Goal: Task Accomplishment & Management: Manage account settings

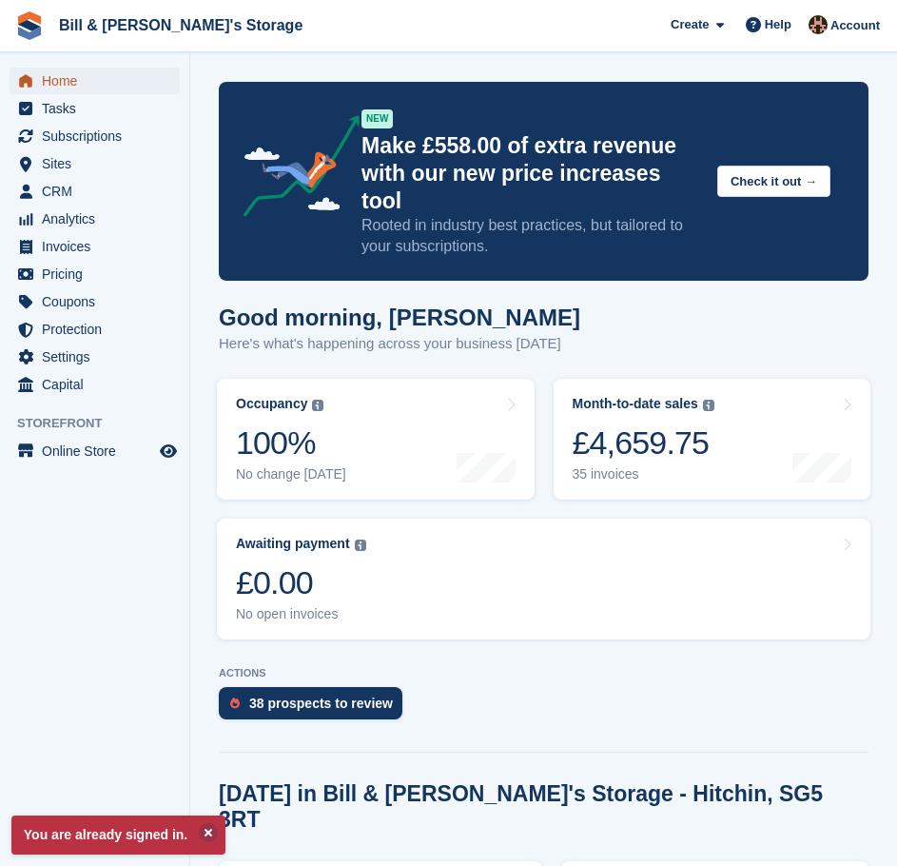
click at [72, 88] on span "Home" at bounding box center [99, 81] width 114 height 27
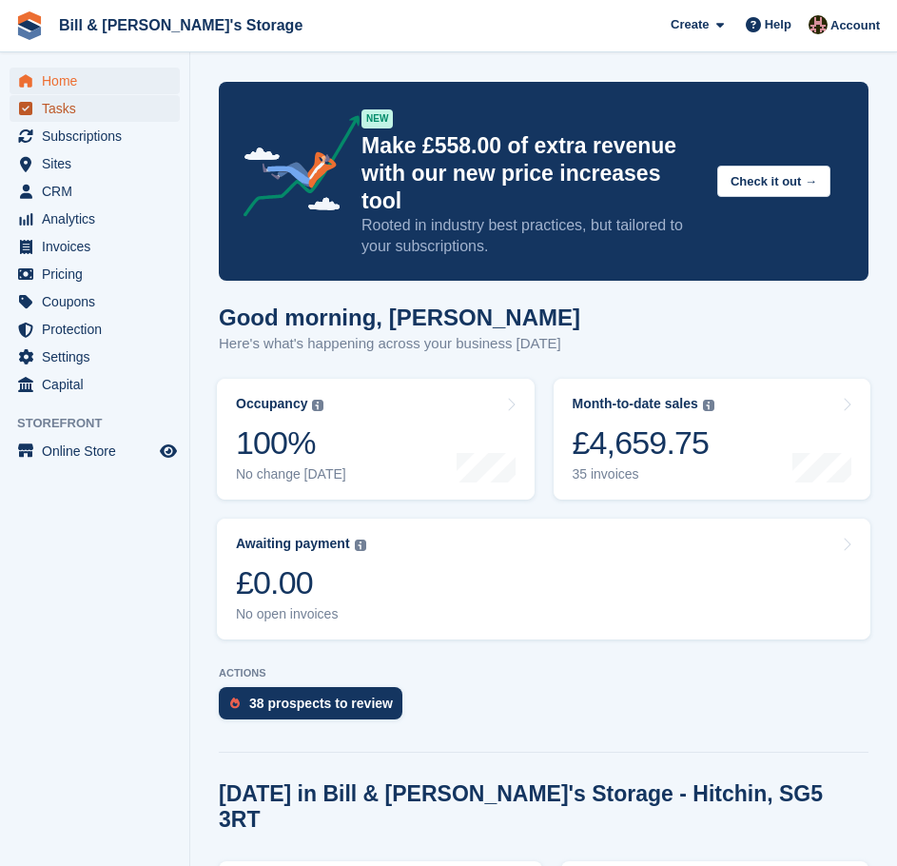
click at [66, 115] on span "Tasks" at bounding box center [99, 108] width 114 height 27
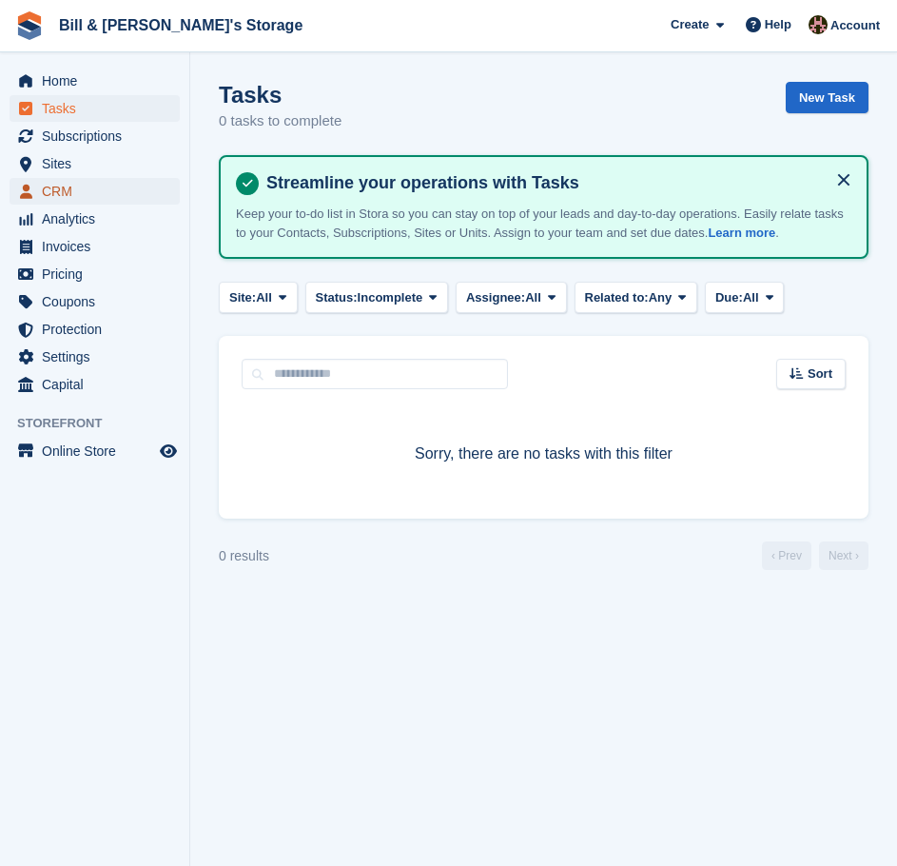
click at [72, 182] on span "CRM" at bounding box center [99, 191] width 114 height 27
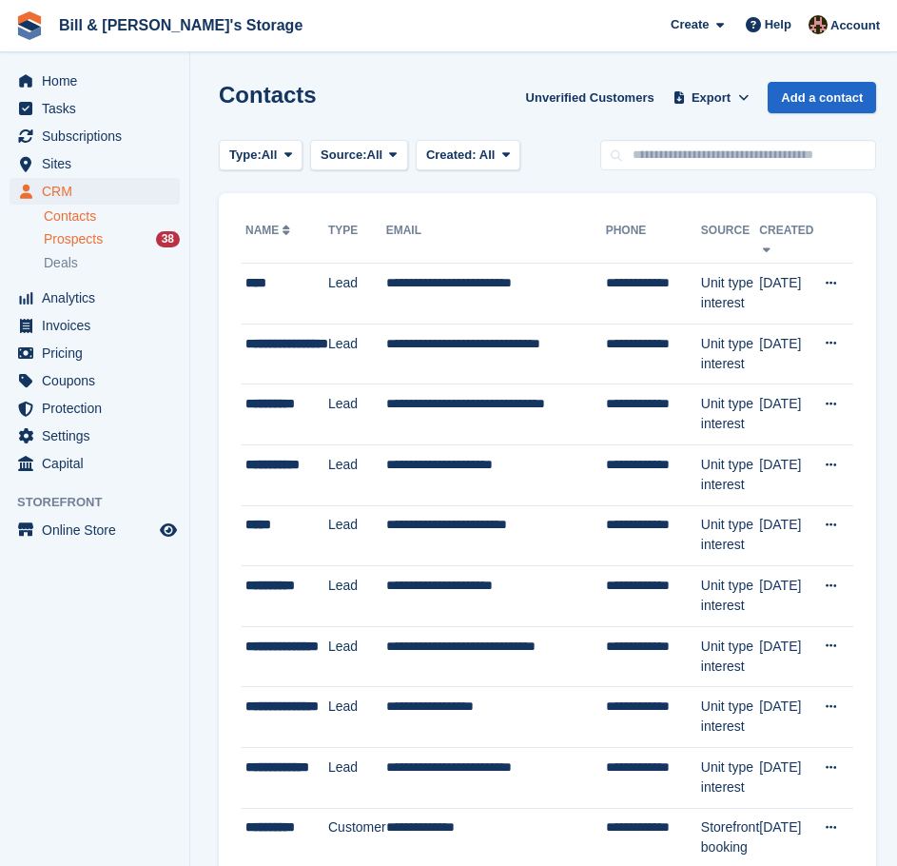
click at [114, 240] on div "Prospects 38" at bounding box center [112, 239] width 136 height 18
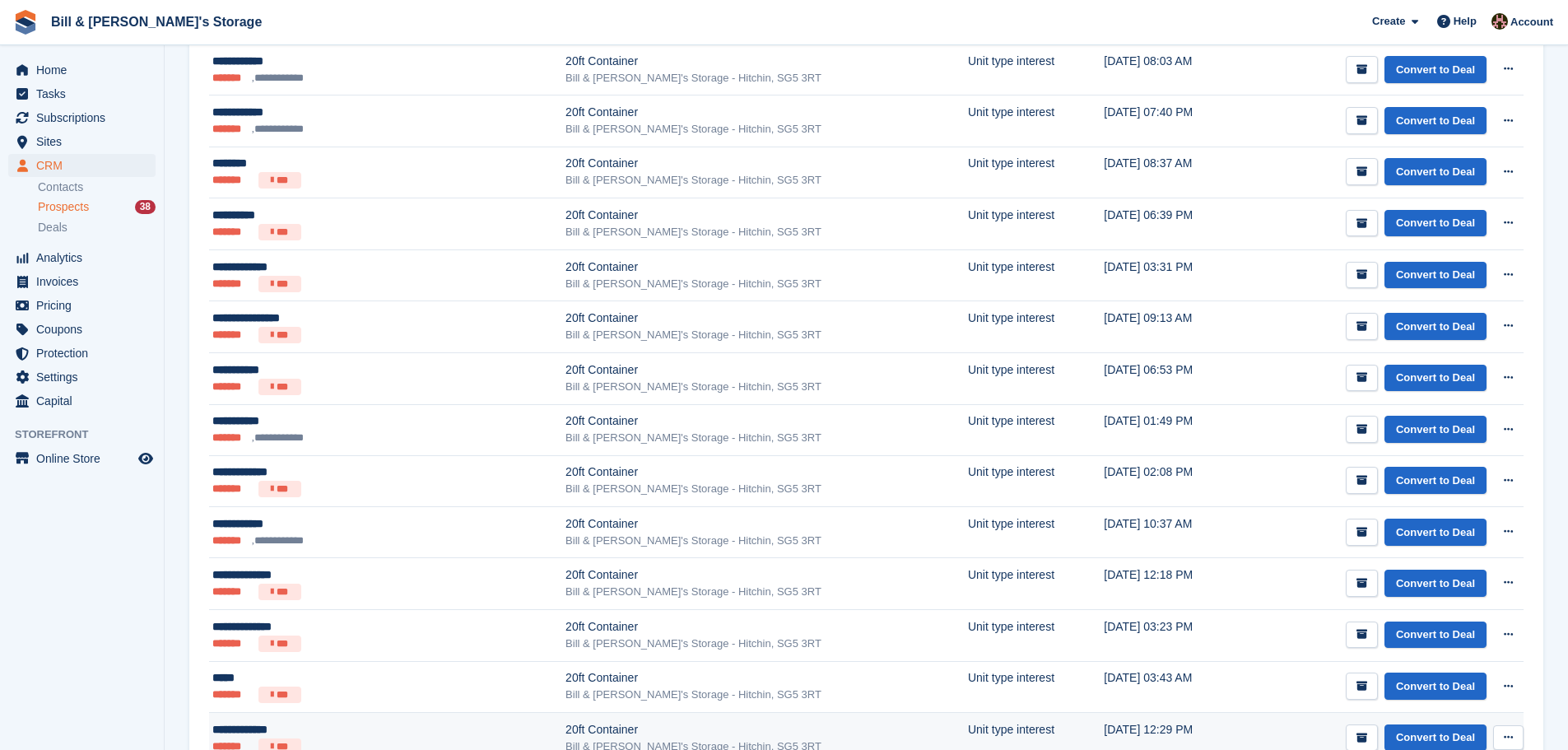
scroll to position [1244, 0]
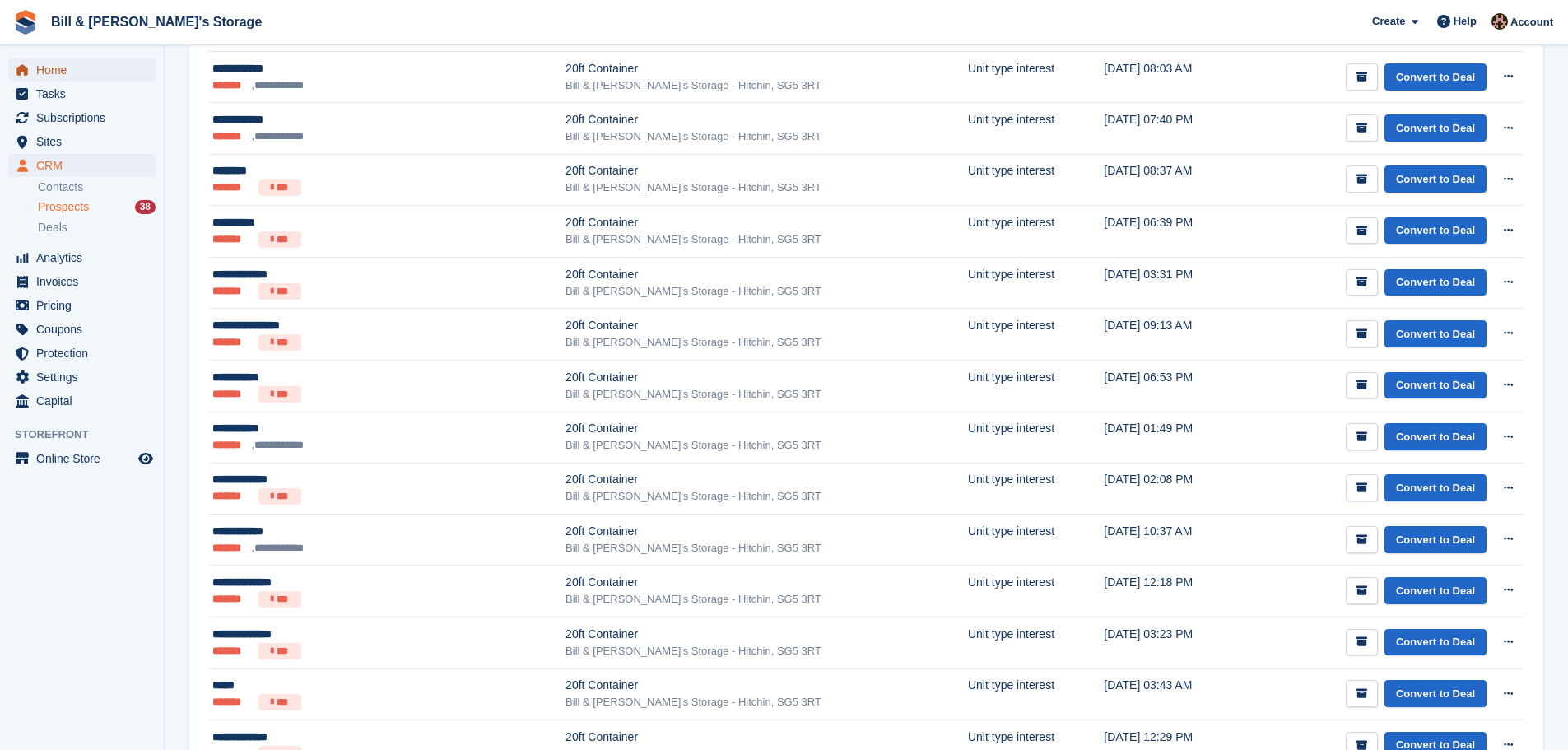
drag, startPoint x: 298, startPoint y: 592, endPoint x: 76, endPoint y: 64, distance: 572.8
click at [76, 64] on span "Home" at bounding box center [86, 70] width 99 height 23
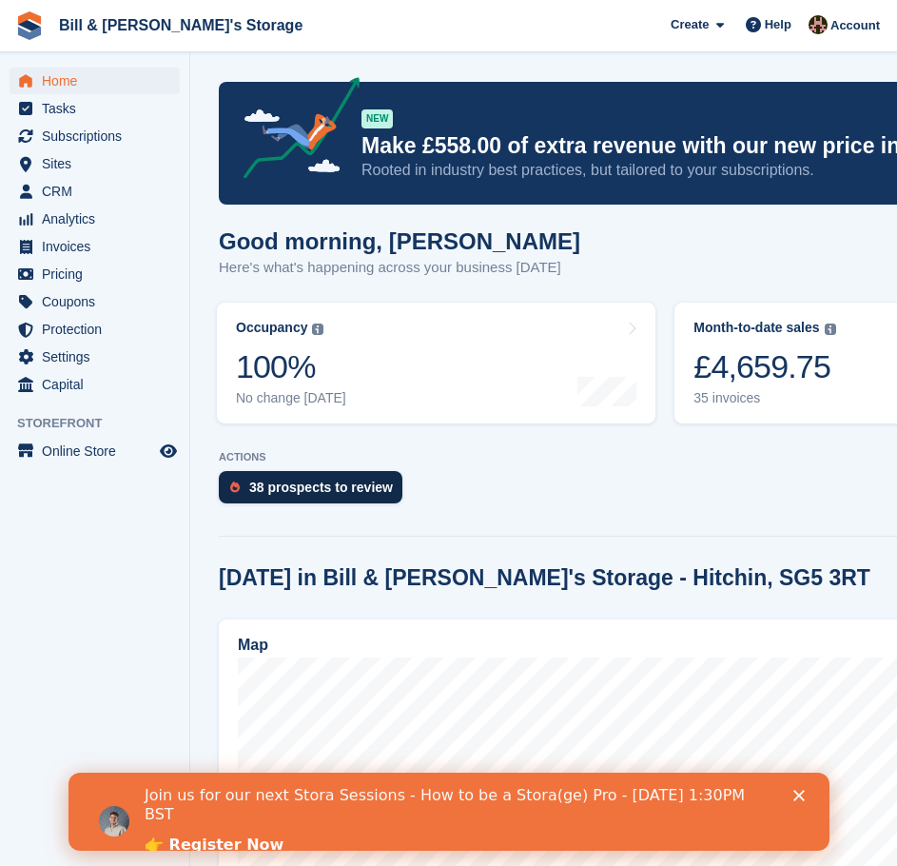
click at [276, 491] on div "38 prospects to review" at bounding box center [321, 487] width 144 height 15
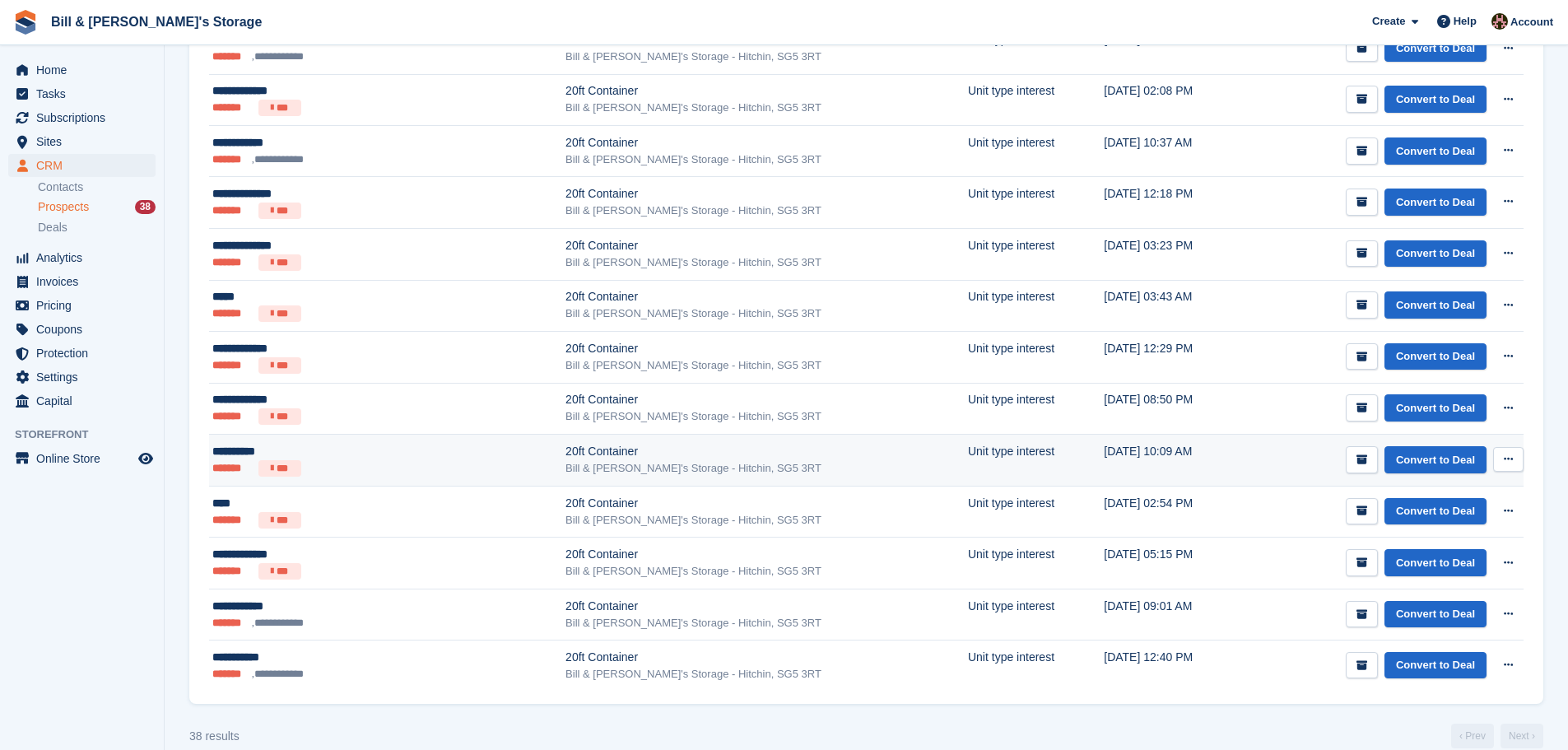
scroll to position [1655, 0]
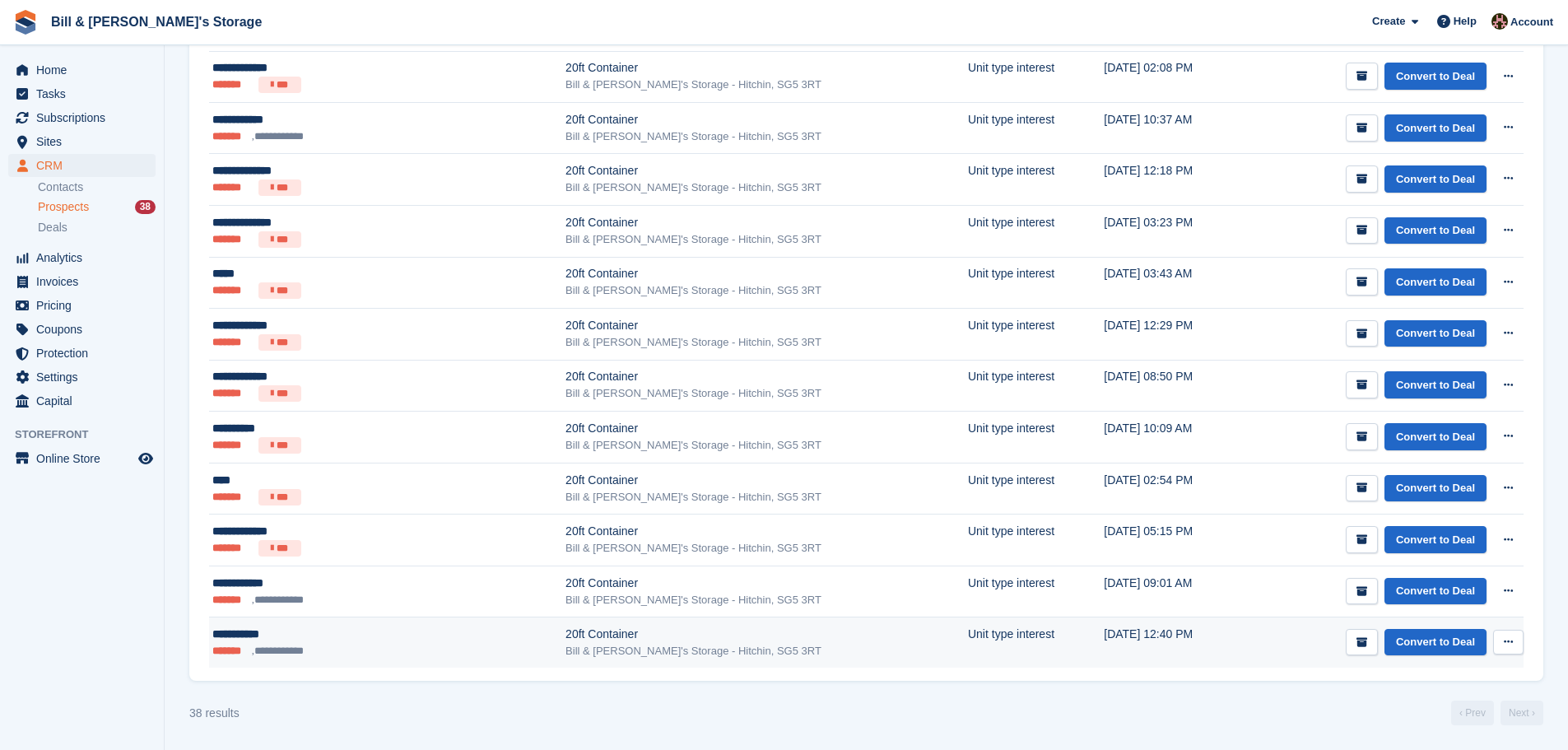
click at [775, 649] on button at bounding box center [1507, 642] width 30 height 25
click at [775, 650] on button "submit" at bounding box center [1361, 642] width 32 height 27
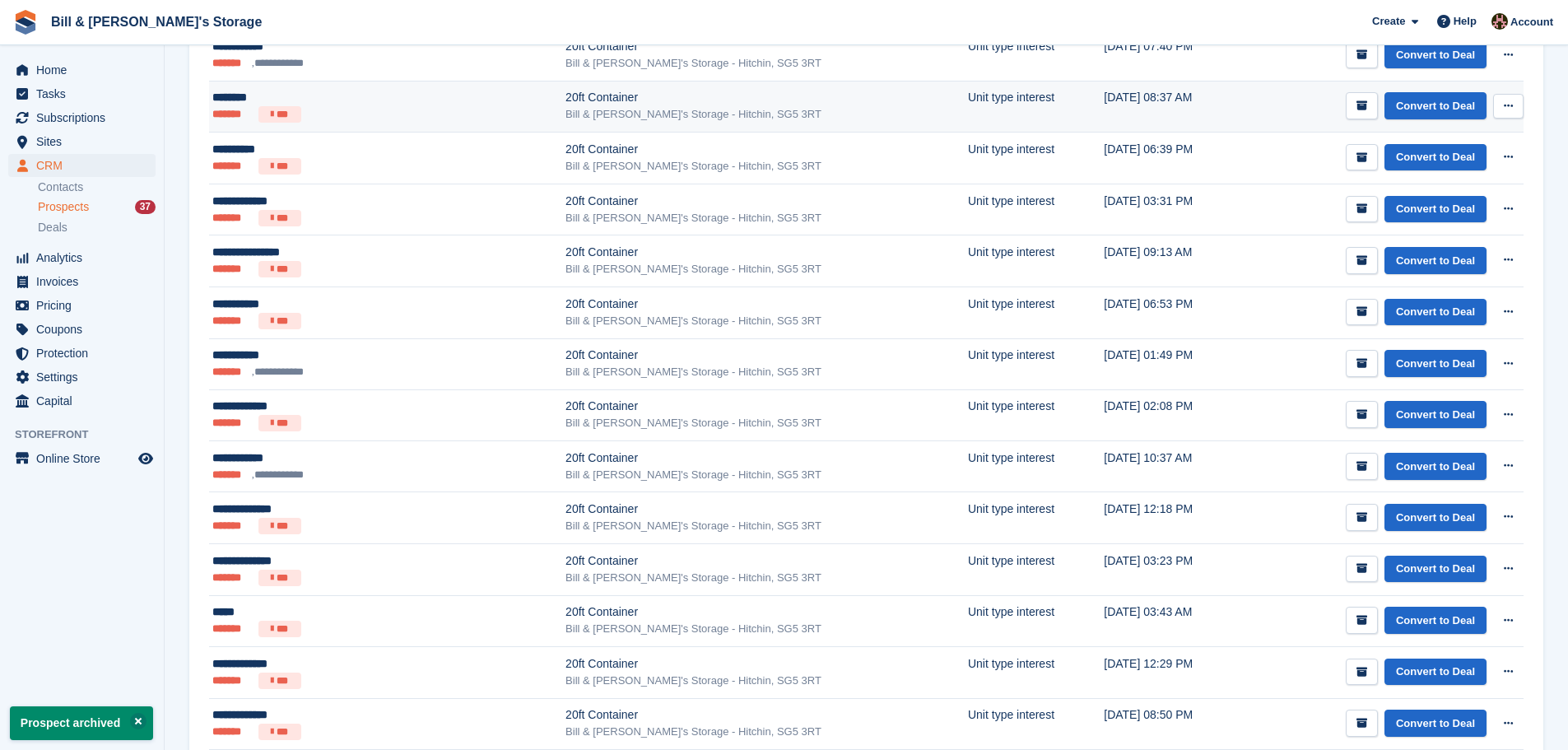
scroll to position [1604, 0]
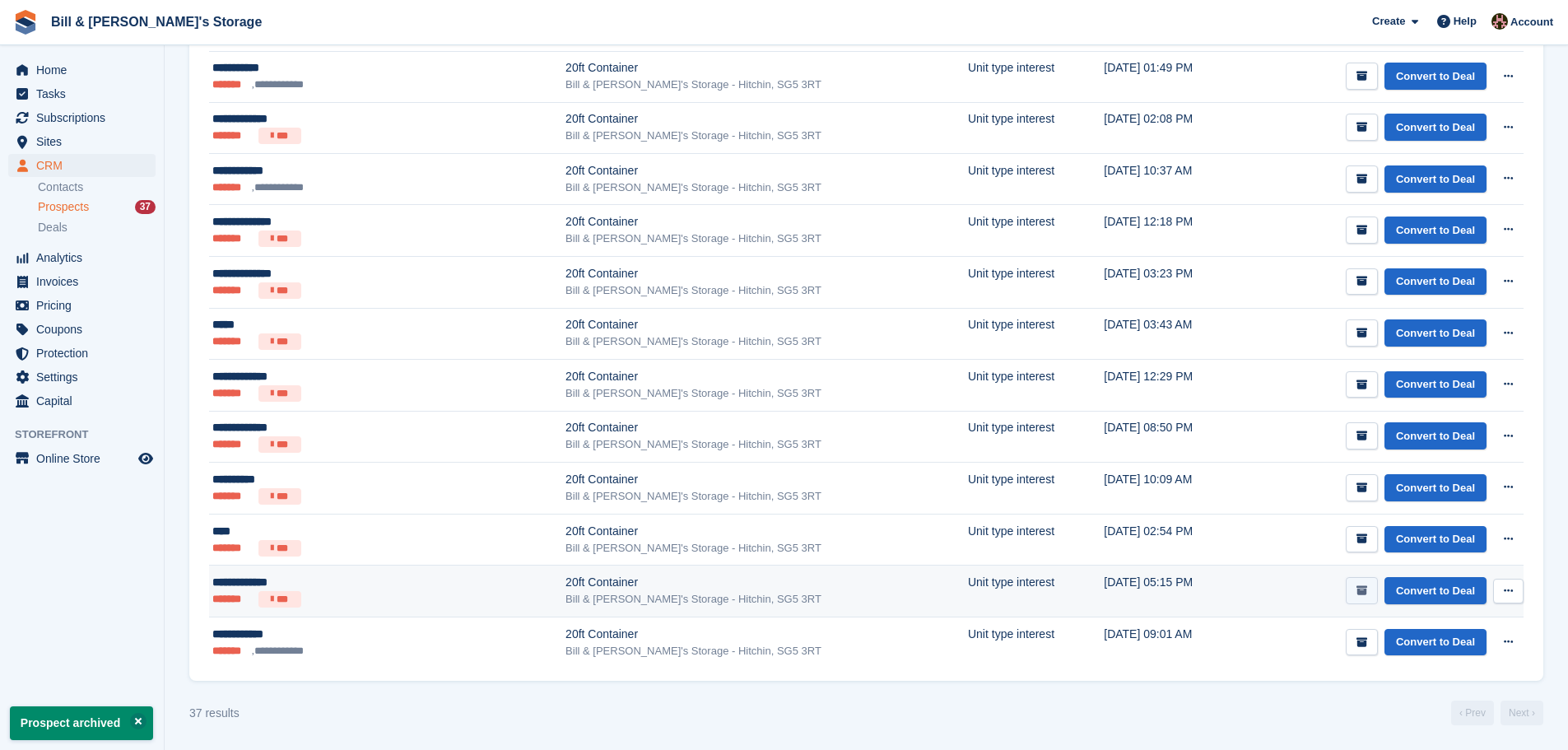
click at [775, 593] on icon "submit" at bounding box center [1361, 590] width 10 height 10
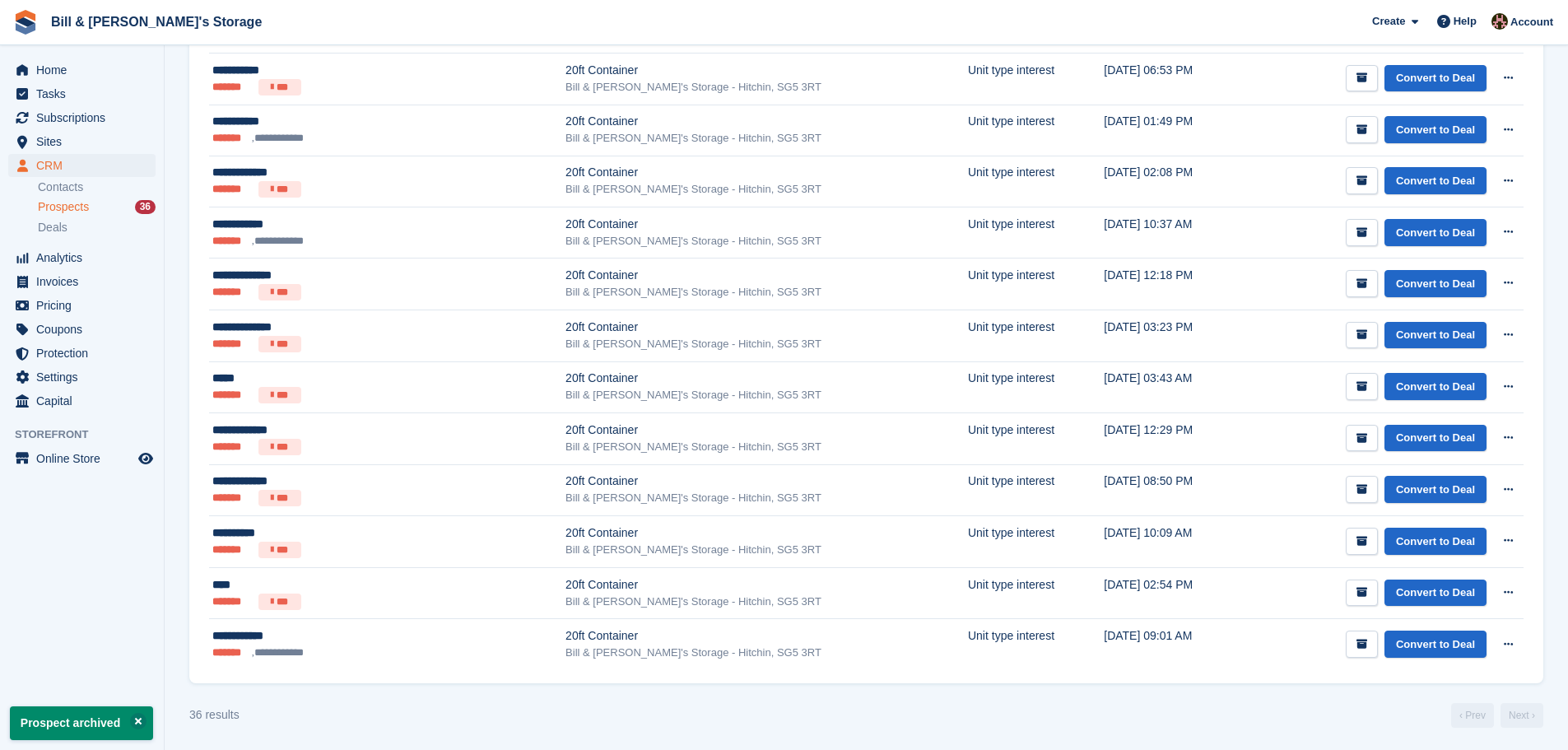
scroll to position [1553, 0]
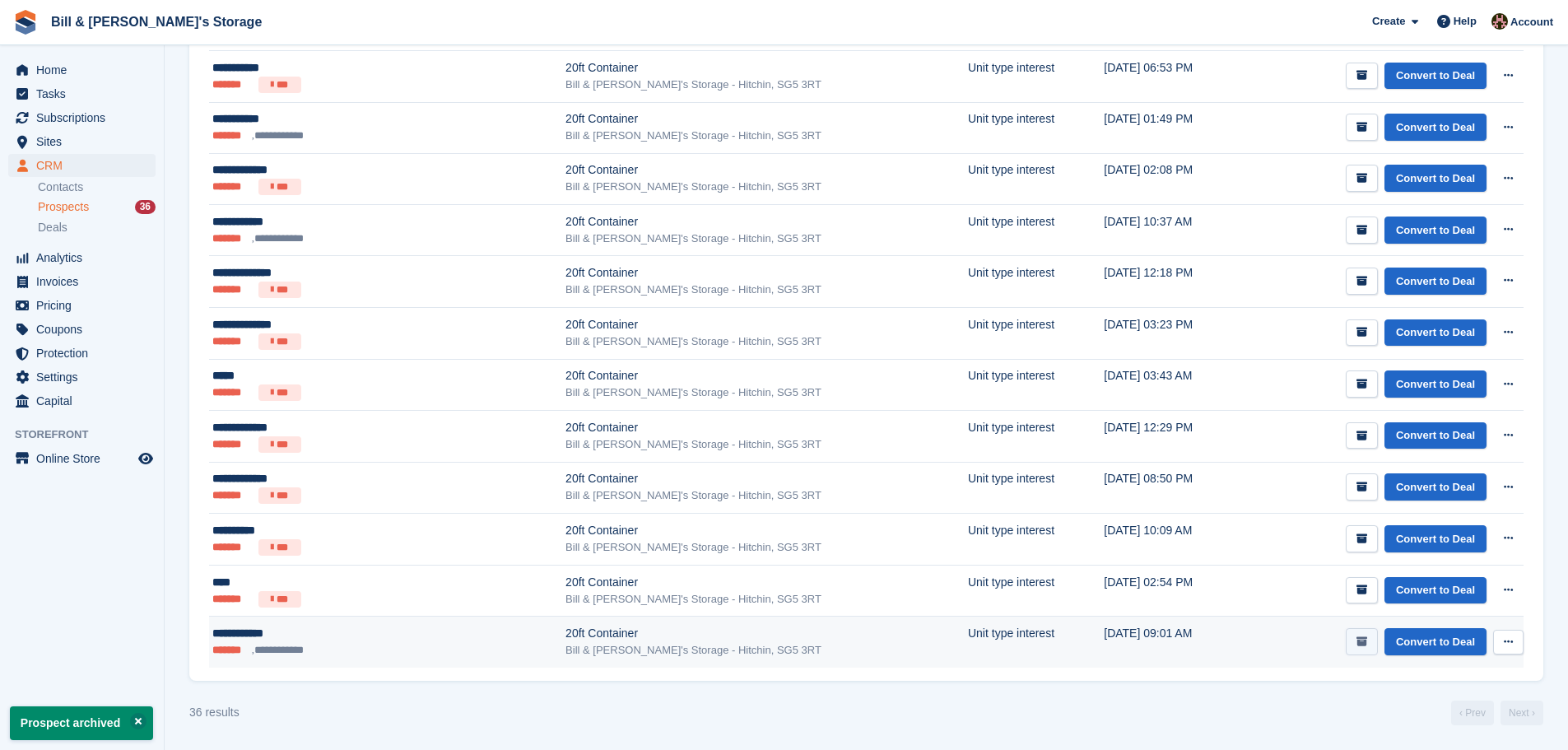
click at [775, 640] on button "submit" at bounding box center [1361, 641] width 32 height 27
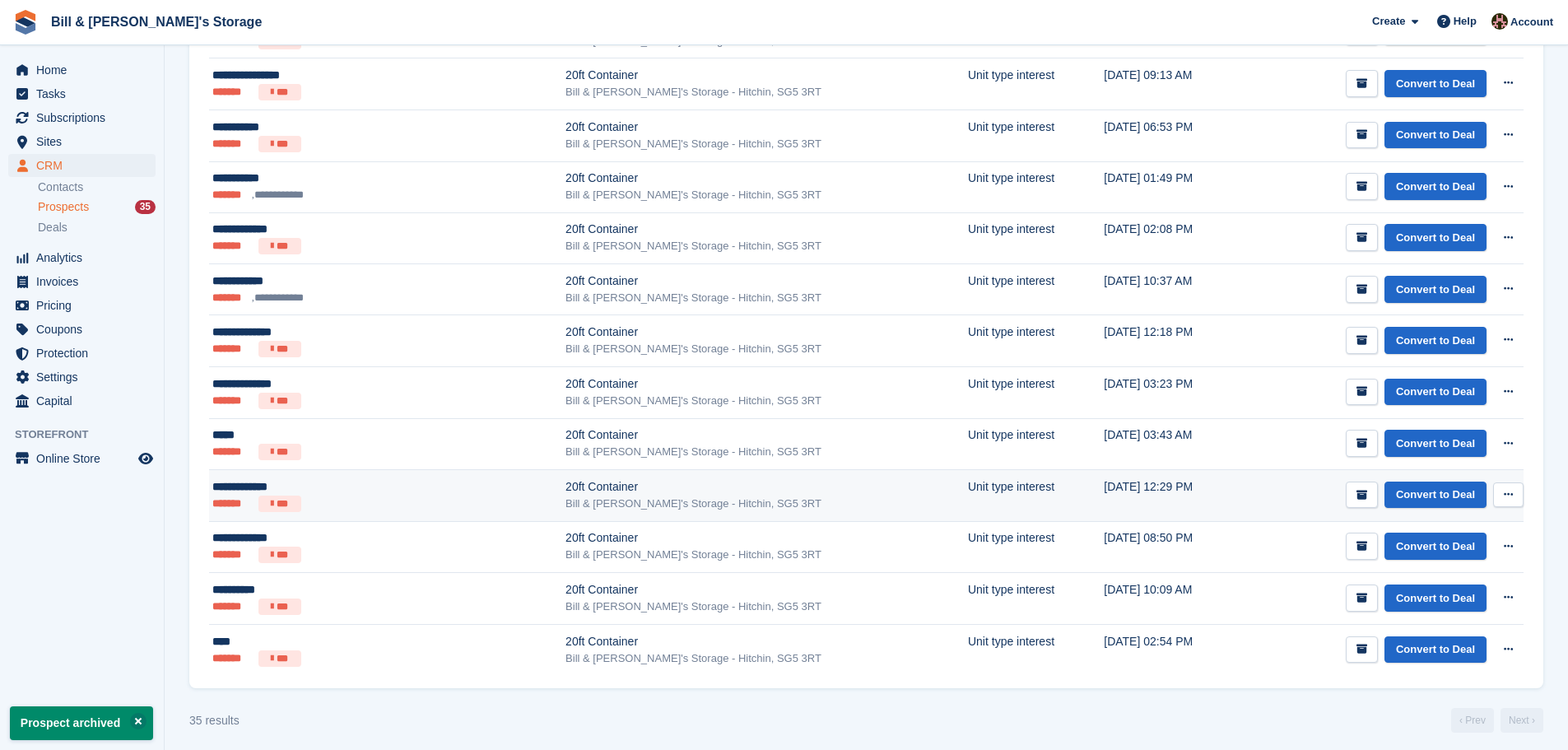
scroll to position [1501, 0]
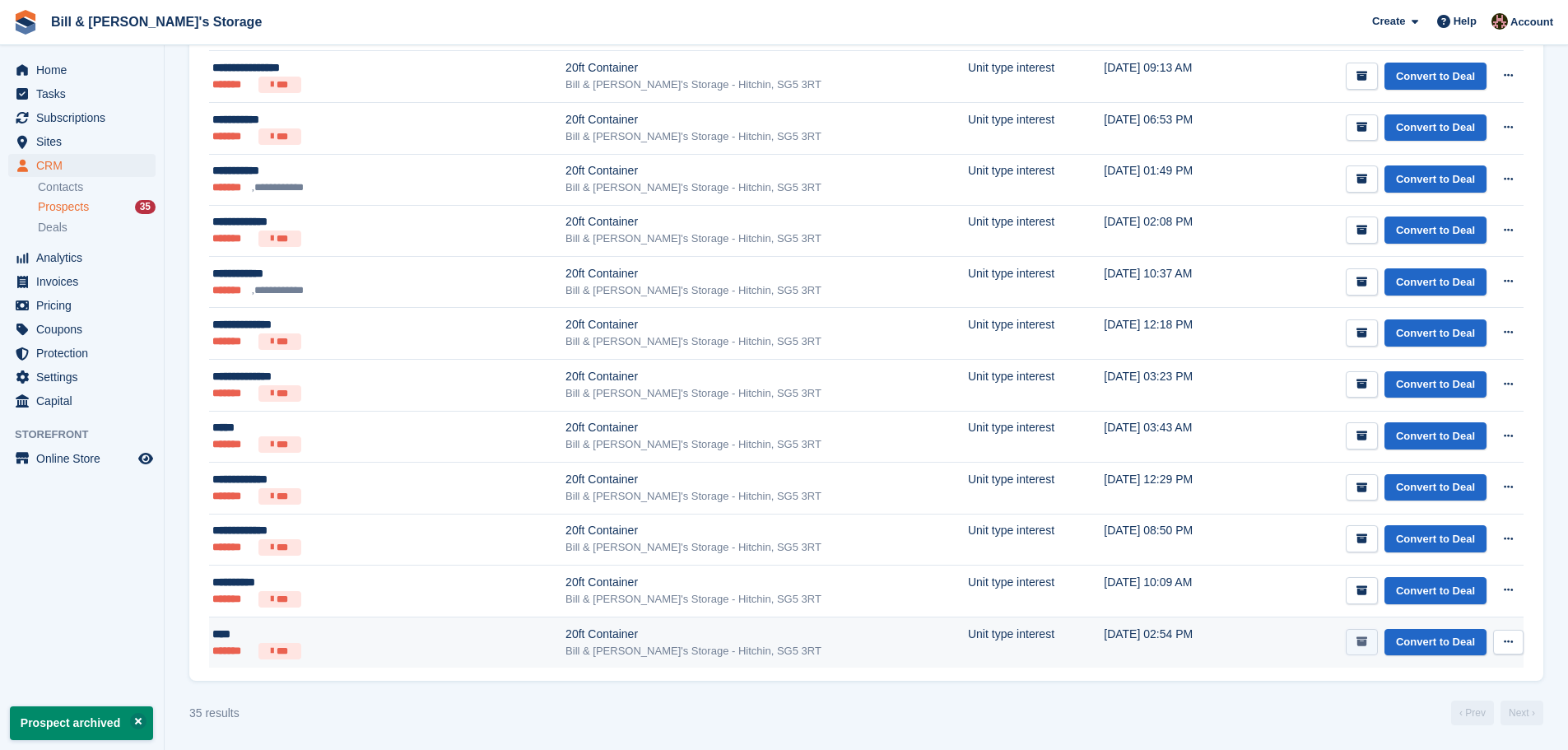
click at [775, 640] on button "submit" at bounding box center [1361, 642] width 32 height 27
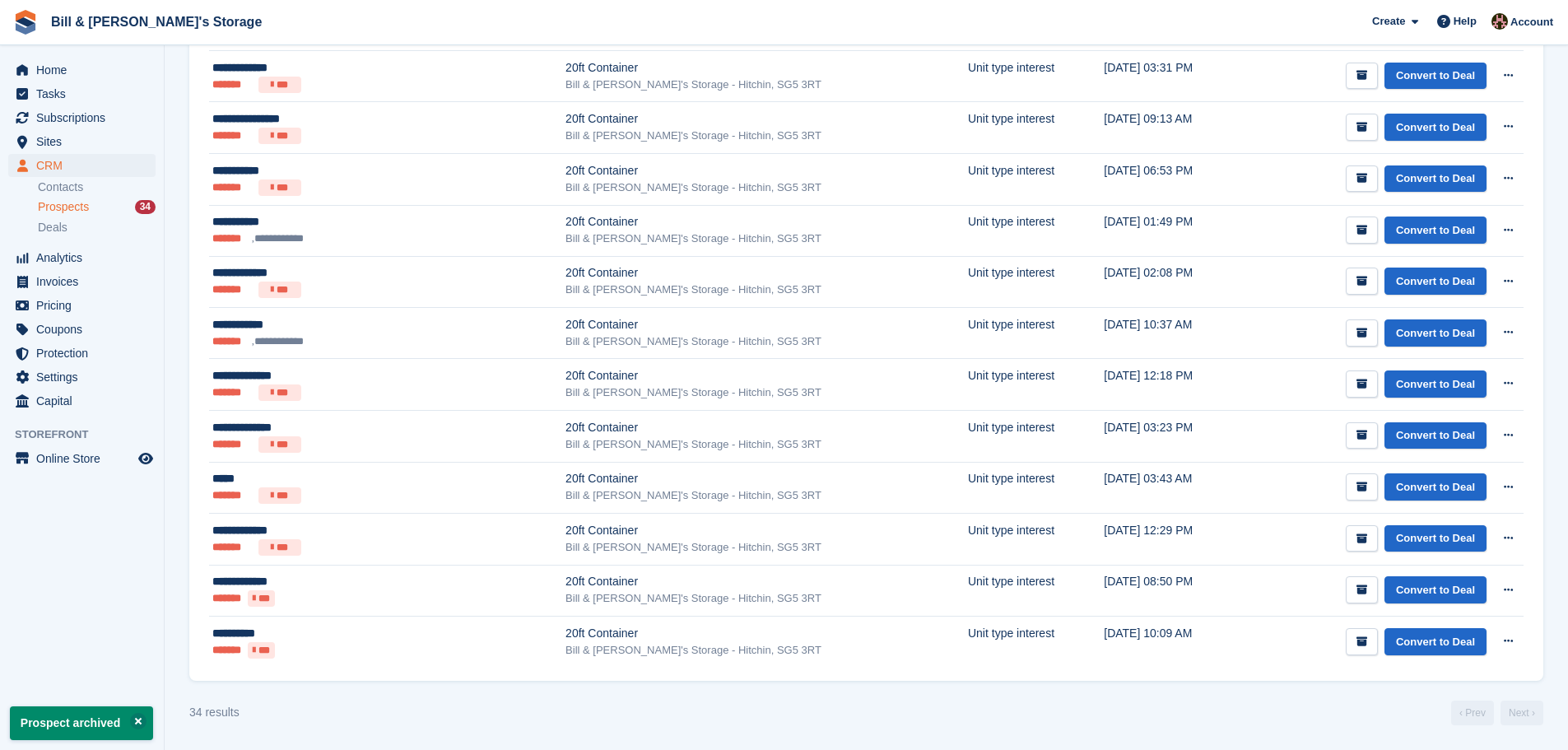
scroll to position [0, 0]
click at [775, 649] on button "submit" at bounding box center [1361, 641] width 32 height 27
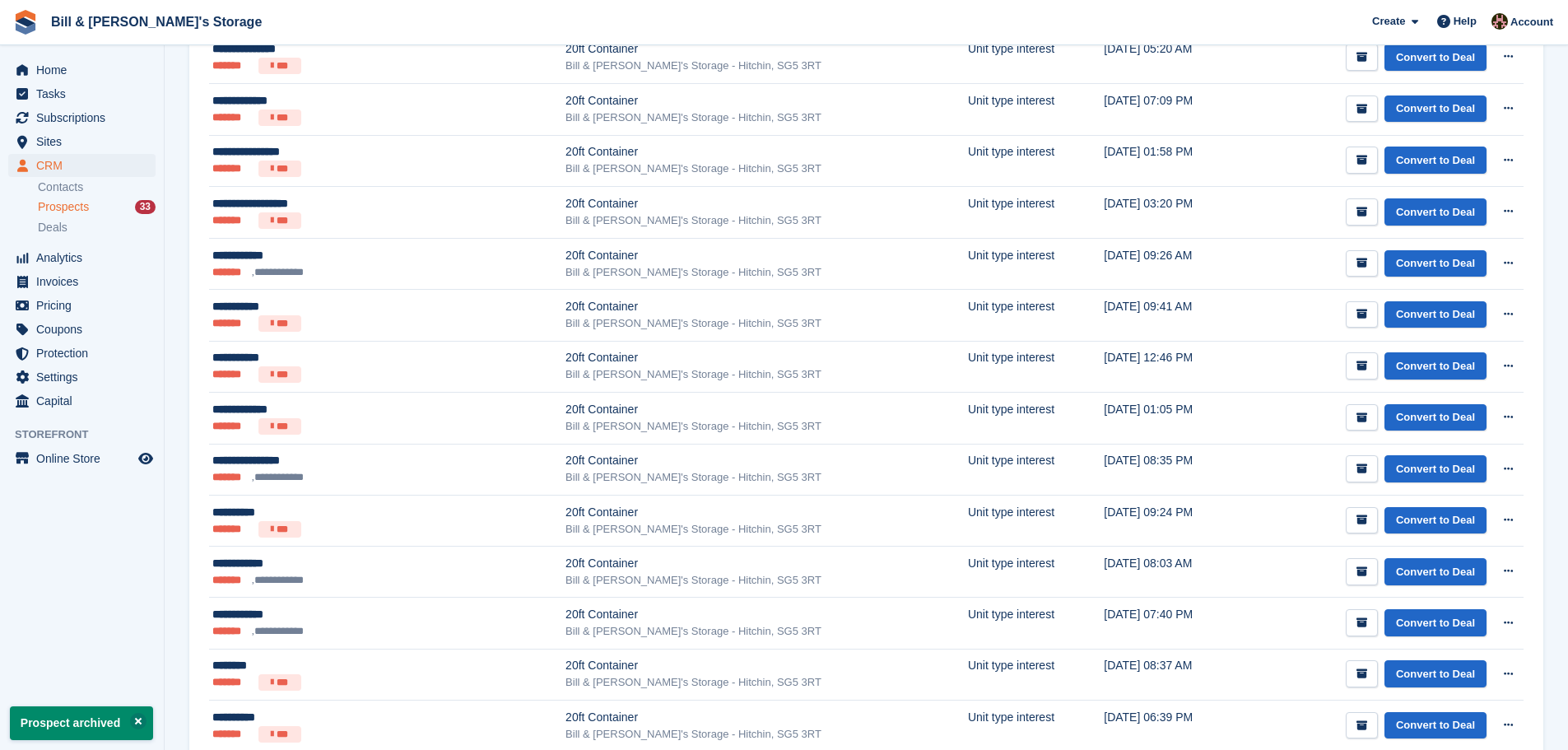
scroll to position [1399, 0]
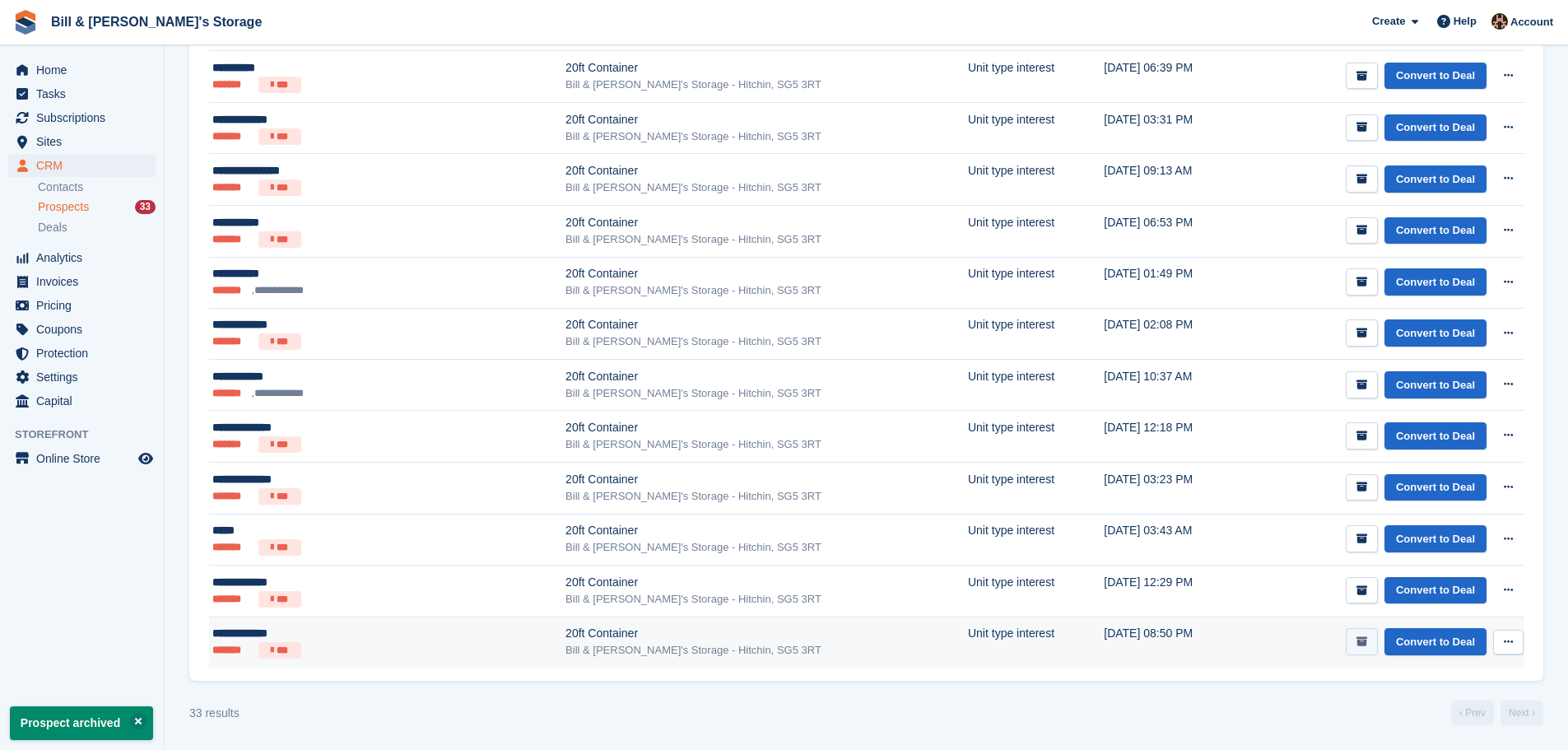
click at [775, 653] on button "submit" at bounding box center [1361, 641] width 32 height 27
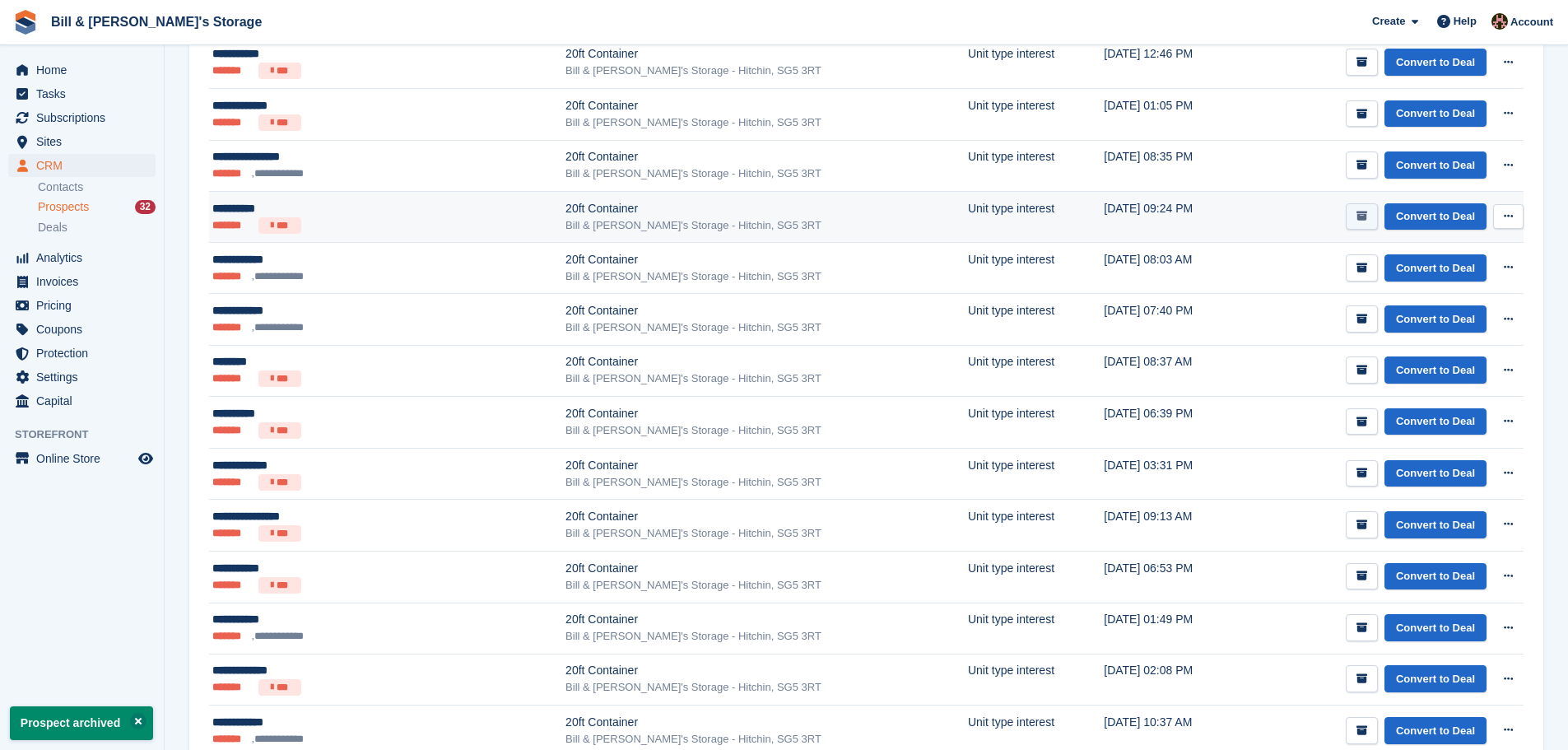
scroll to position [1348, 0]
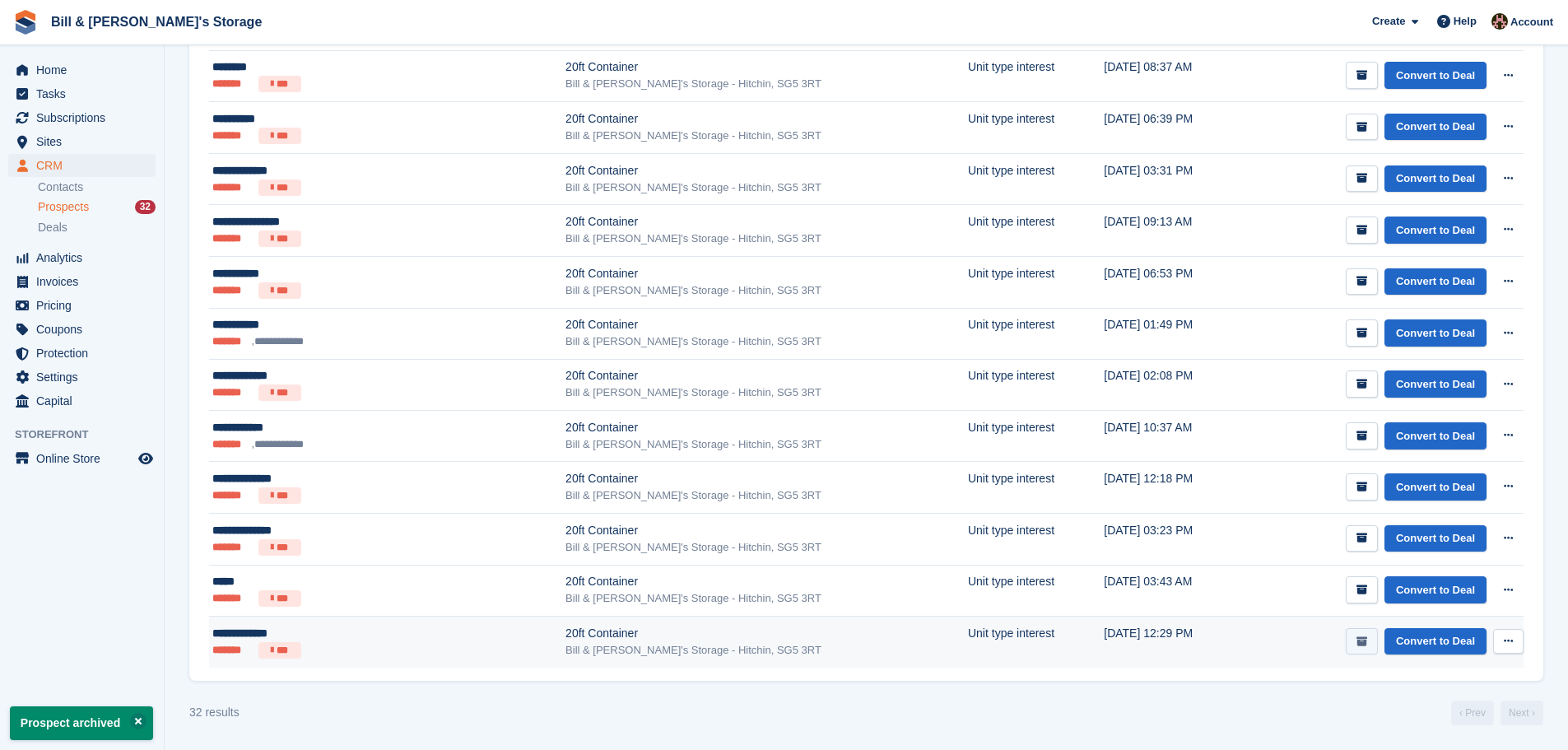
click at [775, 634] on button "submit" at bounding box center [1361, 641] width 32 height 27
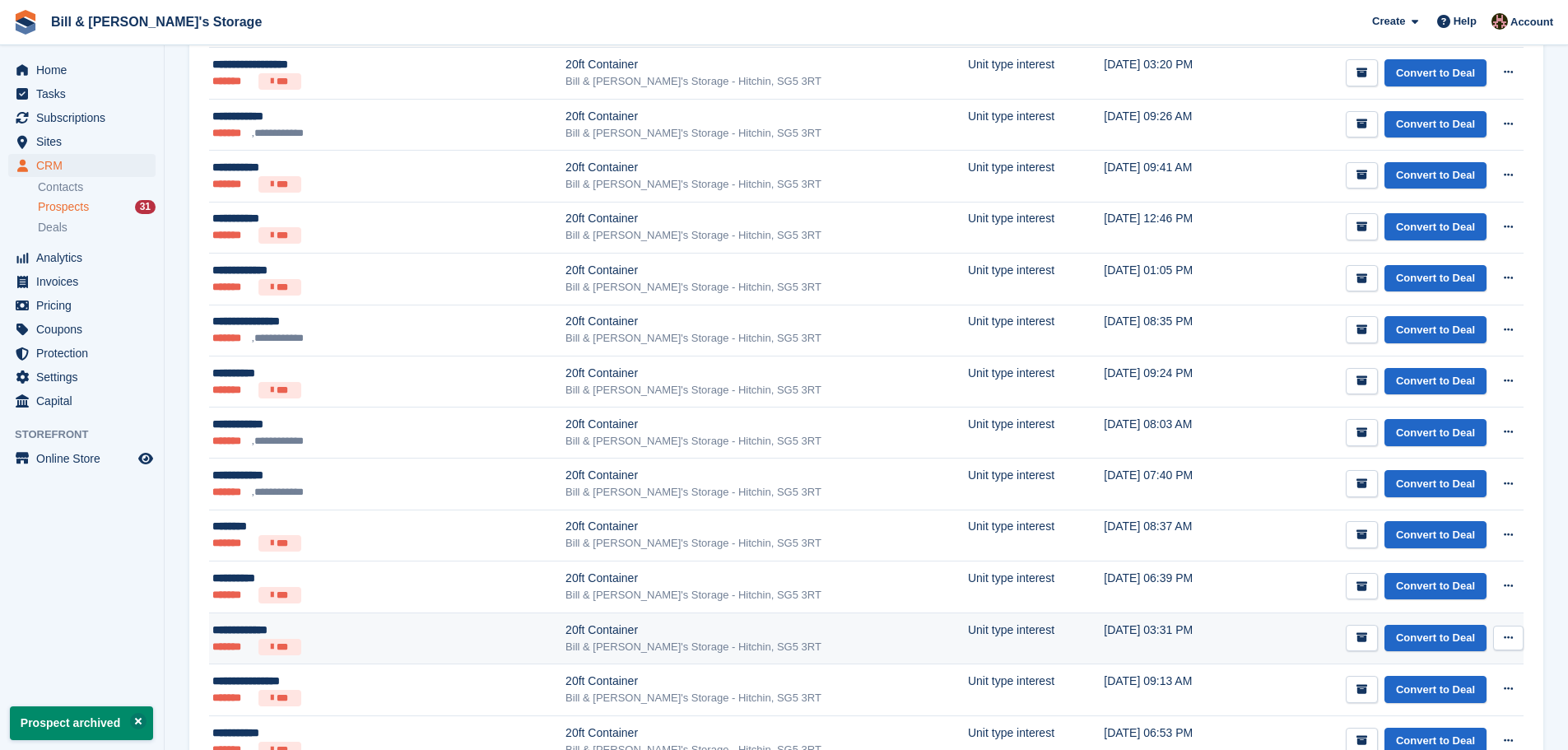
scroll to position [1296, 0]
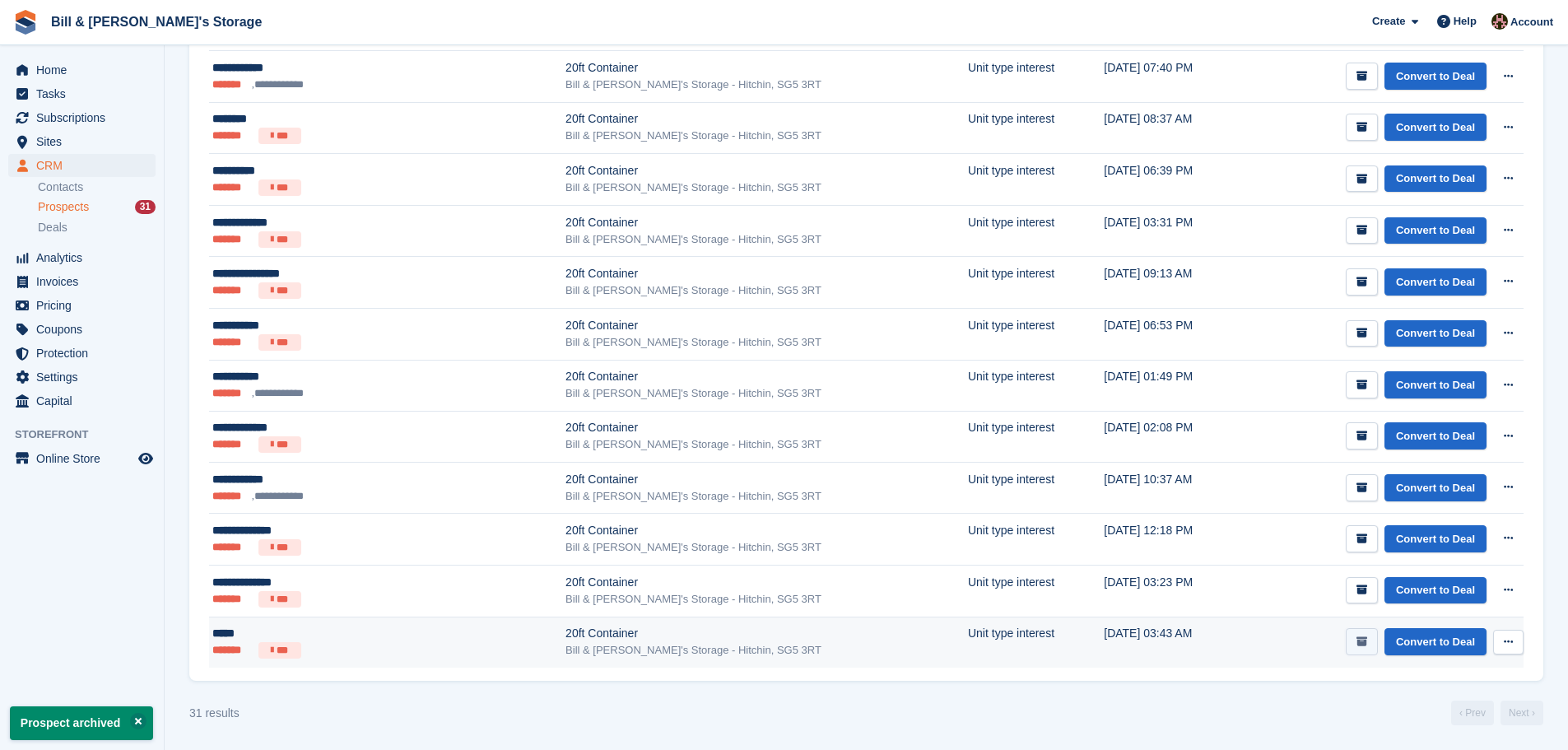
click at [775, 644] on icon "submit" at bounding box center [1361, 641] width 10 height 10
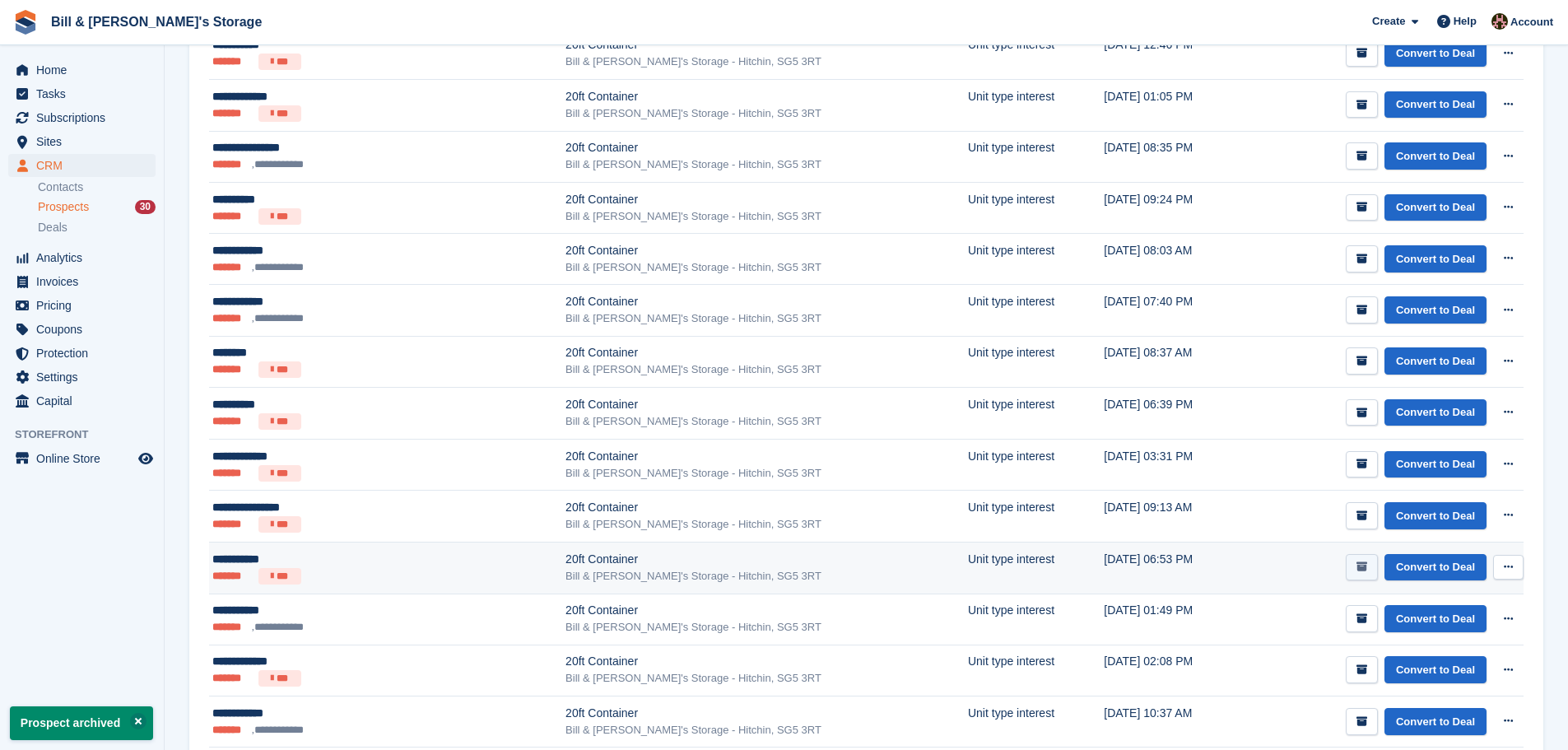
scroll to position [1245, 0]
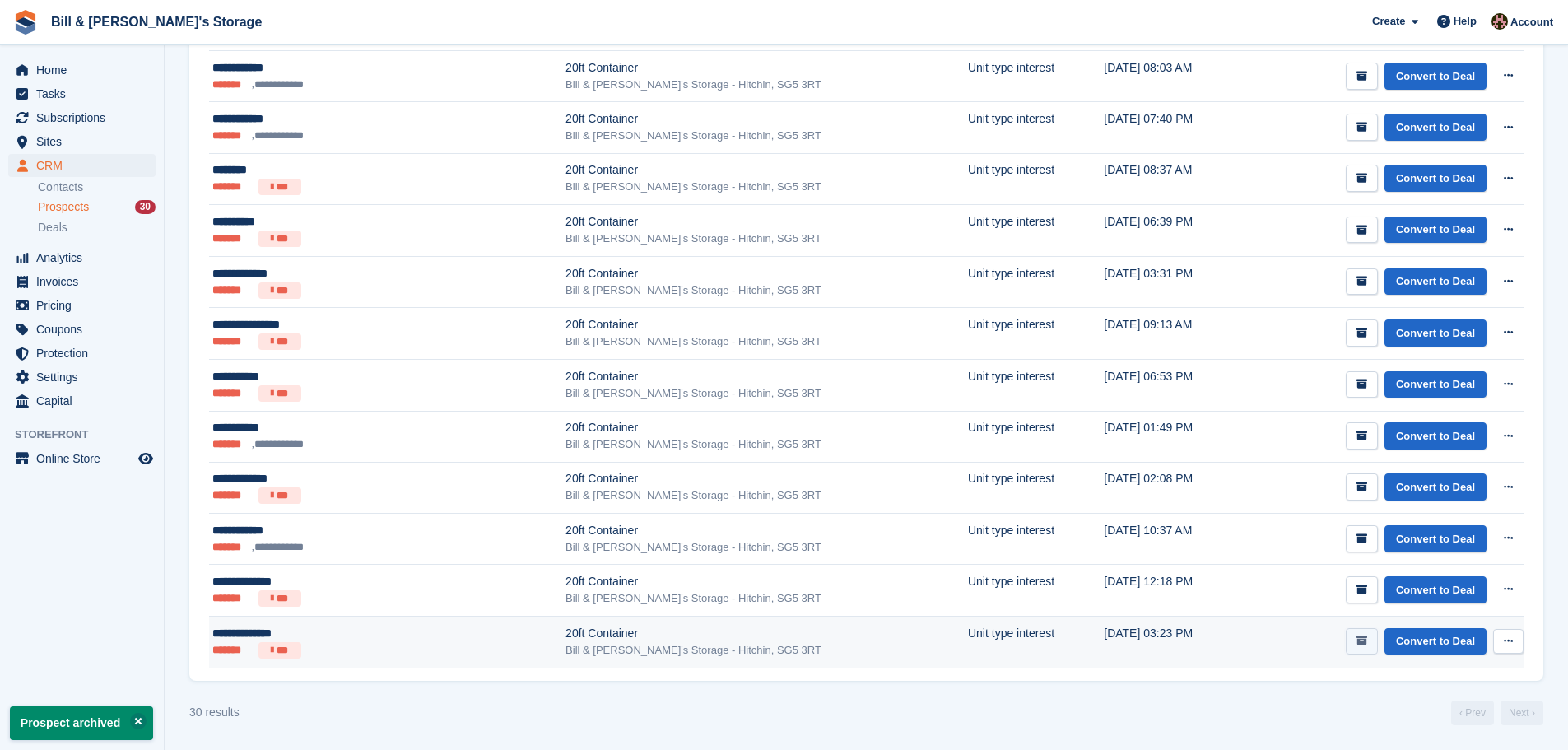
click at [775, 651] on button "submit" at bounding box center [1361, 641] width 32 height 27
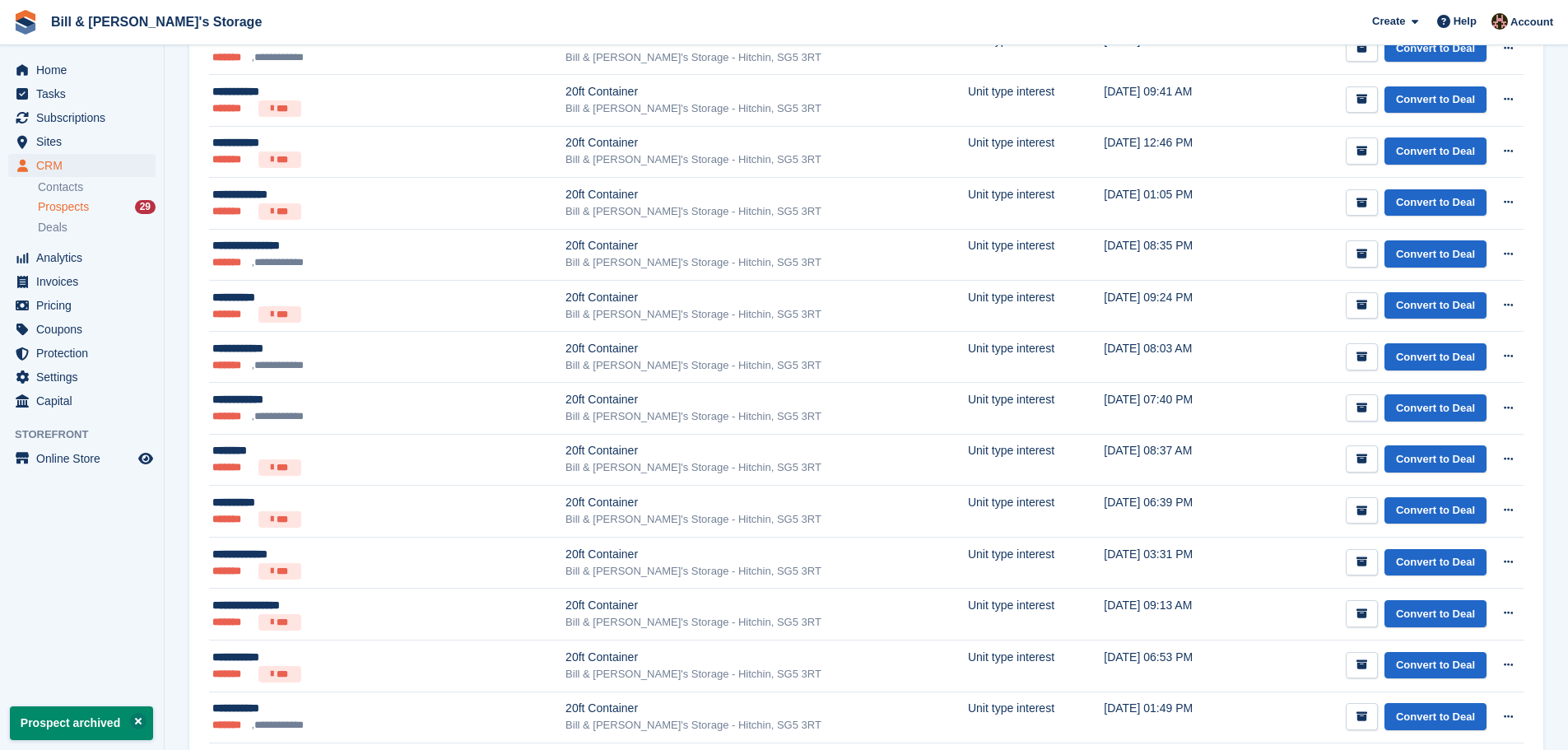
scroll to position [1193, 0]
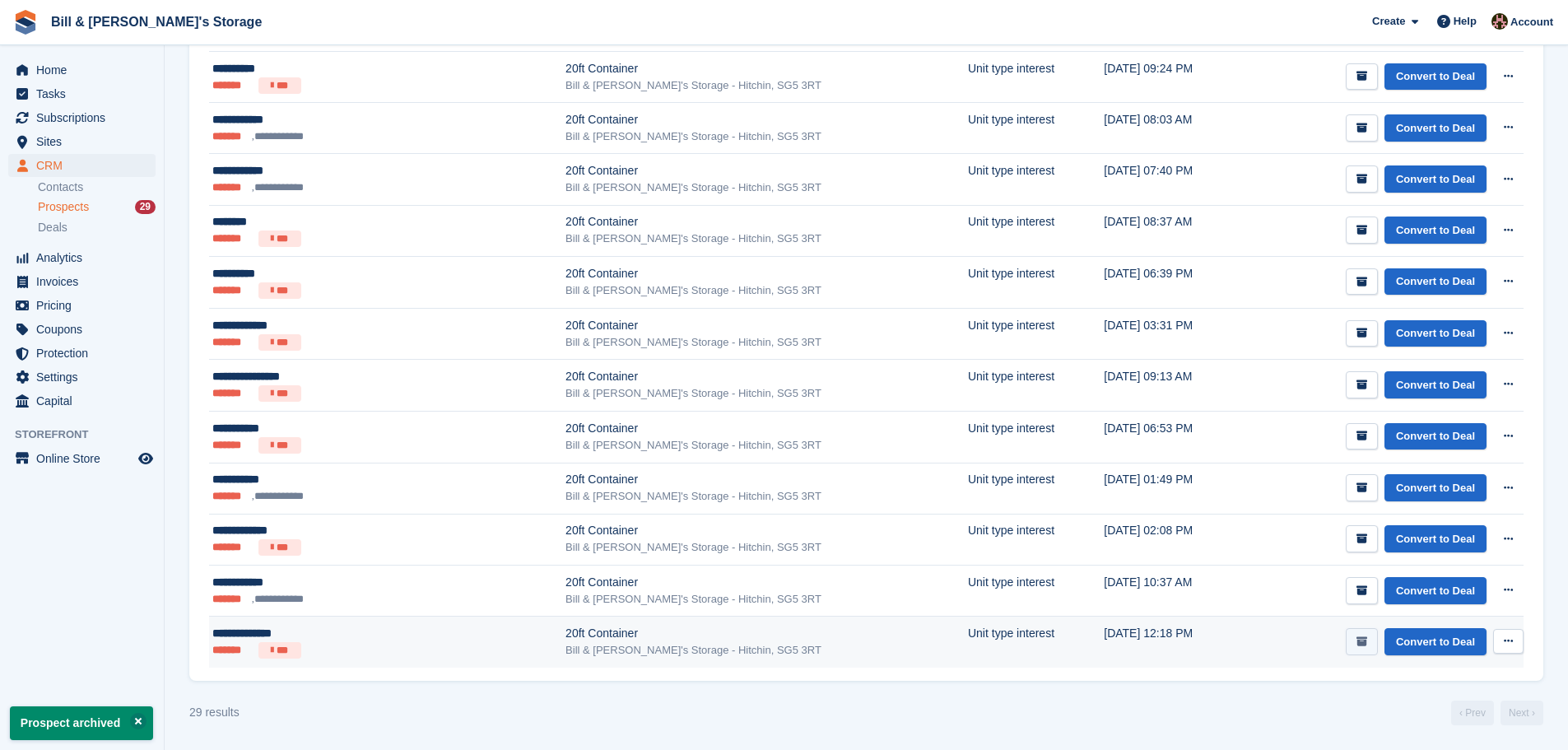
click at [775, 636] on button "submit" at bounding box center [1361, 641] width 32 height 27
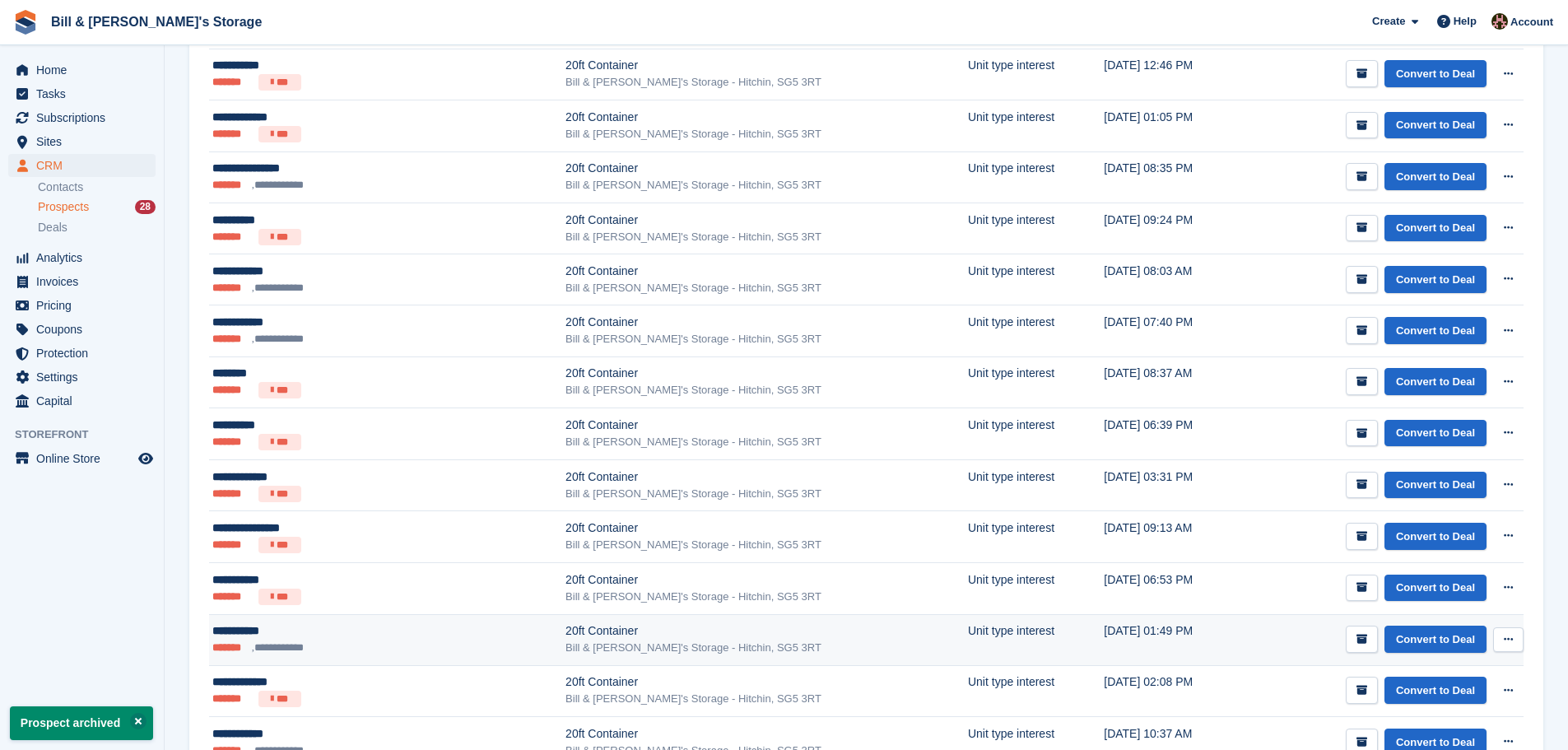
scroll to position [1141, 0]
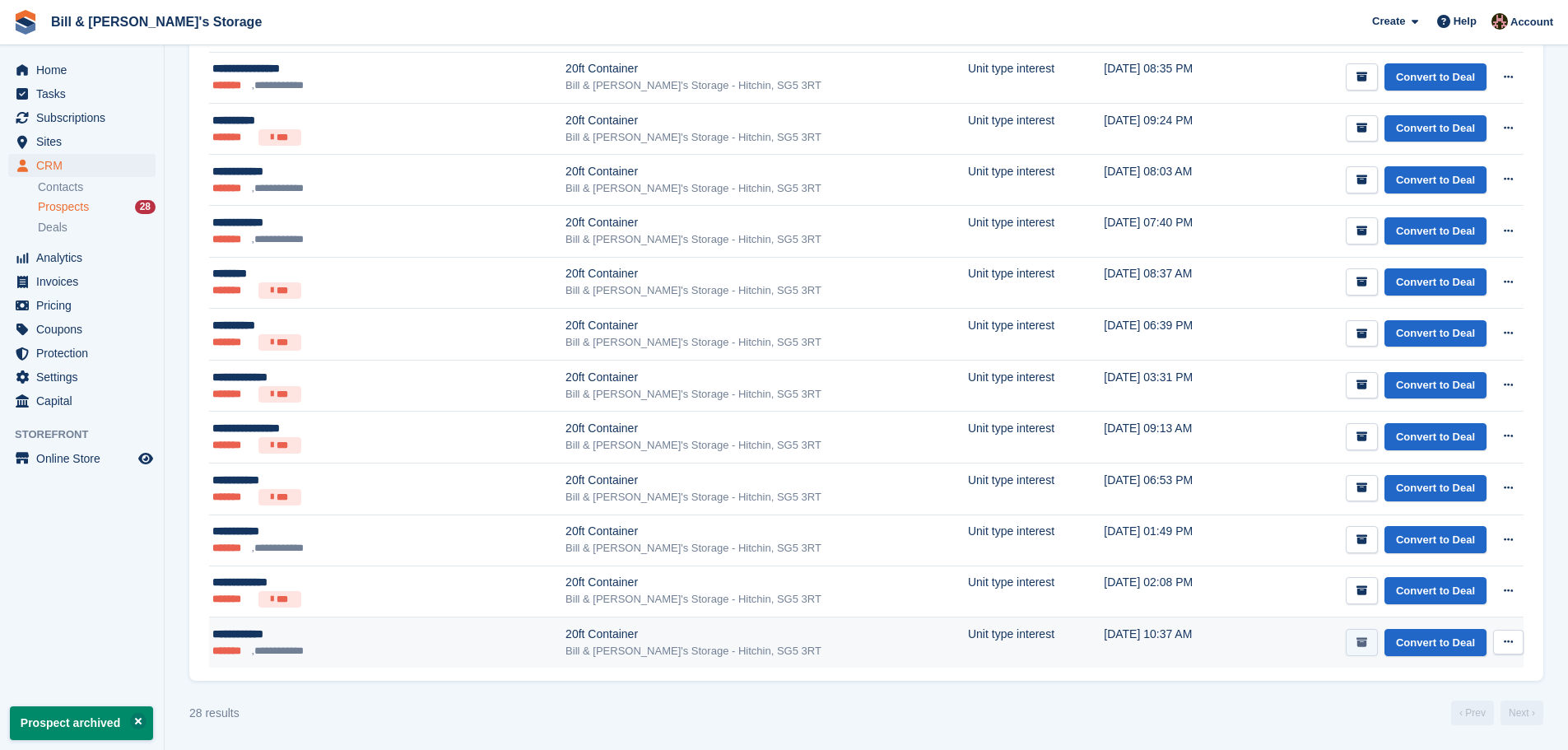
click at [775, 640] on button "submit" at bounding box center [1361, 642] width 32 height 27
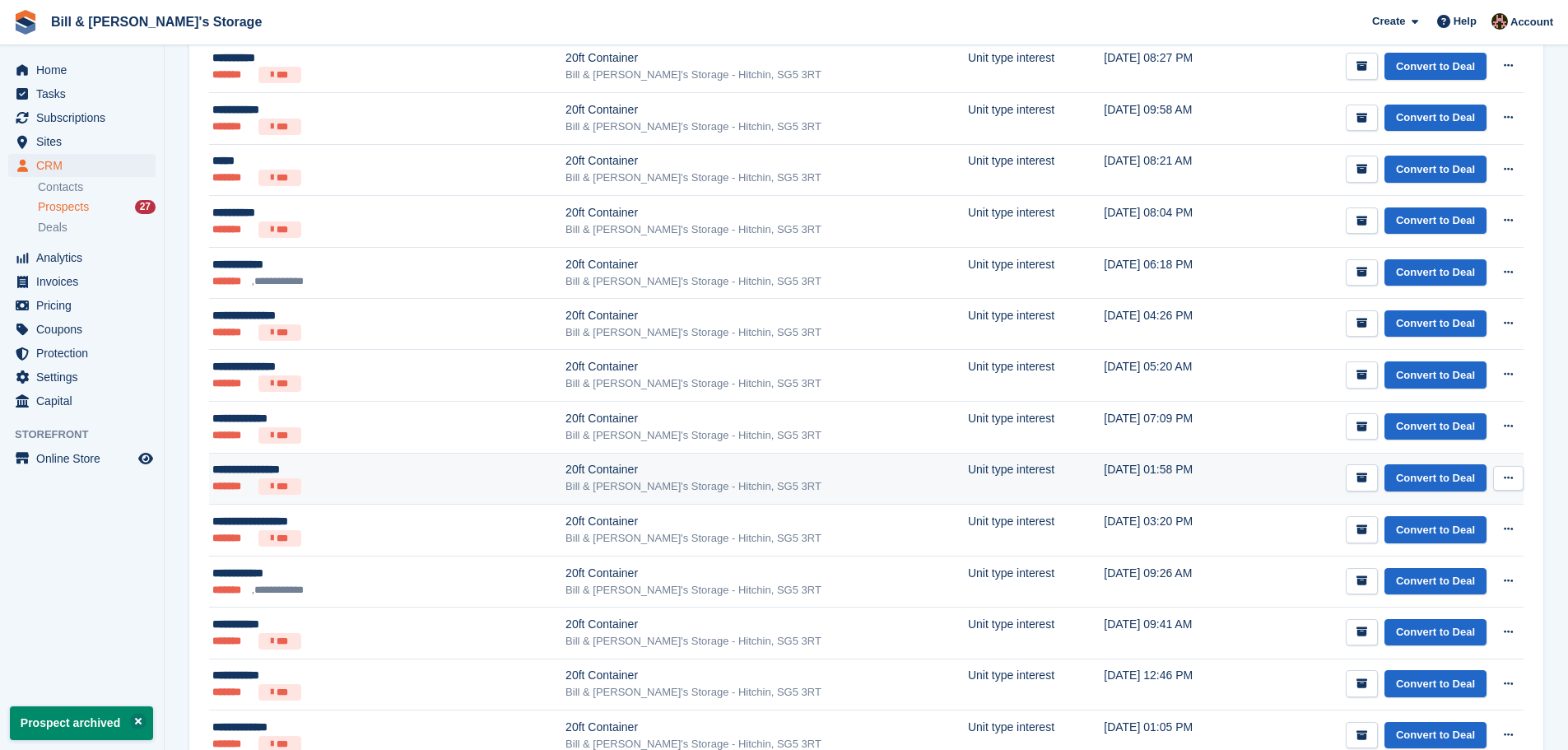
scroll to position [1090, 0]
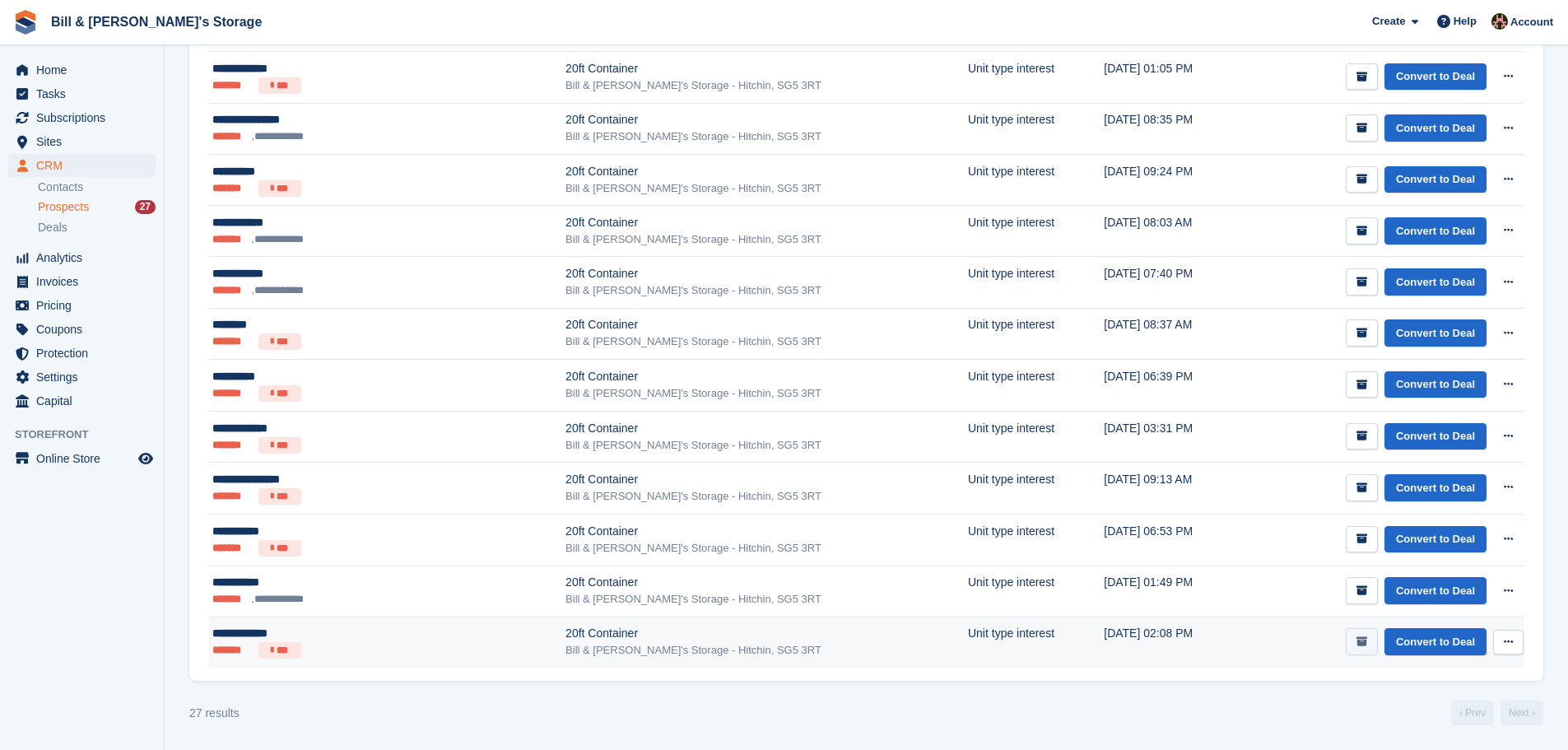
click at [775, 644] on button "submit" at bounding box center [1361, 641] width 32 height 27
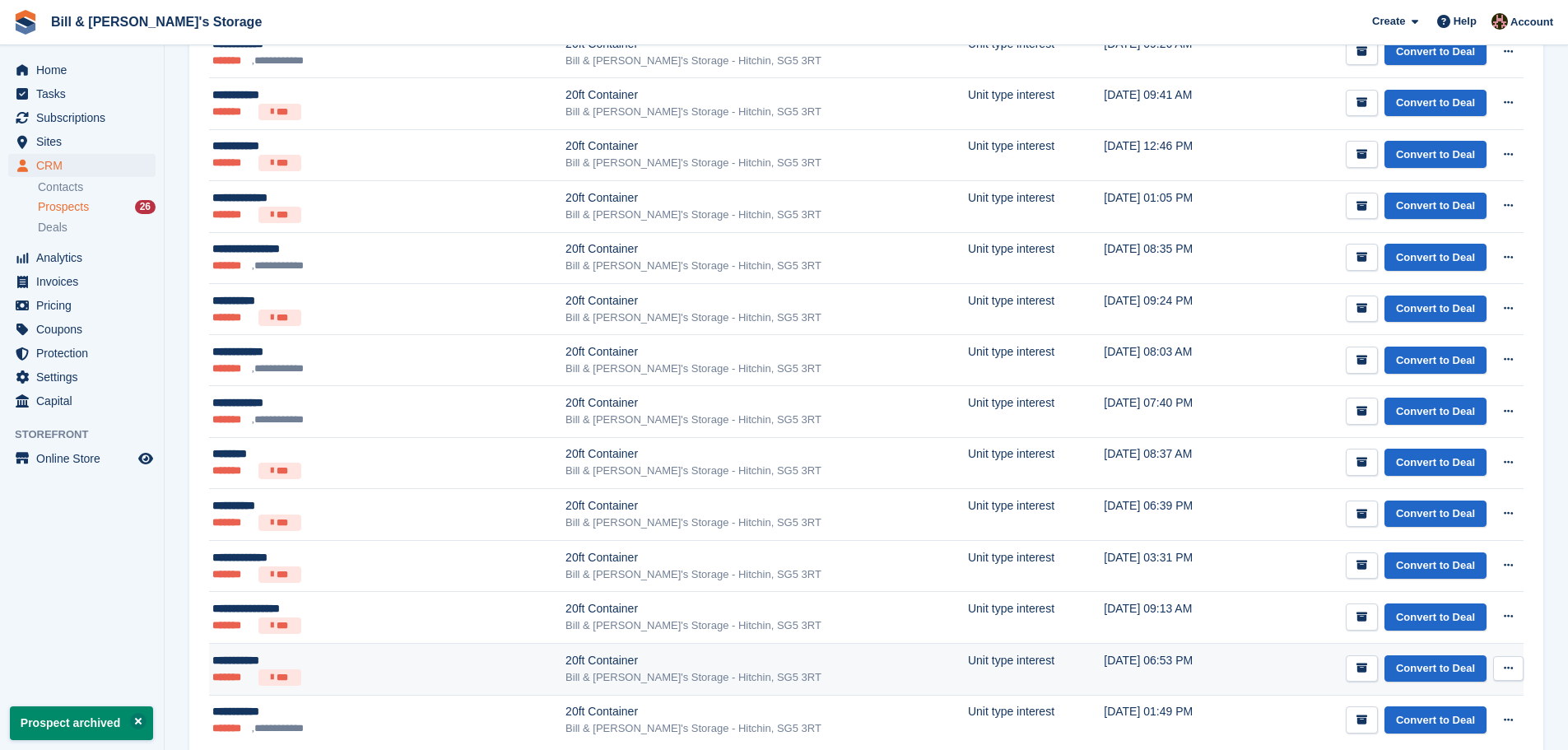
scroll to position [1039, 0]
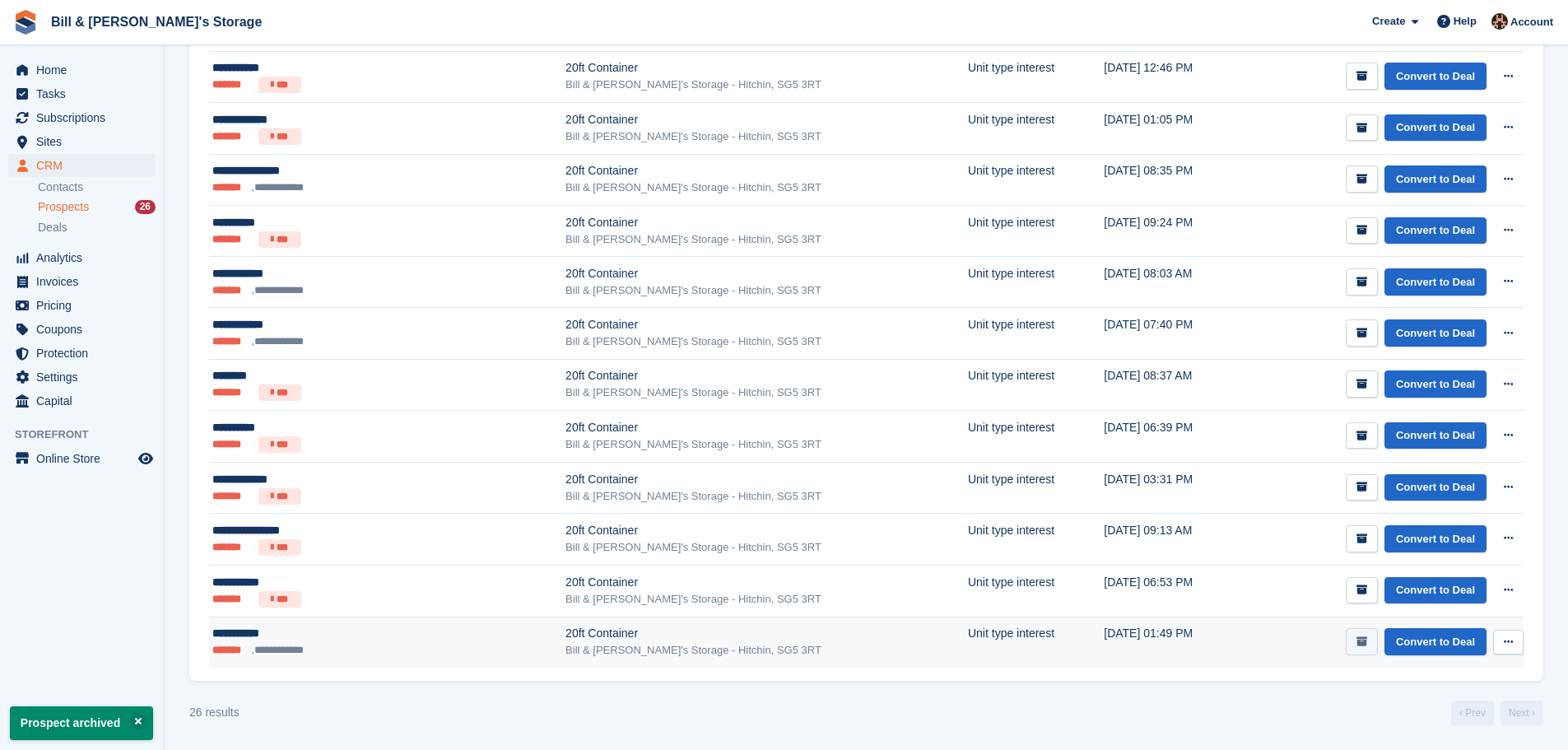
click at [775, 644] on button "submit" at bounding box center [1361, 641] width 32 height 27
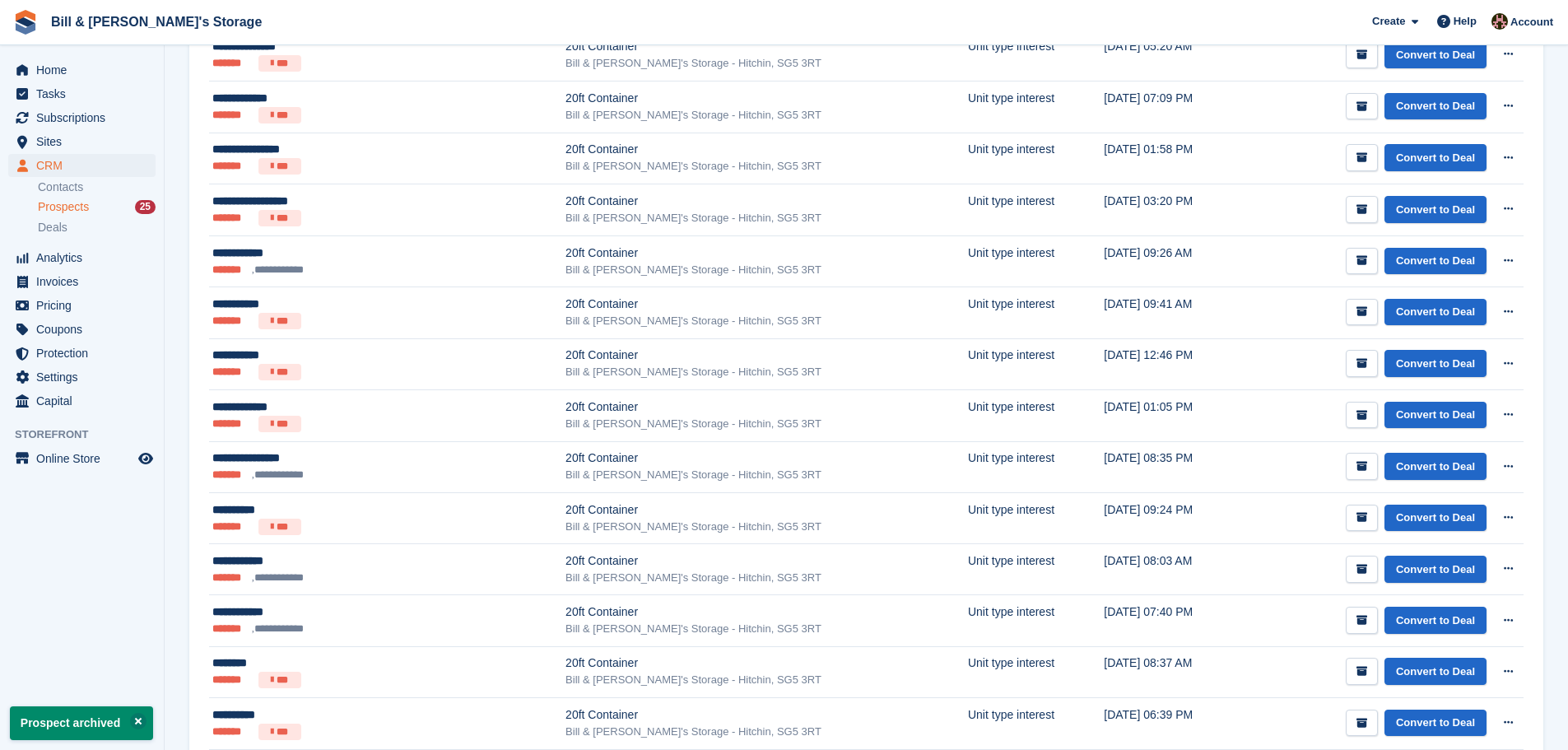
scroll to position [988, 0]
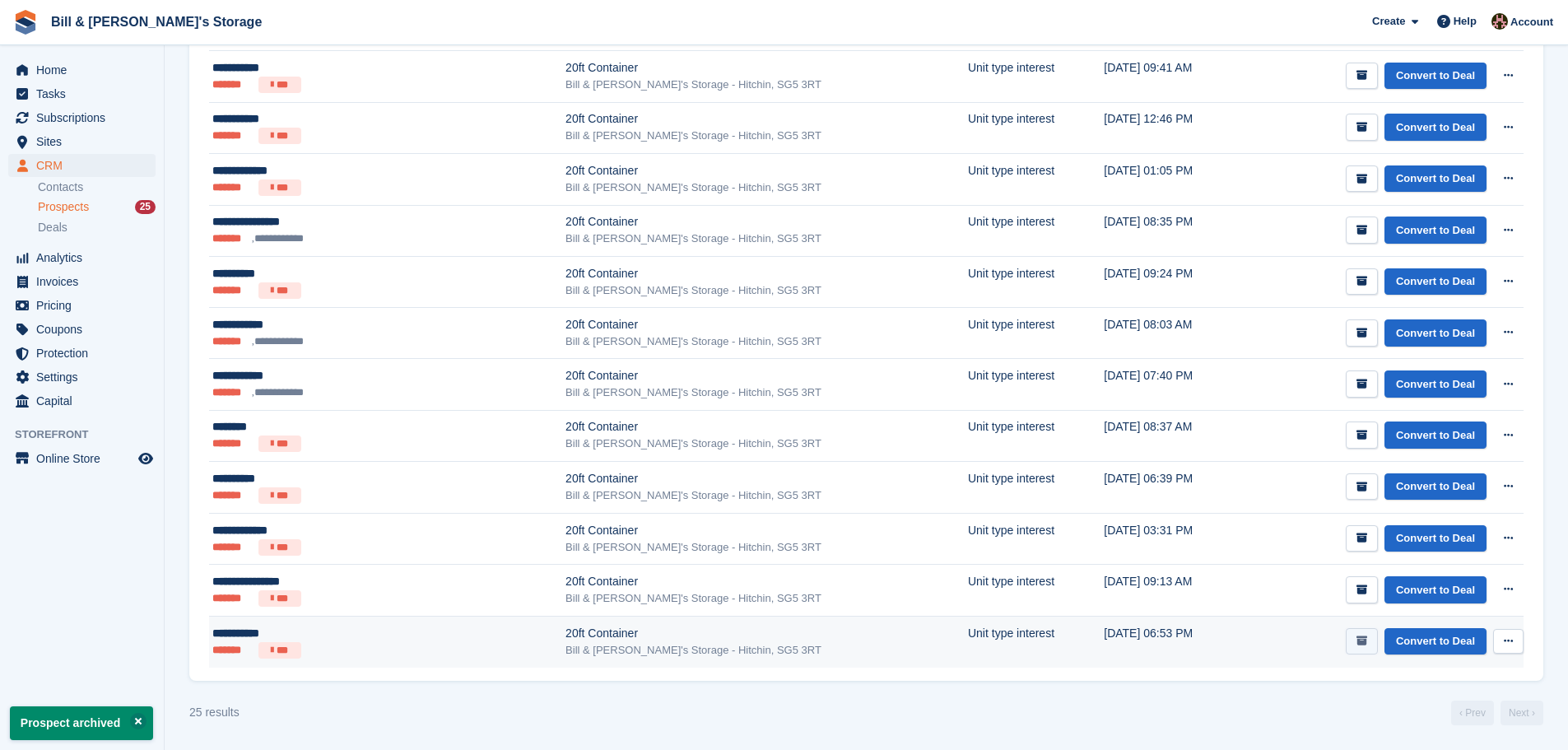
click at [775, 639] on button "submit" at bounding box center [1361, 641] width 32 height 27
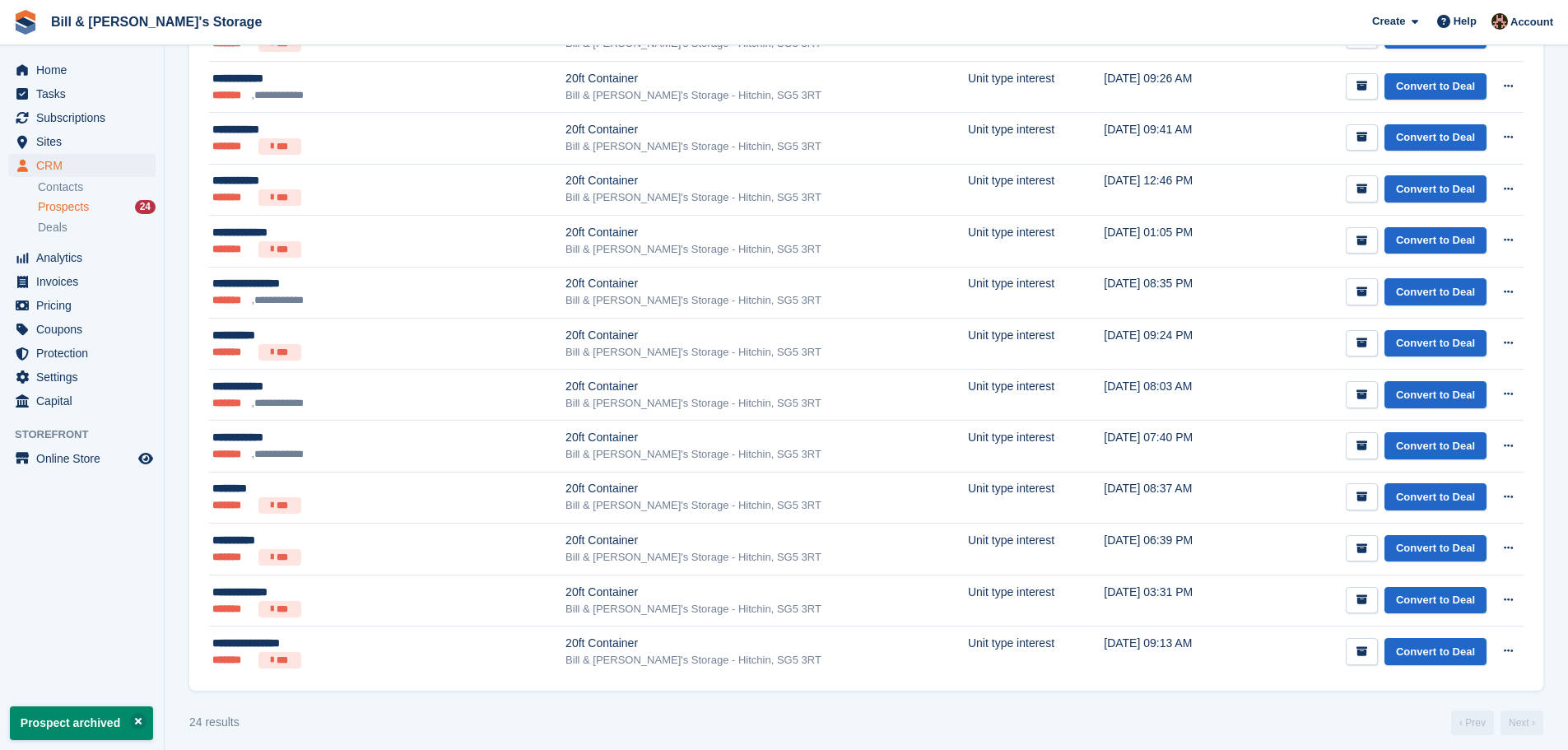
scroll to position [936, 0]
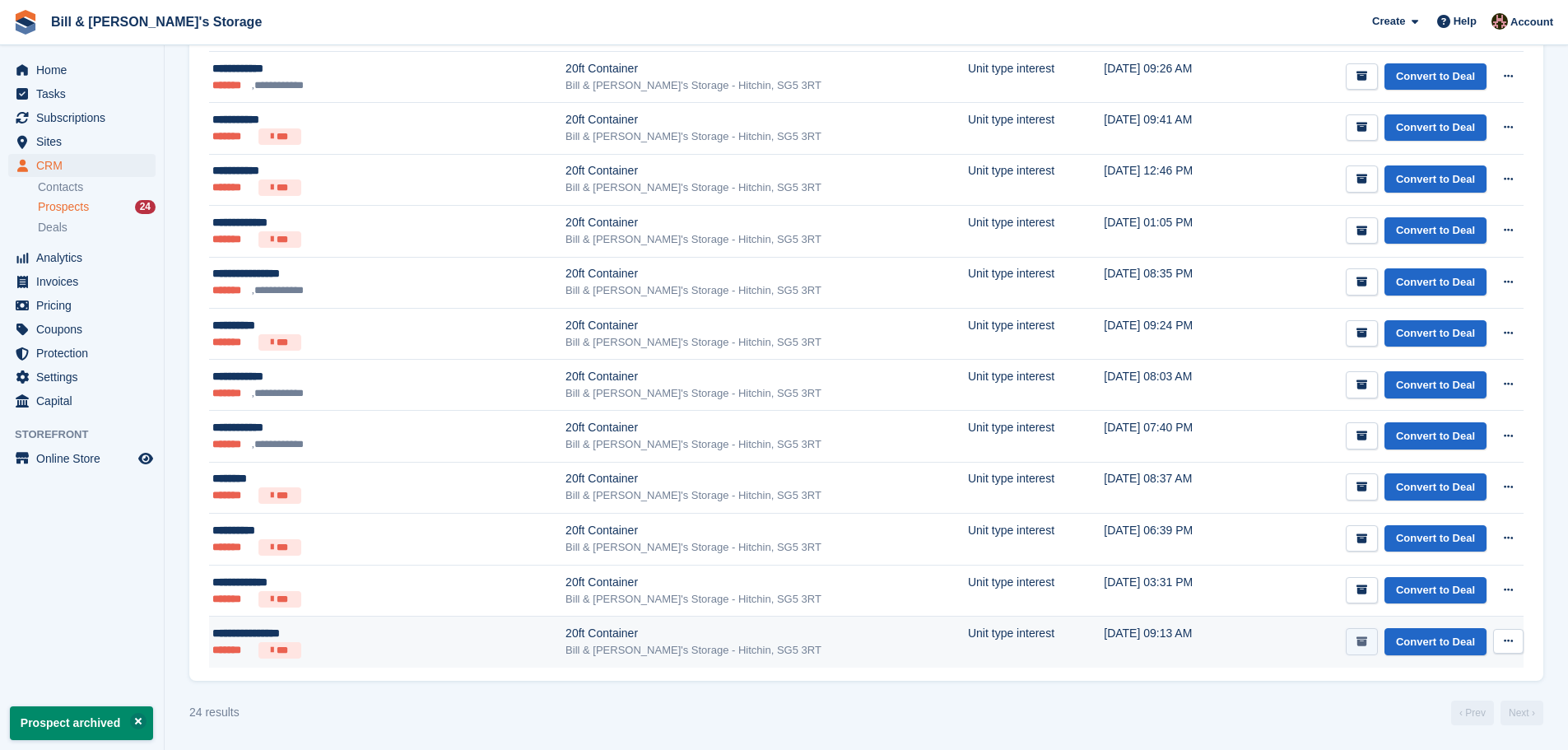
click at [775, 647] on button "submit" at bounding box center [1361, 641] width 32 height 27
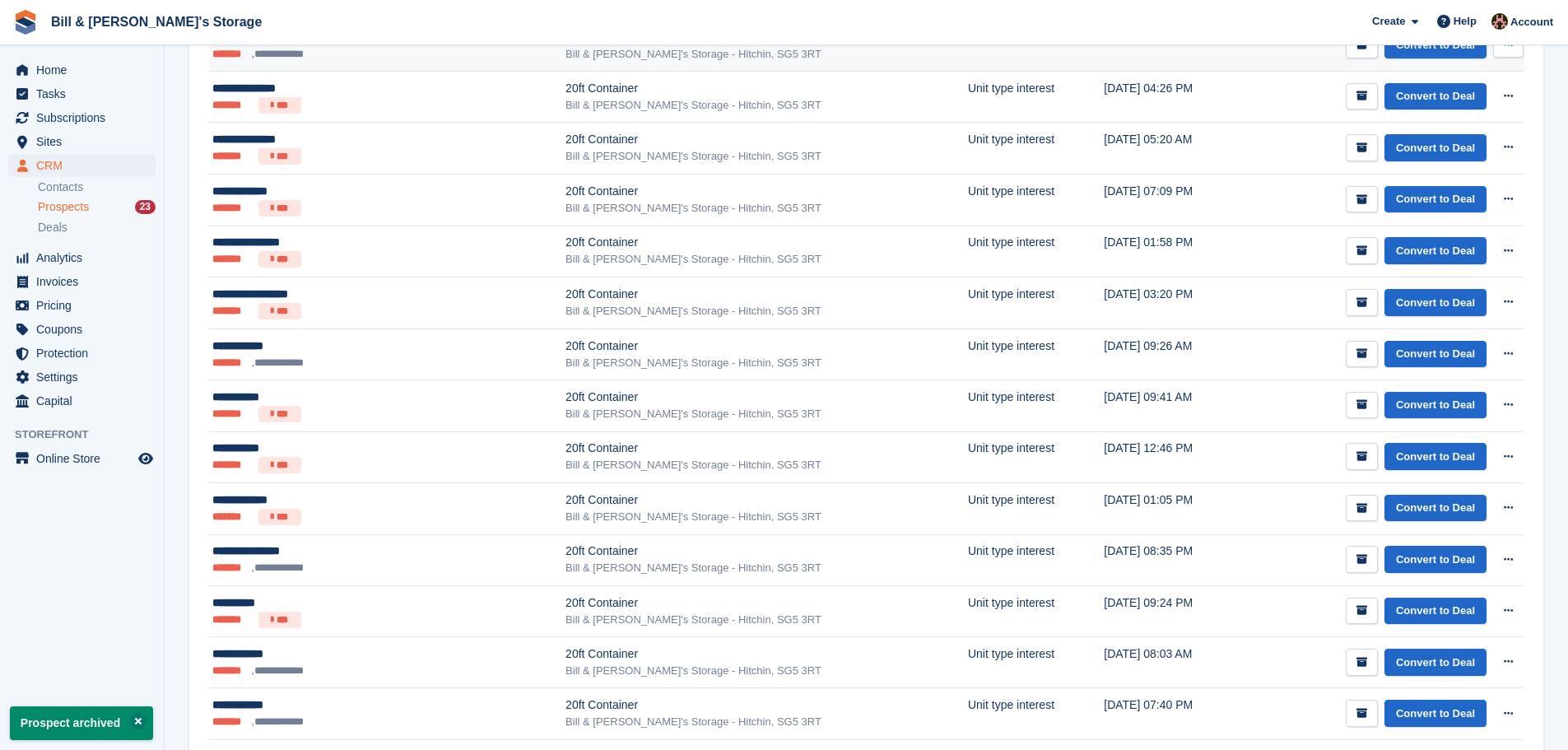
scroll to position [0, 0]
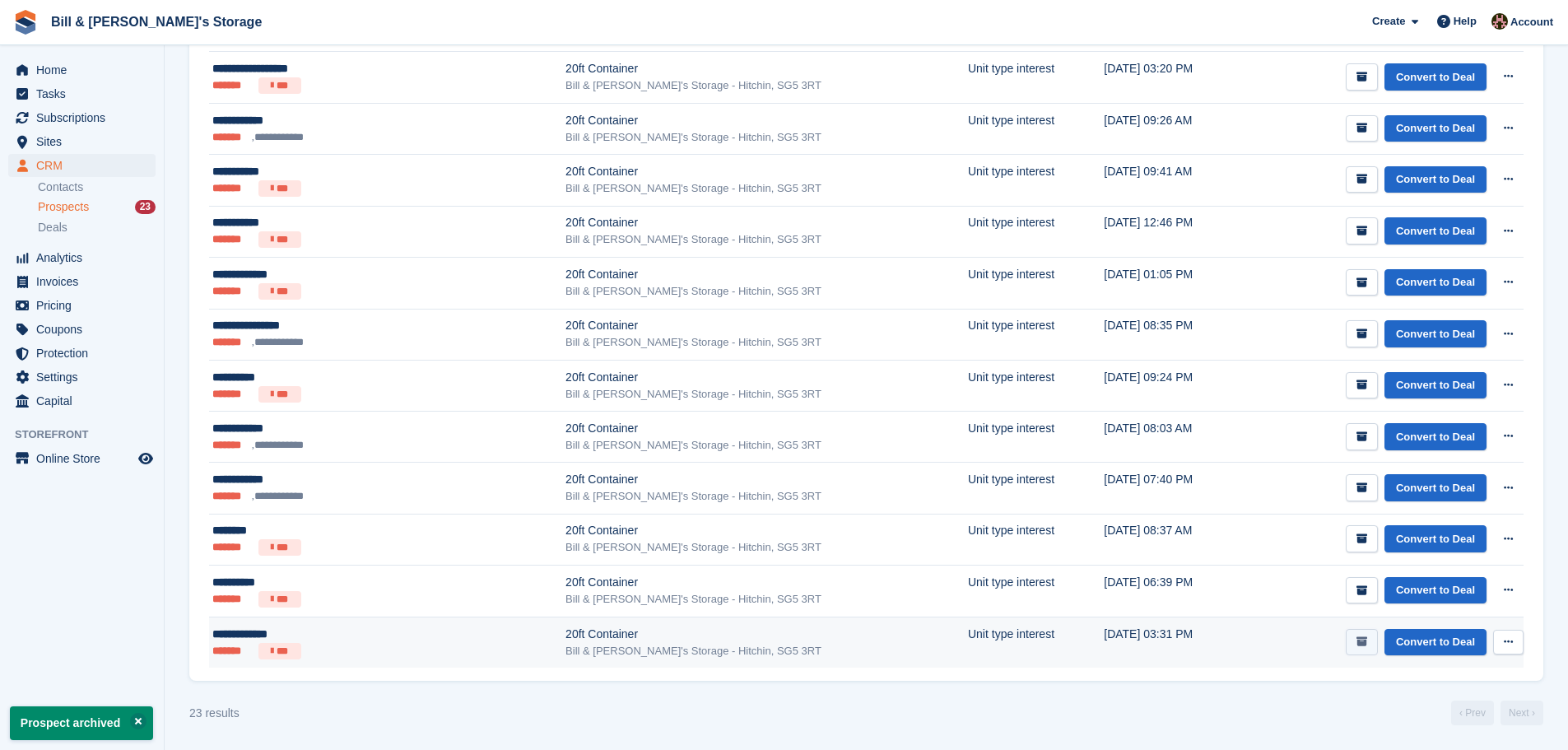
click at [775, 641] on icon "submit" at bounding box center [1361, 641] width 10 height 10
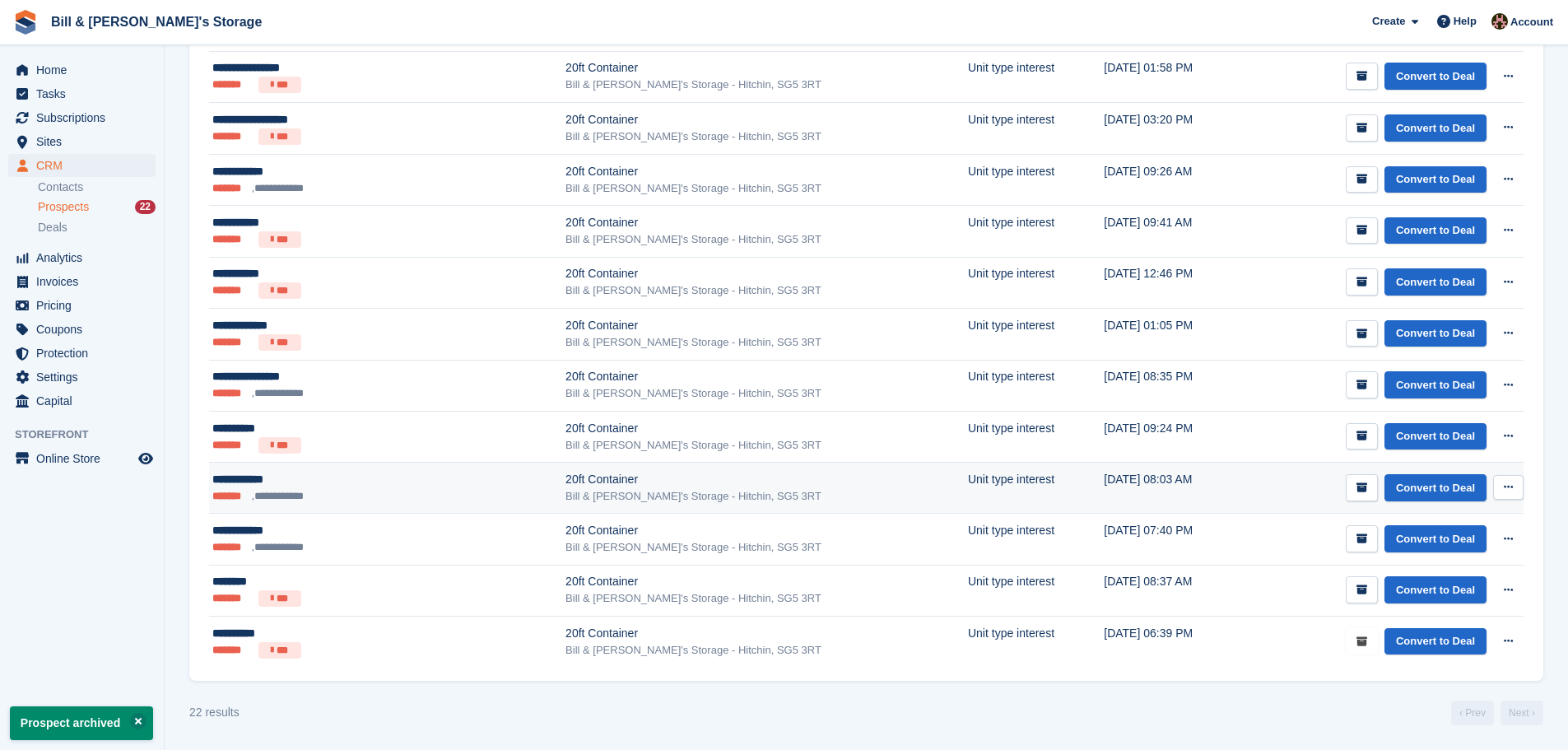
click at [775, 642] on icon "submit" at bounding box center [1361, 641] width 10 height 10
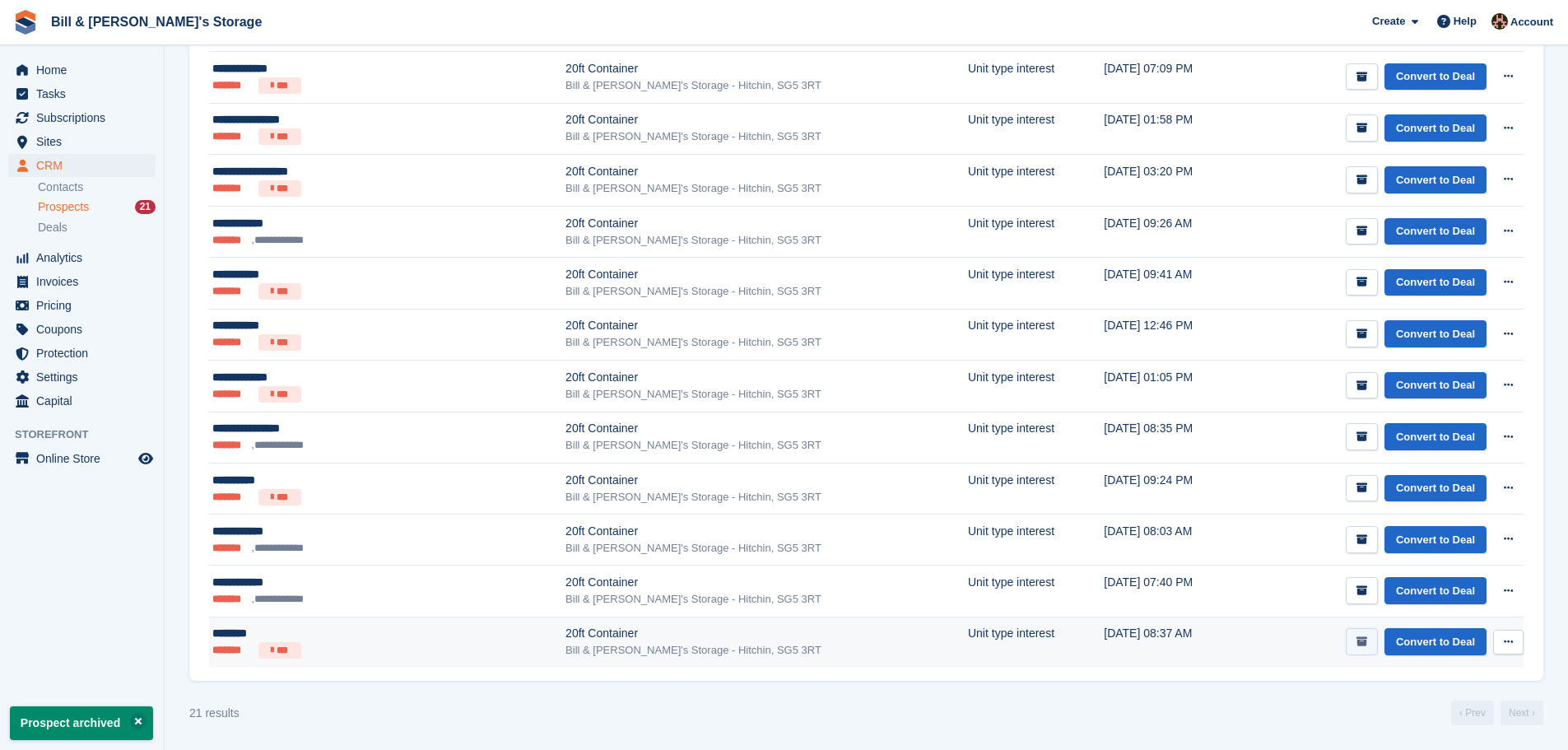
click at [775, 642] on icon "submit" at bounding box center [1361, 641] width 10 height 10
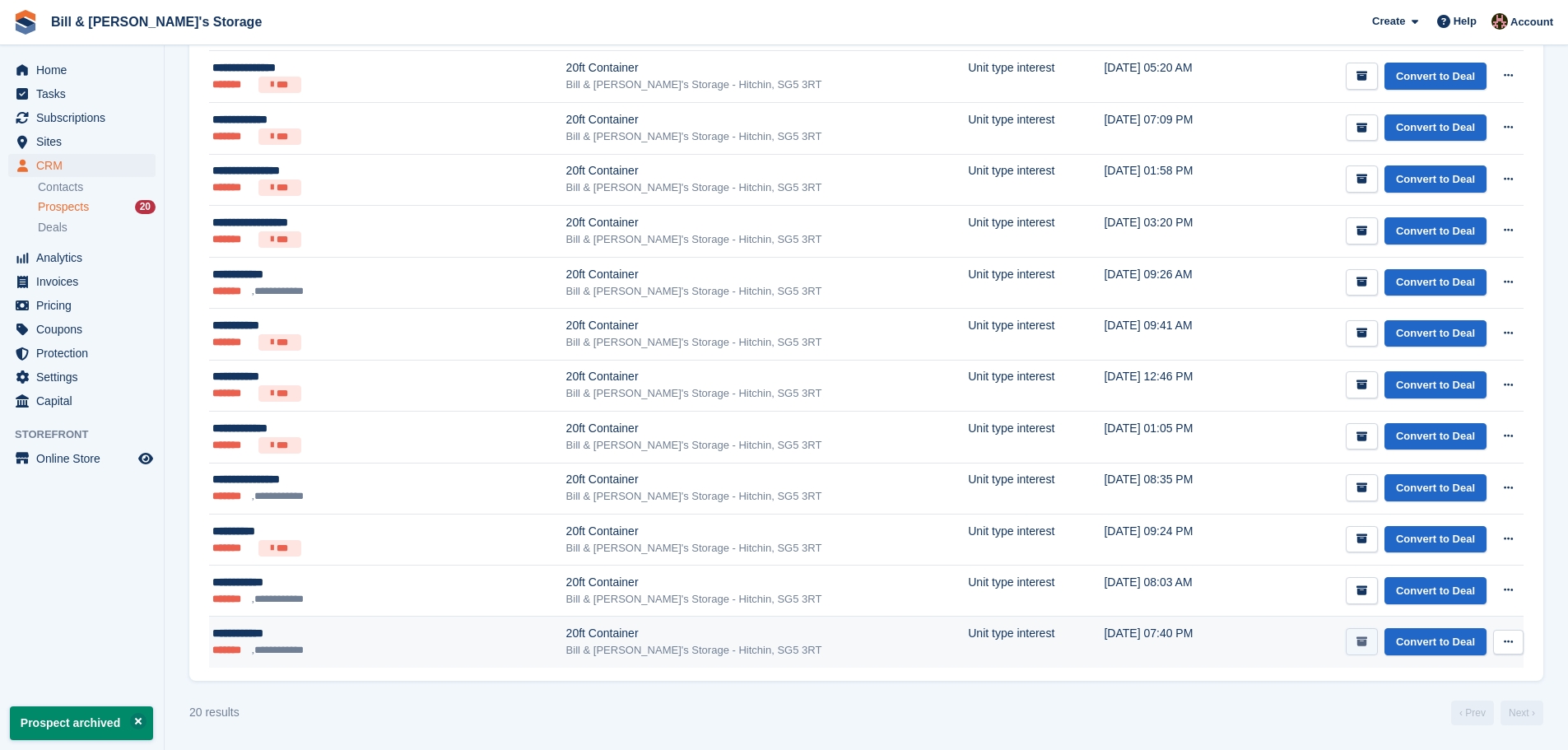
click at [775, 642] on icon "submit" at bounding box center [1361, 641] width 10 height 10
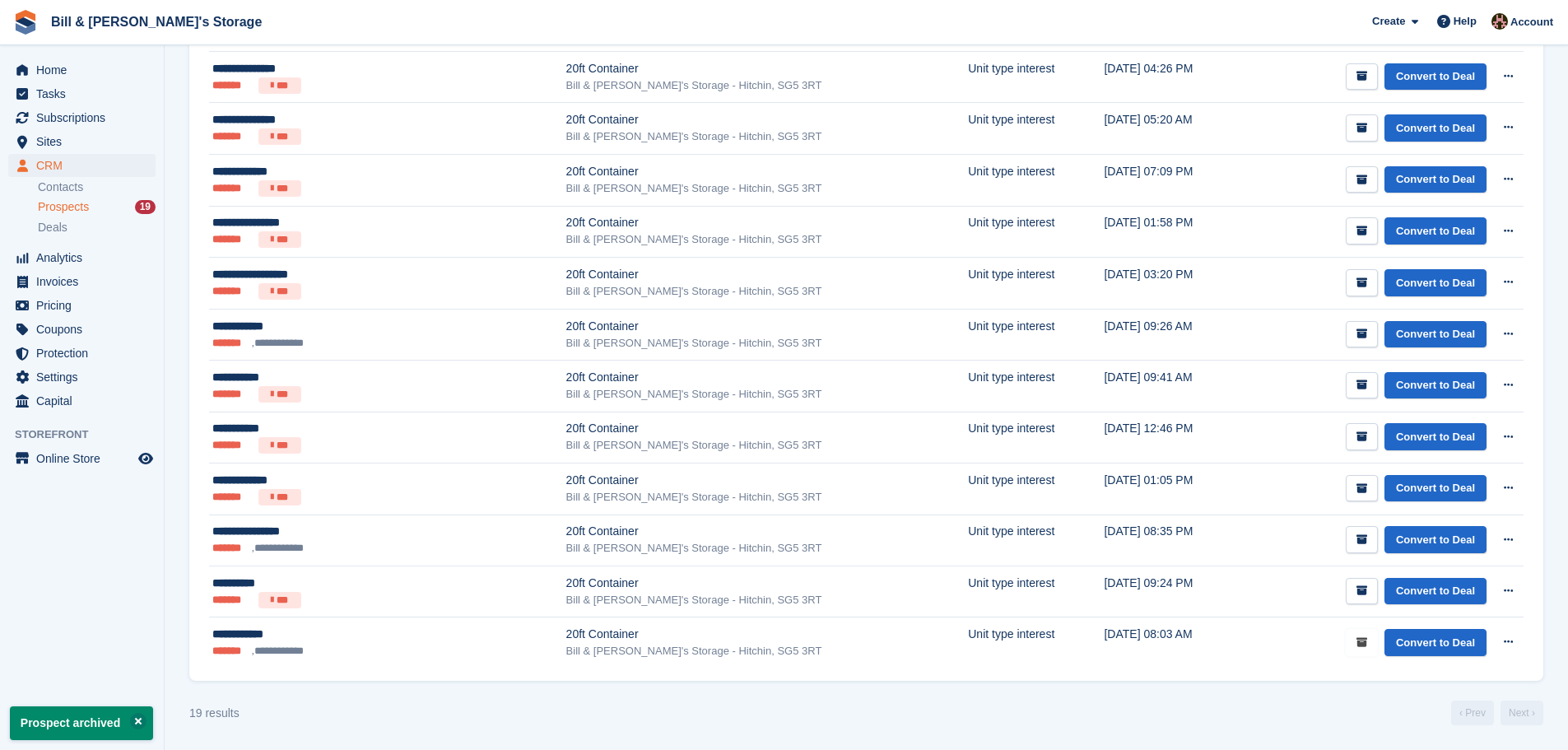
click at [775, 642] on icon "submit" at bounding box center [1361, 642] width 10 height 10
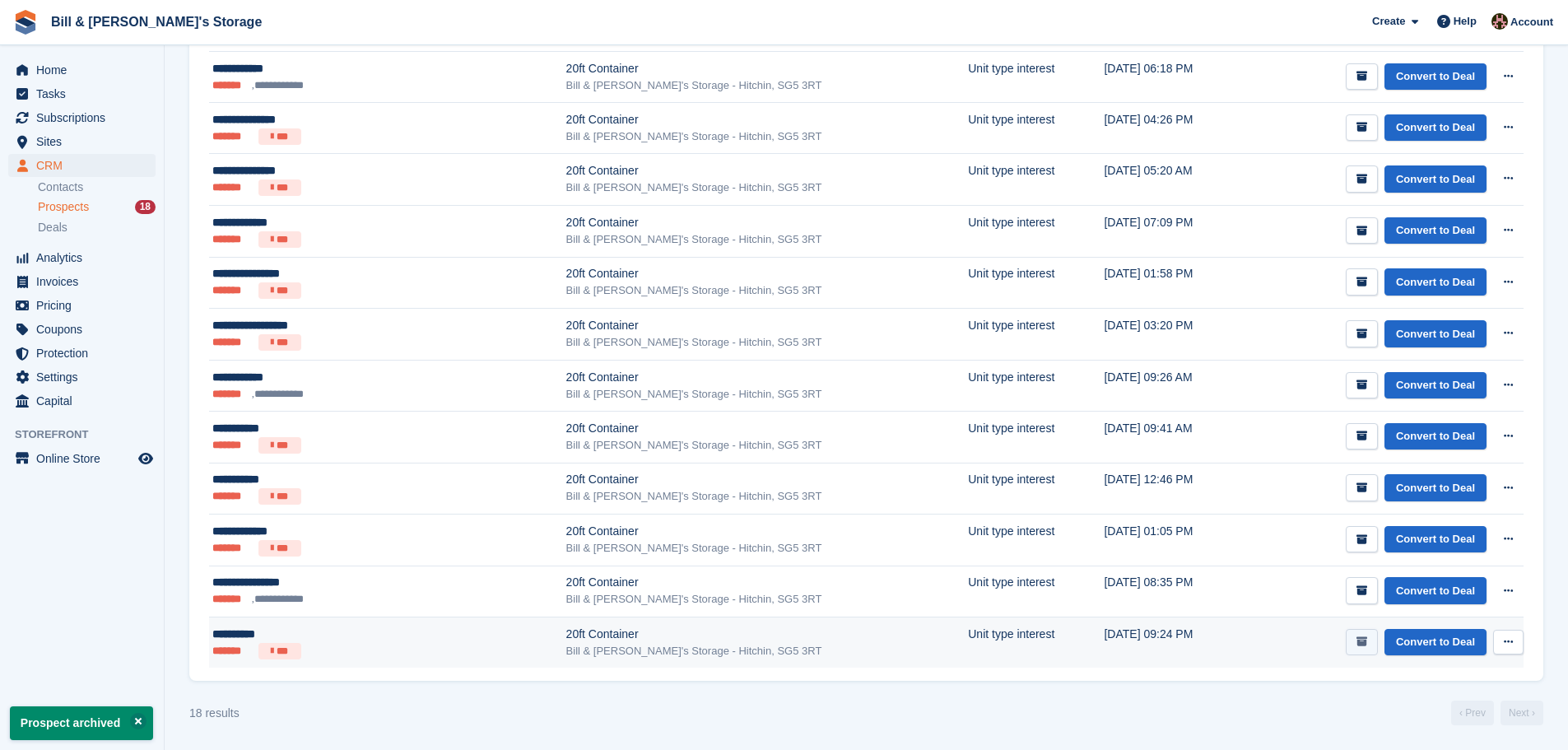
click at [775, 645] on button "submit" at bounding box center [1361, 642] width 32 height 27
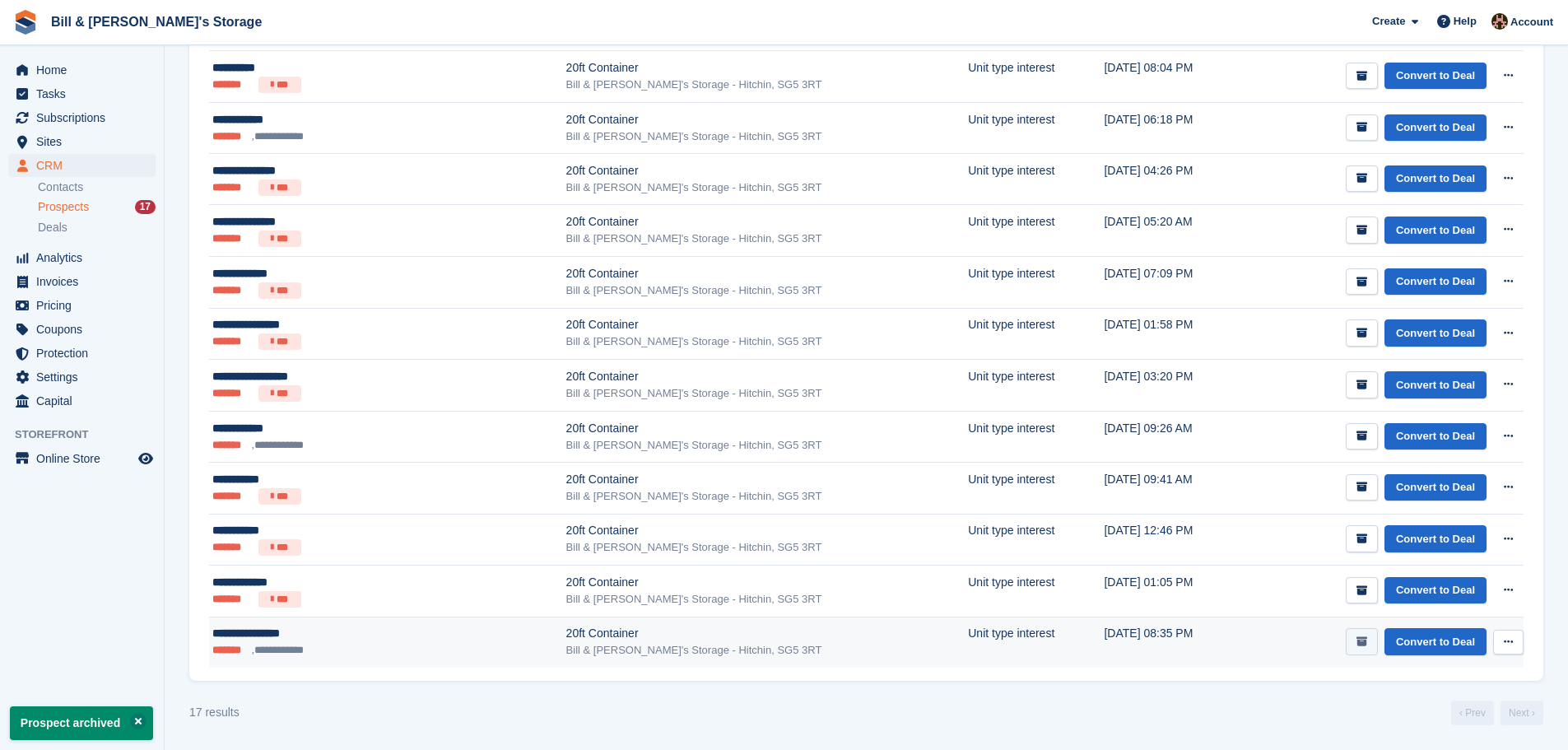
click at [775, 641] on button "submit" at bounding box center [1361, 641] width 32 height 27
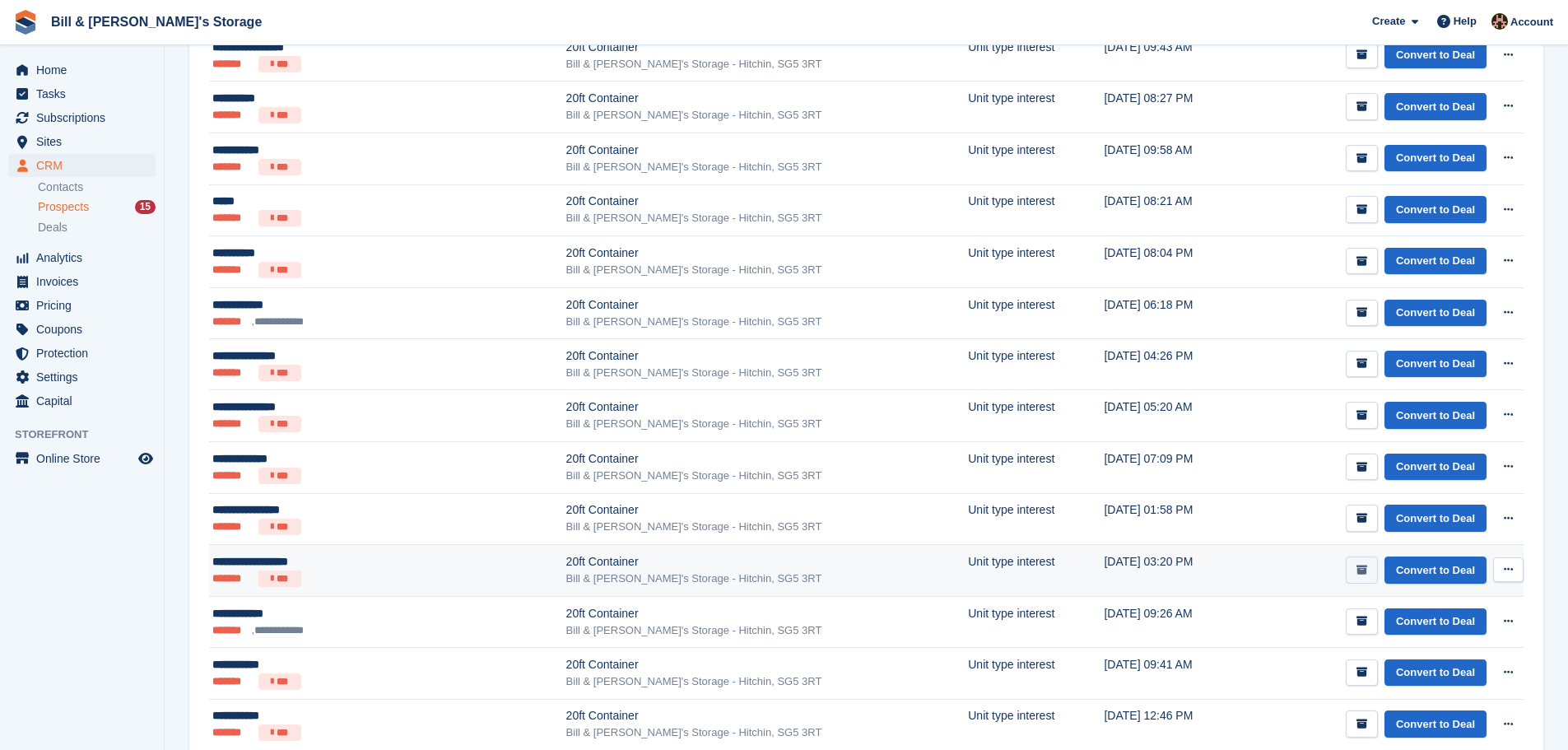
click at [775, 571] on button "submit" at bounding box center [1361, 569] width 32 height 27
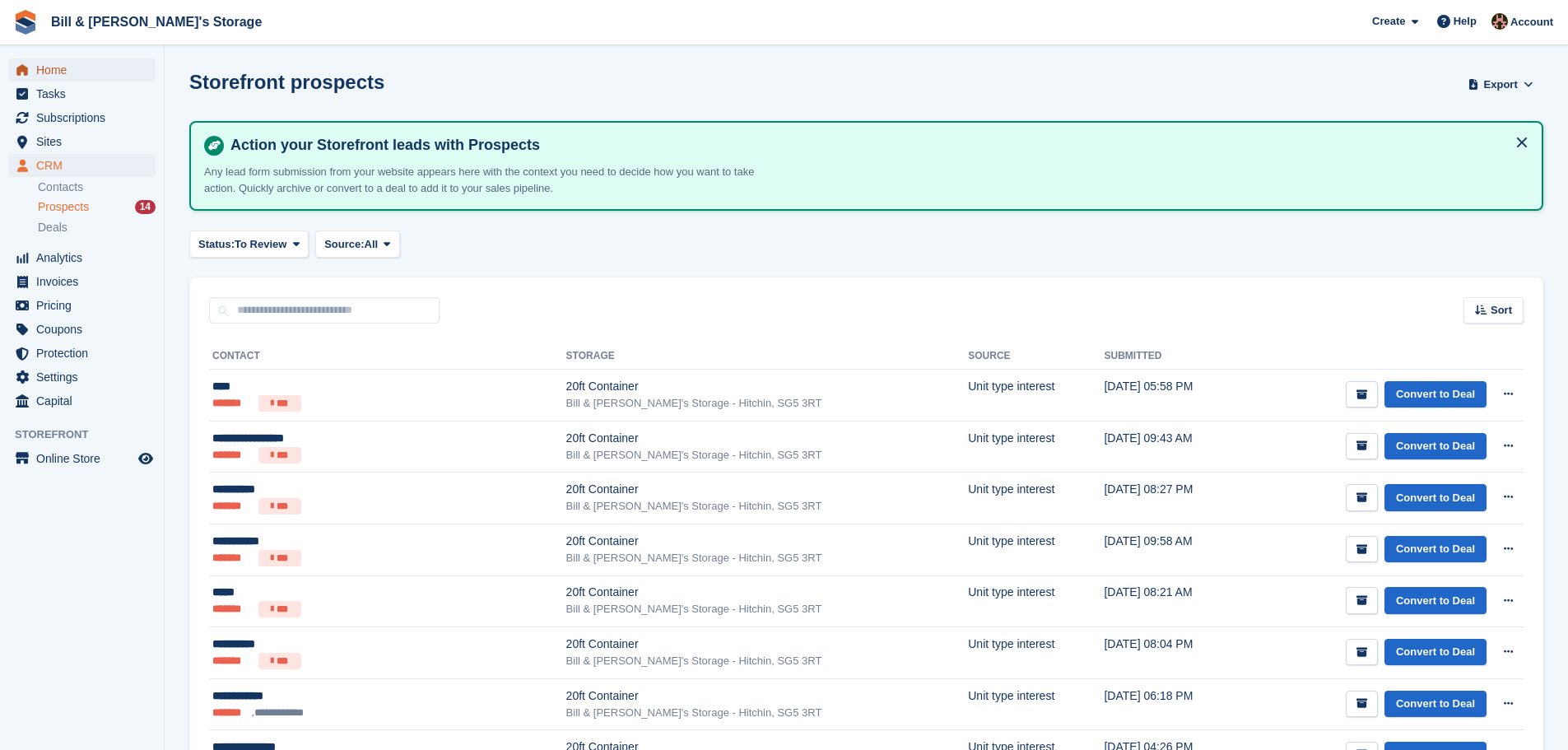
click at [69, 72] on span "Home" at bounding box center [86, 70] width 99 height 23
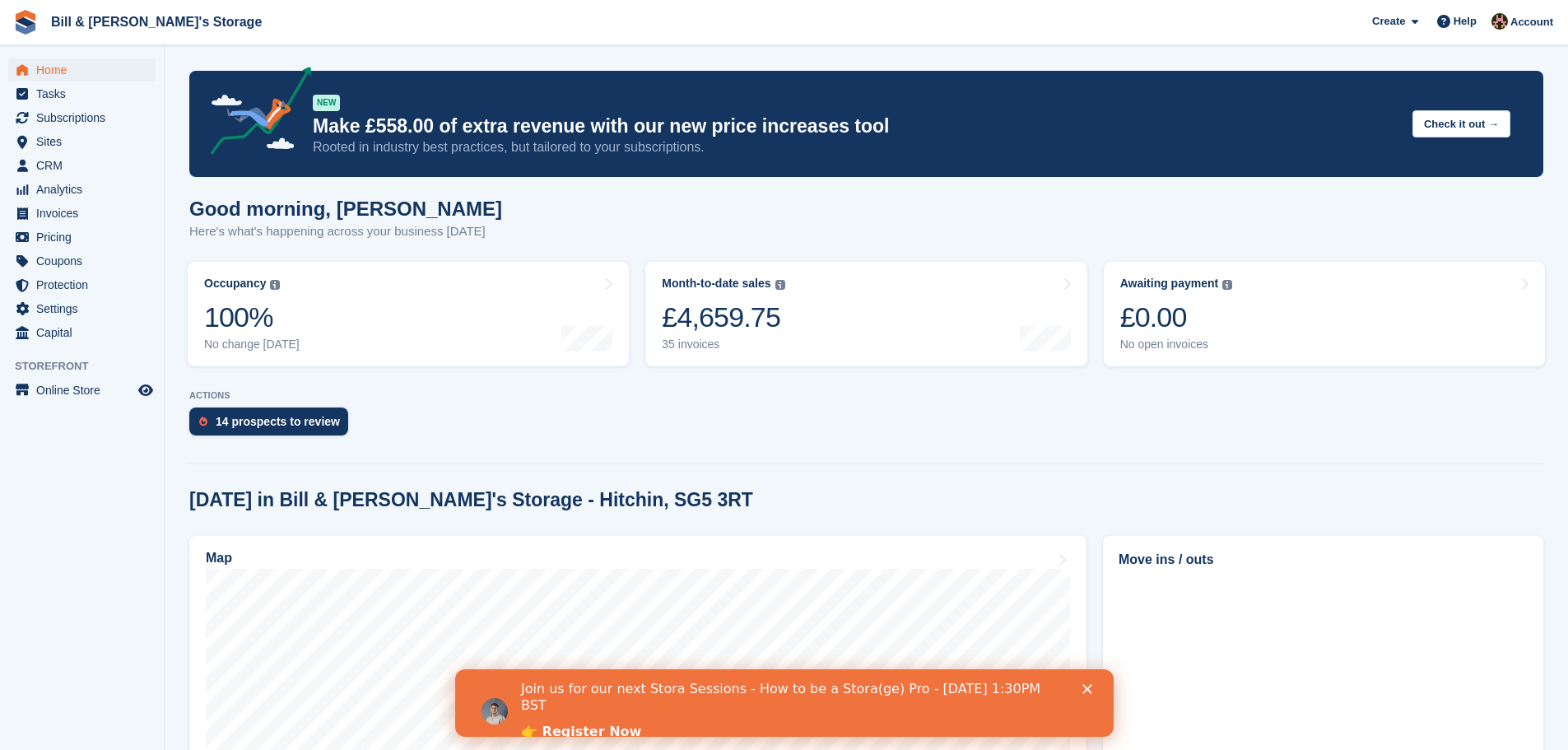
click at [984, 440] on div "14 prospects to review" at bounding box center [866, 426] width 1354 height 36
click at [63, 47] on aside "Home Tasks Subscriptions Subscriptions Subscriptions Contracts Price increases …" at bounding box center [81, 379] width 163 height 668
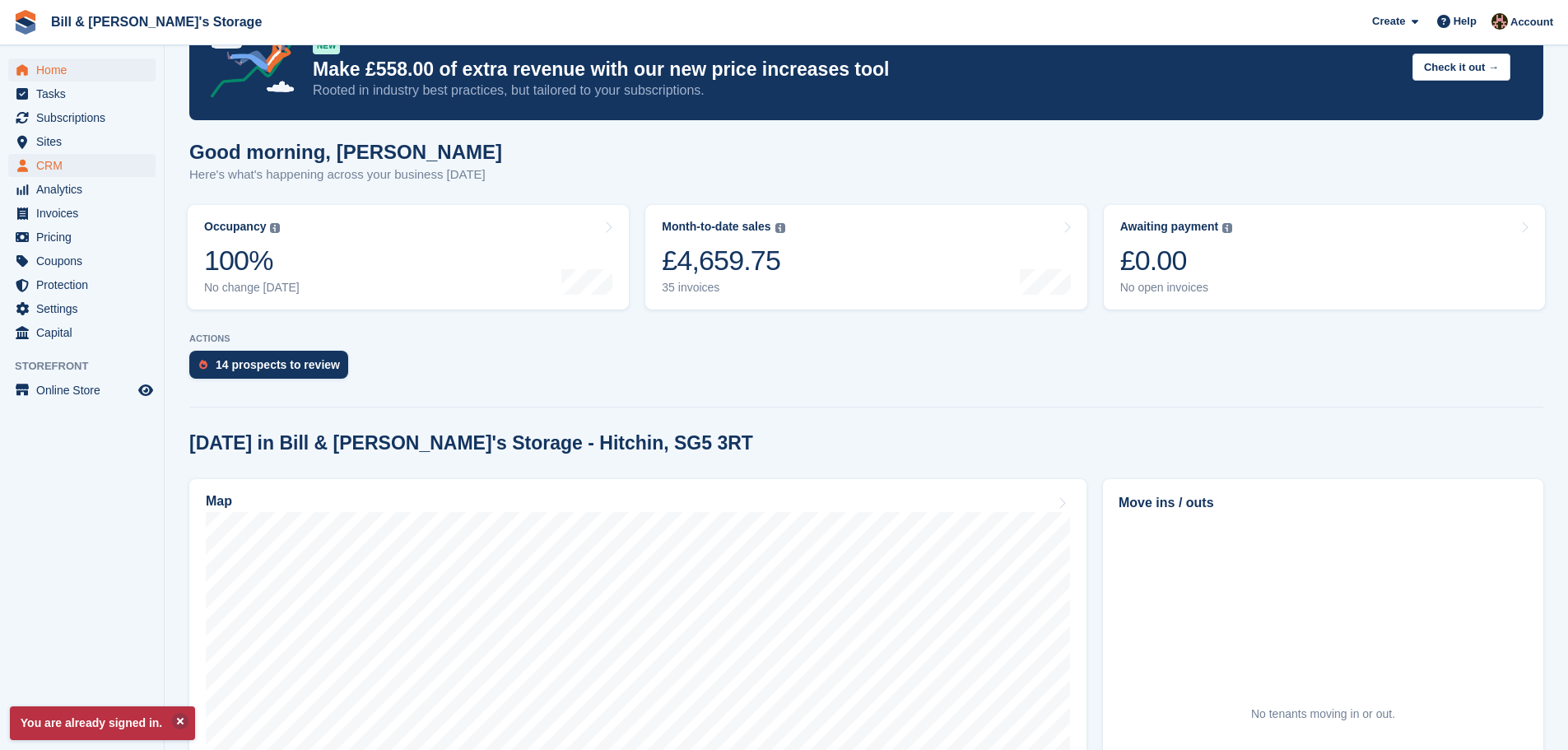
scroll to position [164, 0]
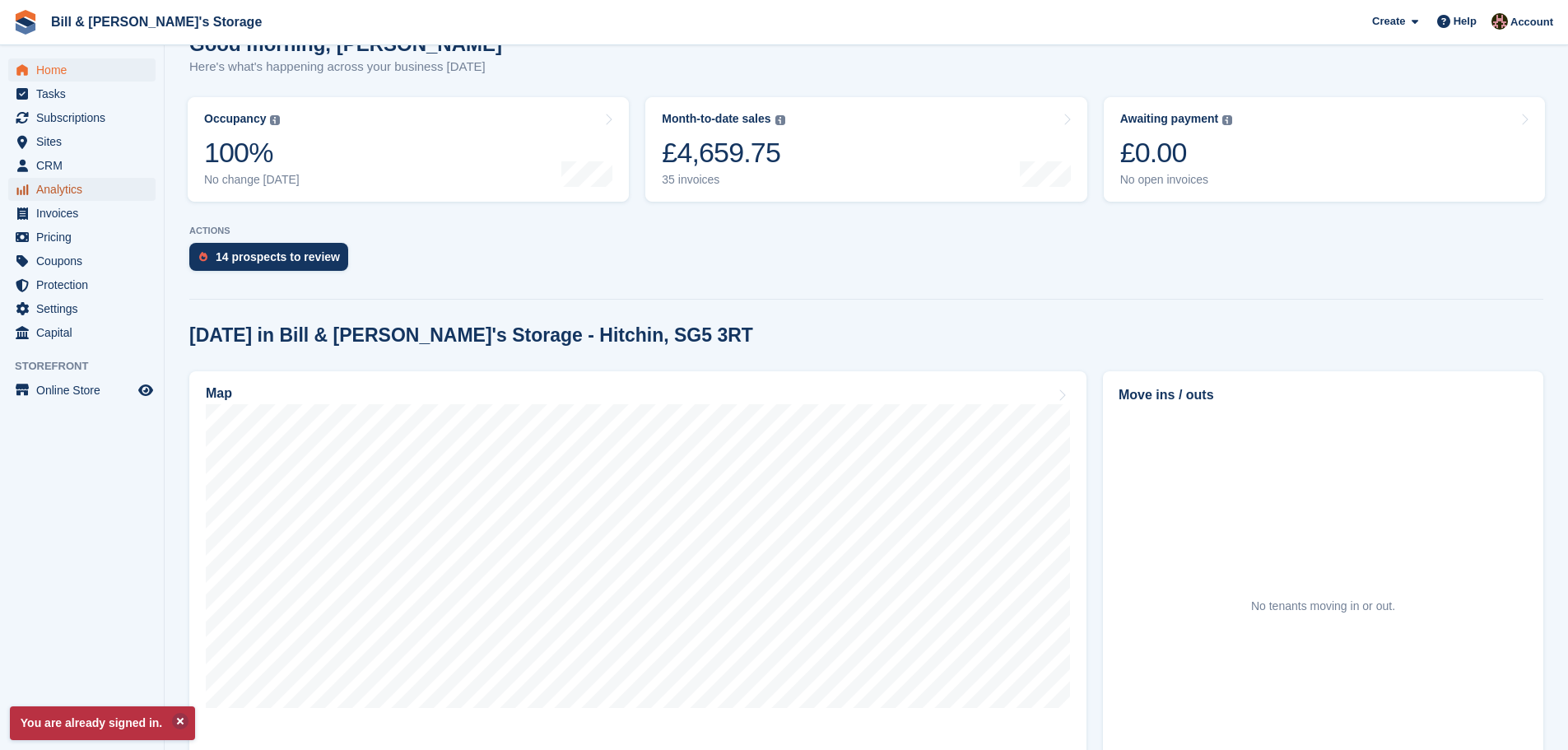
click at [74, 184] on span "Analytics" at bounding box center [86, 189] width 99 height 23
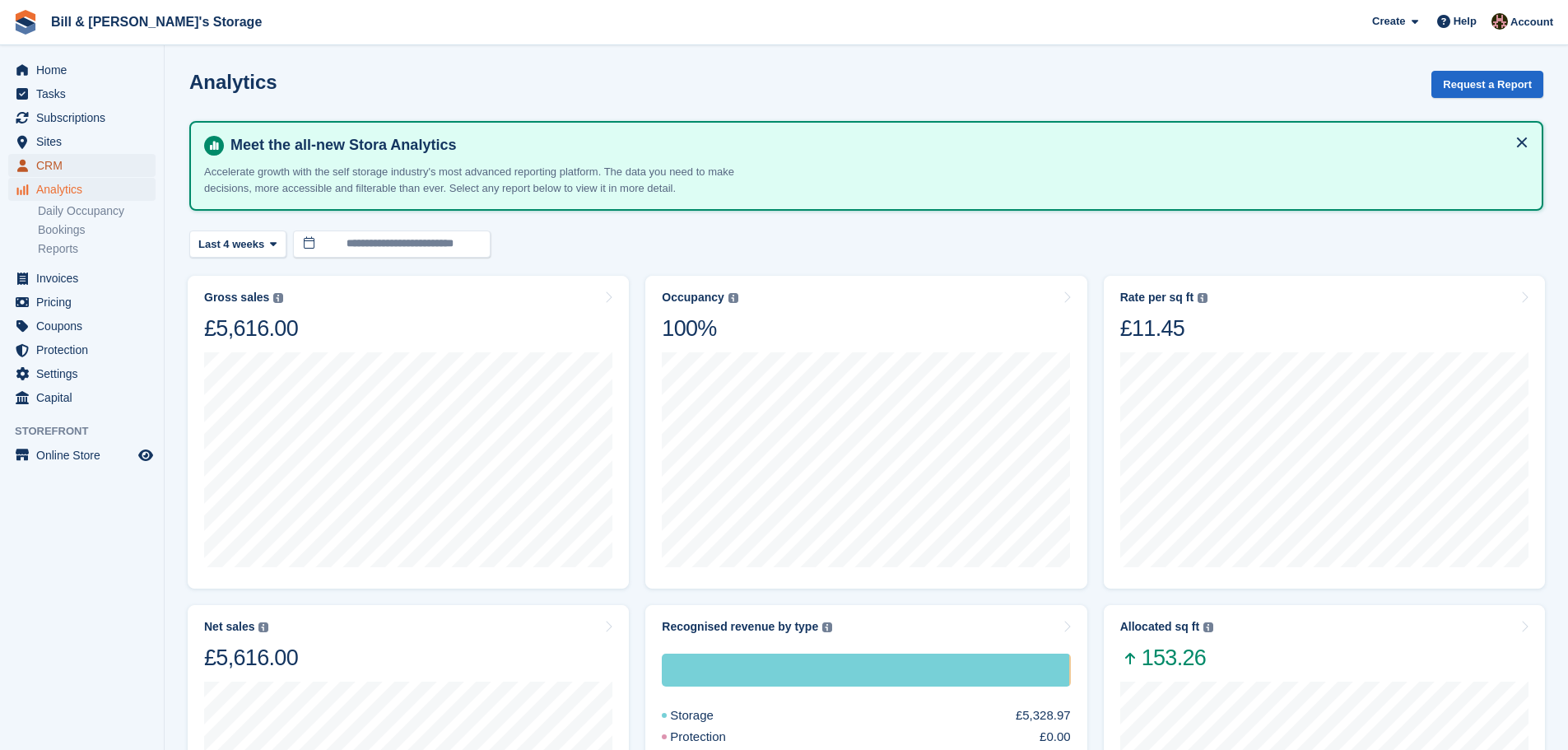
click at [73, 159] on span "CRM" at bounding box center [86, 165] width 99 height 23
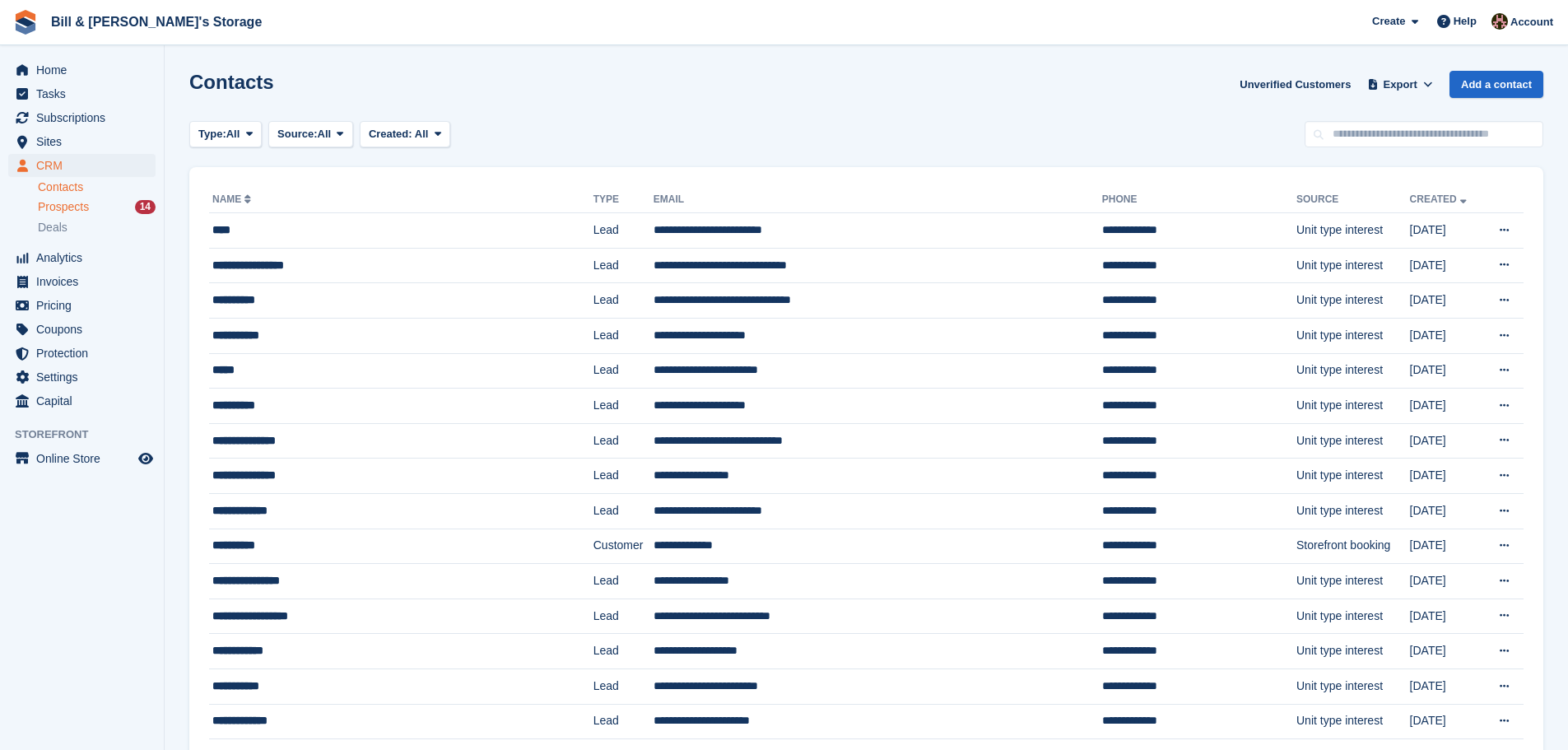
click at [106, 201] on div "Prospects 14" at bounding box center [97, 207] width 118 height 16
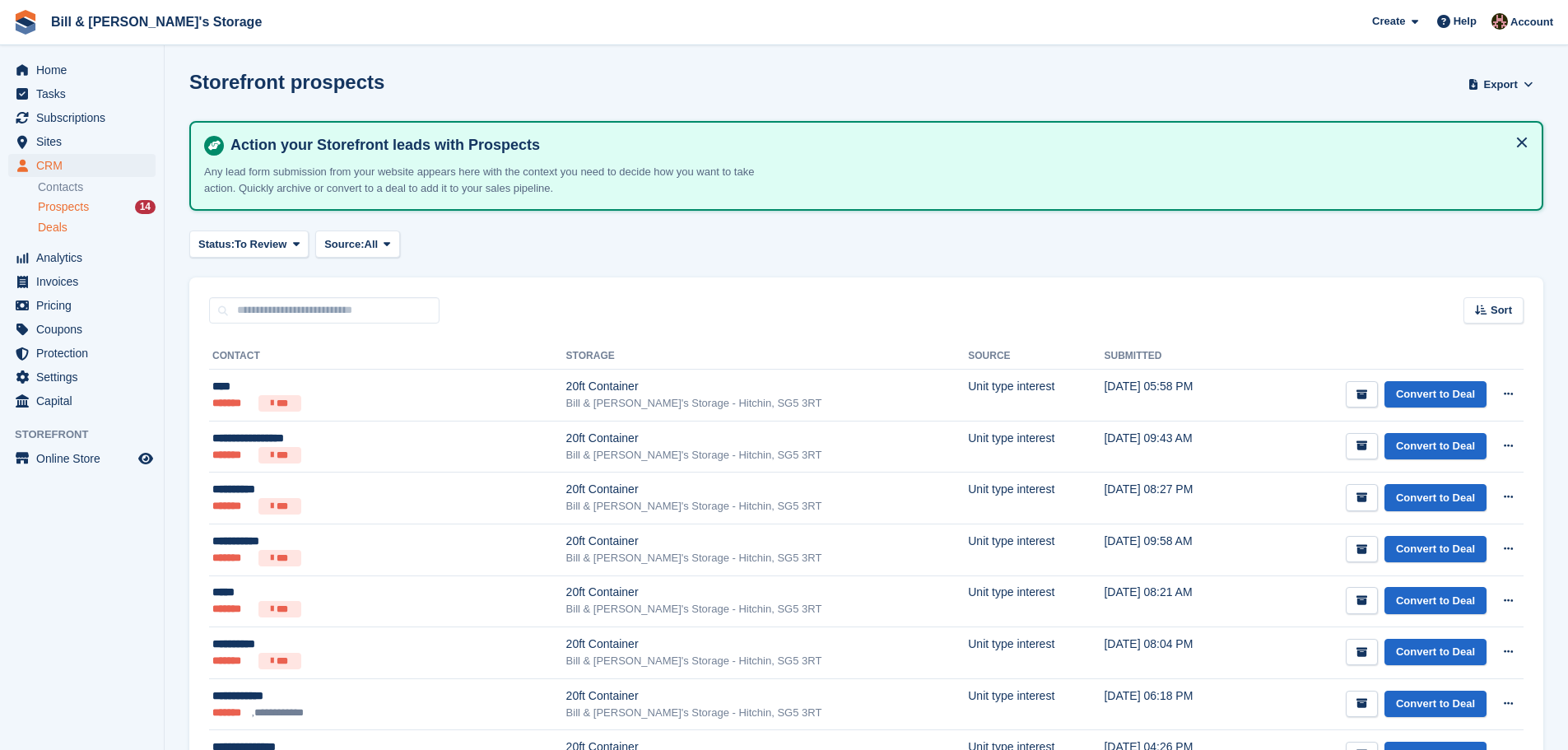
drag, startPoint x: 80, startPoint y: 235, endPoint x: 73, endPoint y: 218, distance: 18.4
click at [80, 234] on link "Deals" at bounding box center [97, 228] width 118 height 17
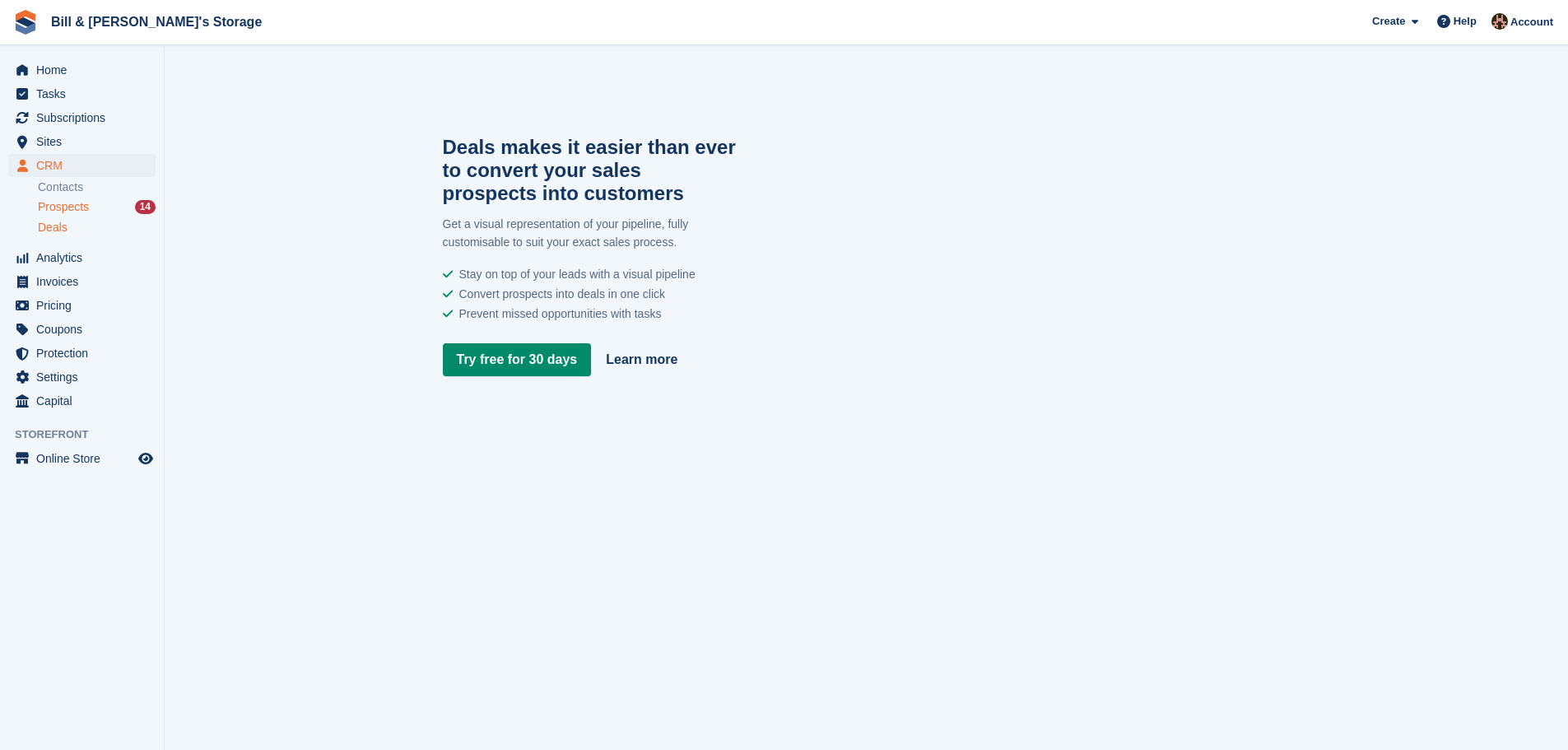
click at [73, 210] on span "Prospects" at bounding box center [63, 207] width 51 height 16
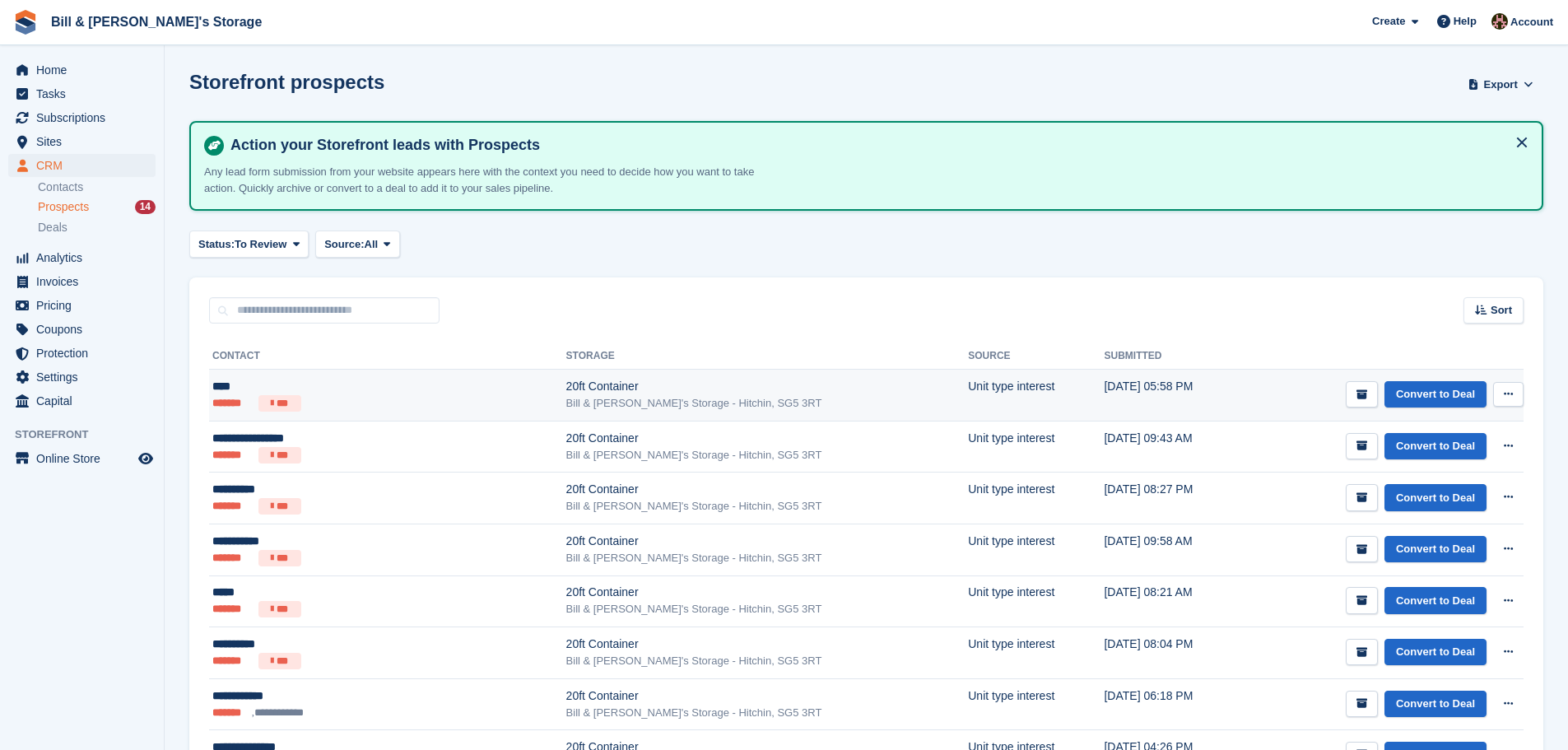
click at [397, 396] on ul "******* ***" at bounding box center [323, 403] width 224 height 16
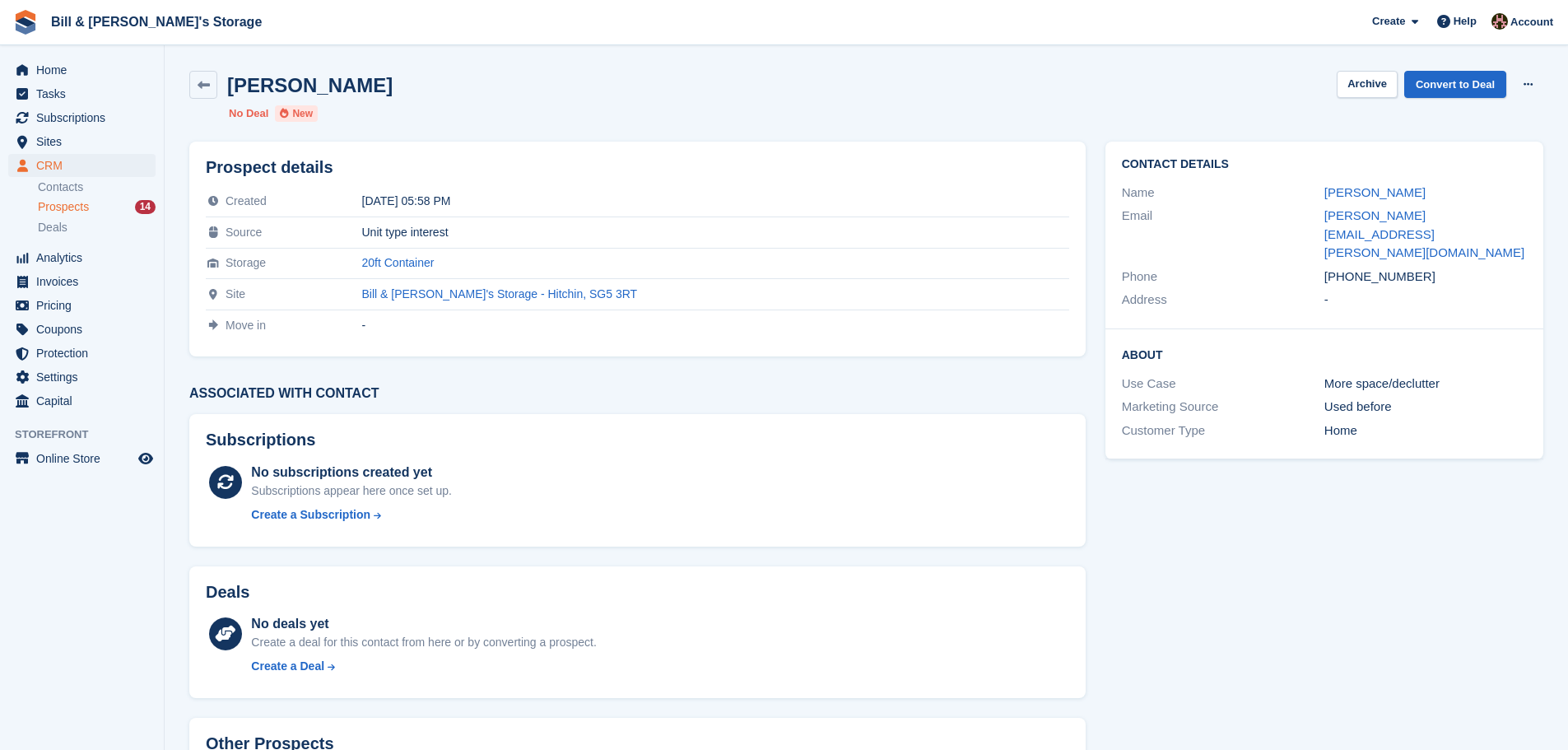
click at [1335, 670] on div "Contact Details Name [PERSON_NAME] Email [PERSON_NAME][EMAIL_ADDRESS][PERSON_NA…" at bounding box center [1323, 496] width 458 height 728
click at [1382, 375] on div "More space/declutter" at bounding box center [1425, 384] width 202 height 19
click at [1468, 375] on div "More space/declutter" at bounding box center [1425, 384] width 202 height 19
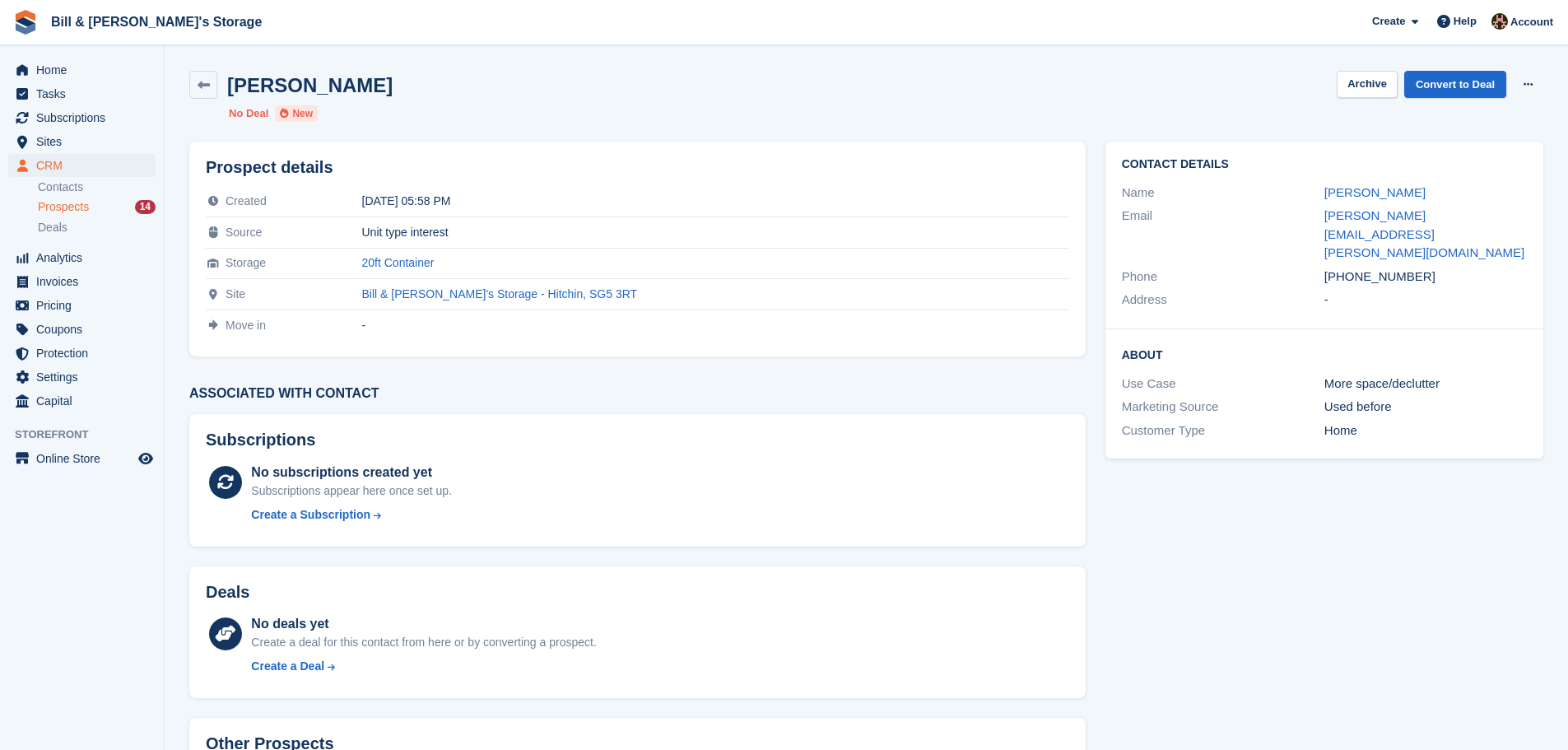
click at [1452, 398] on div "Used before" at bounding box center [1425, 407] width 202 height 19
click at [1460, 421] on div "Home" at bounding box center [1425, 431] width 202 height 19
click at [908, 242] on td "Unit type interest" at bounding box center [715, 233] width 707 height 31
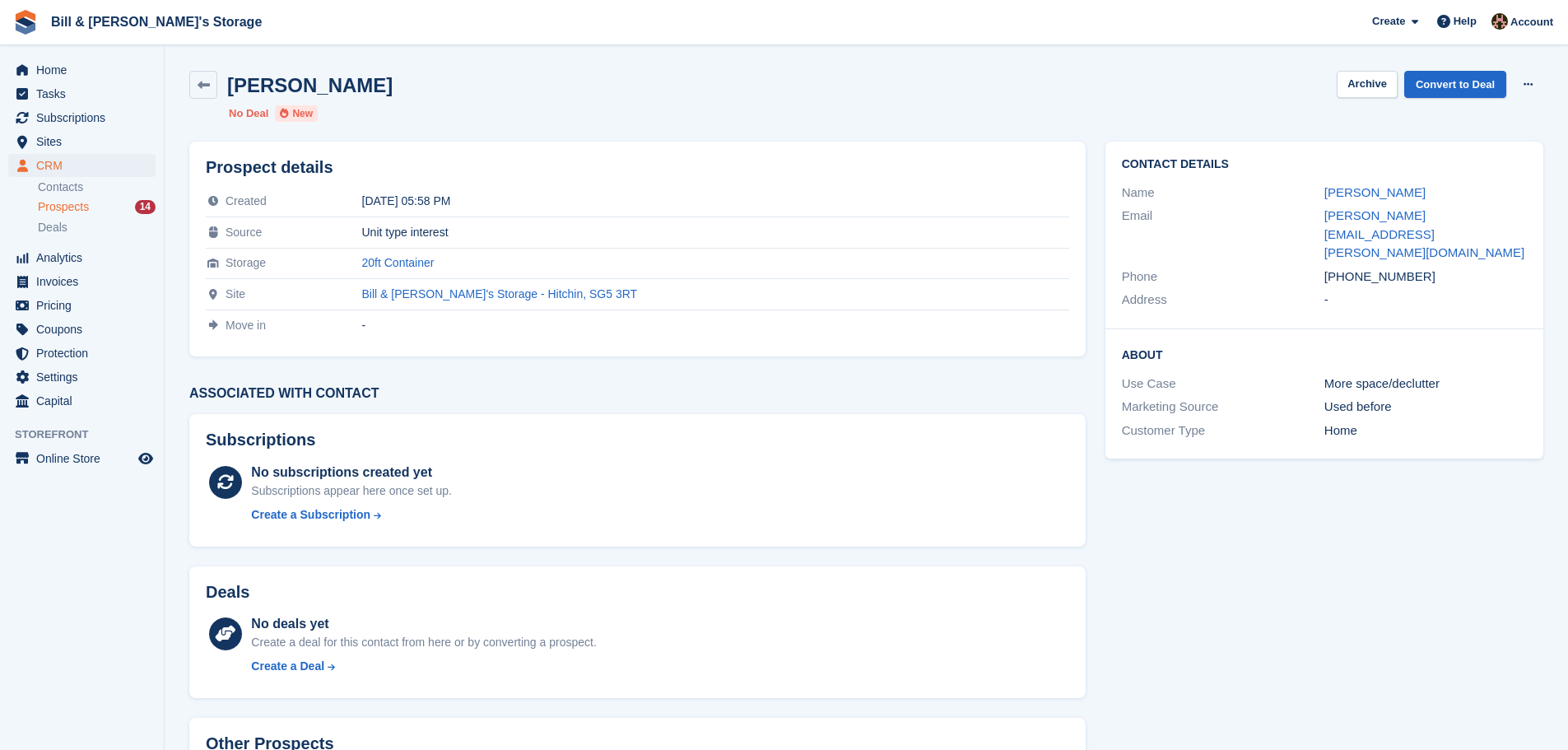
drag, startPoint x: 1421, startPoint y: 247, endPoint x: 1385, endPoint y: 246, distance: 36.0
click at [1385, 267] on div "[PHONE_NUMBER]" at bounding box center [1425, 277] width 202 height 19
click at [202, 79] on icon at bounding box center [203, 85] width 12 height 12
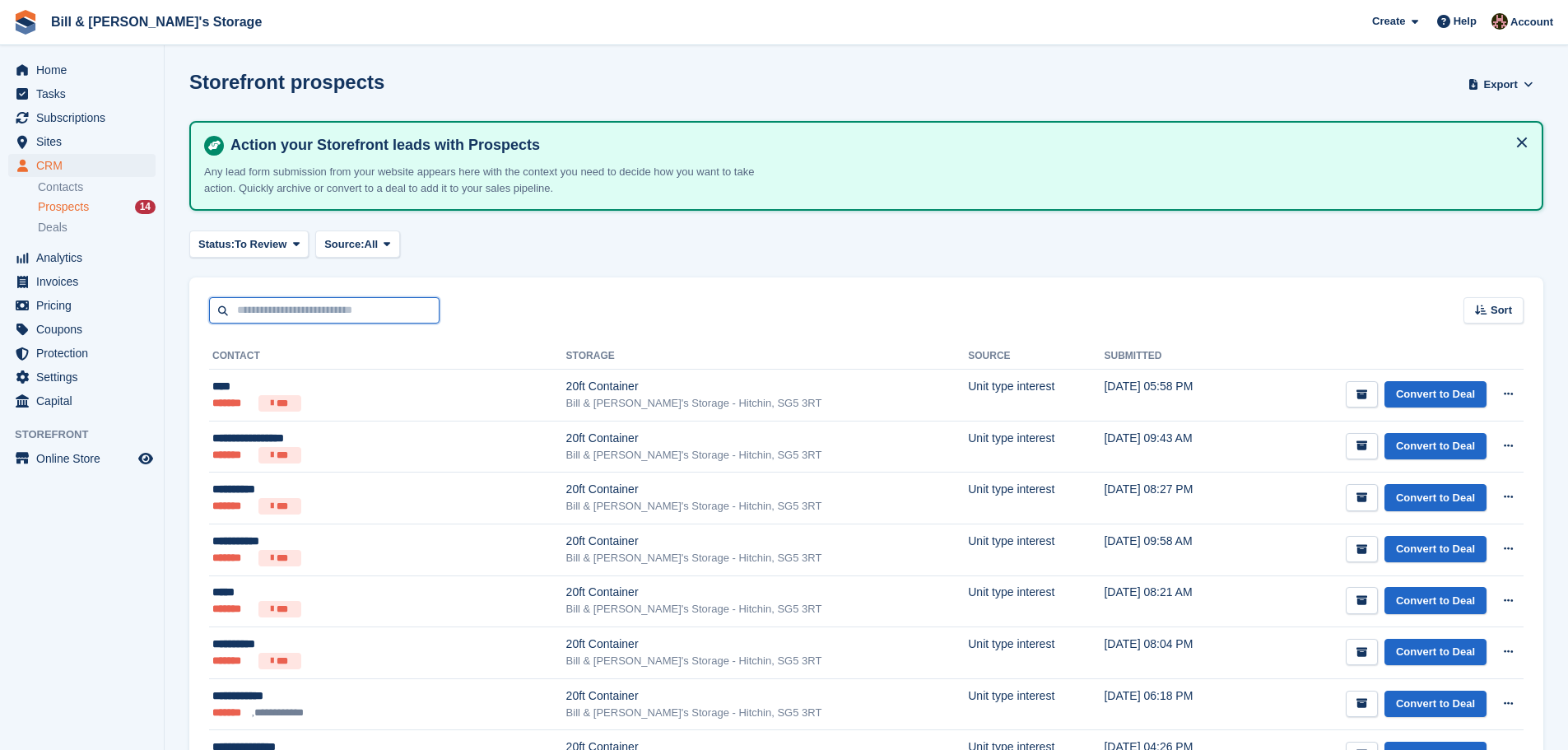
click at [293, 300] on input "text" at bounding box center [324, 310] width 230 height 27
type input "**********"
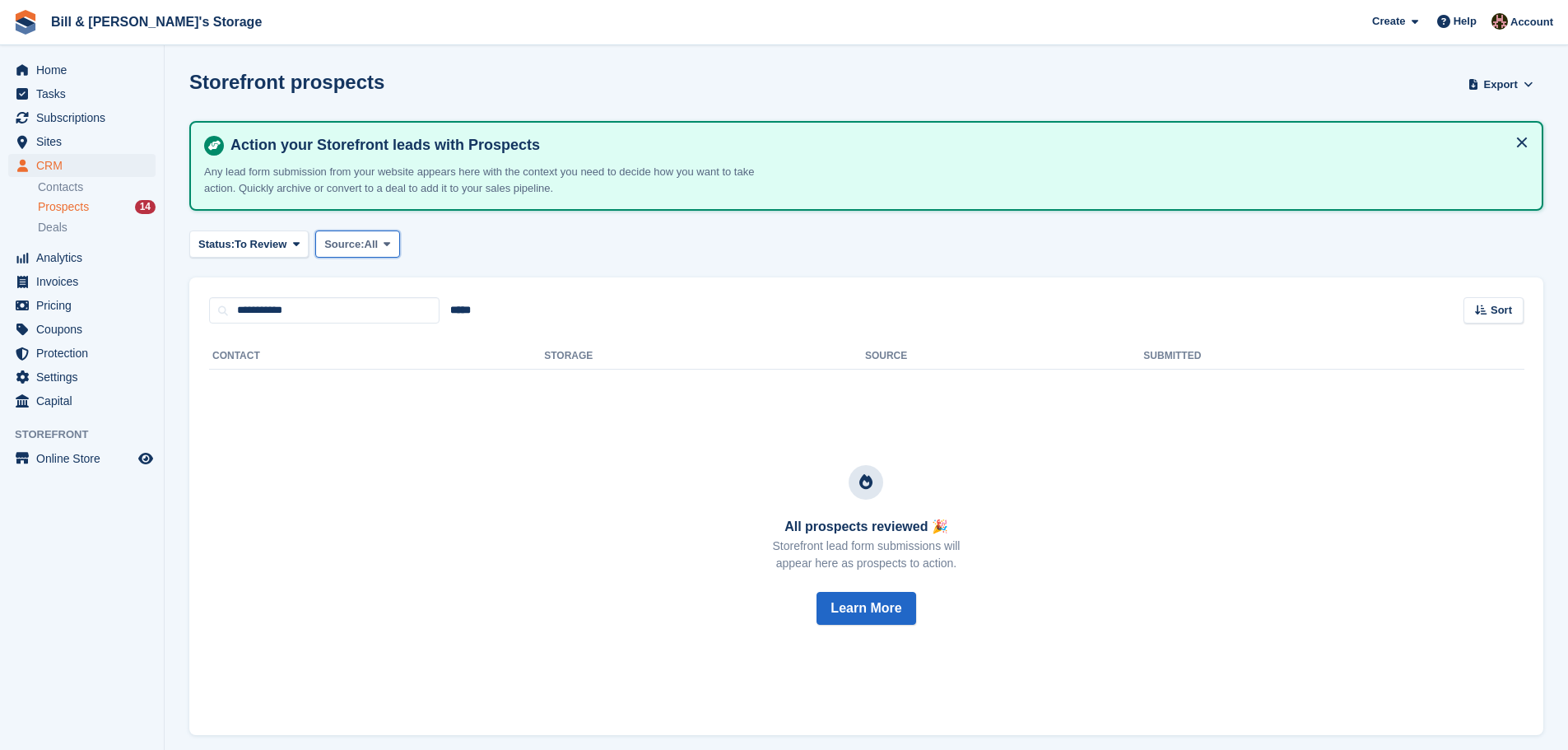
click at [339, 247] on span "Source:" at bounding box center [344, 244] width 40 height 16
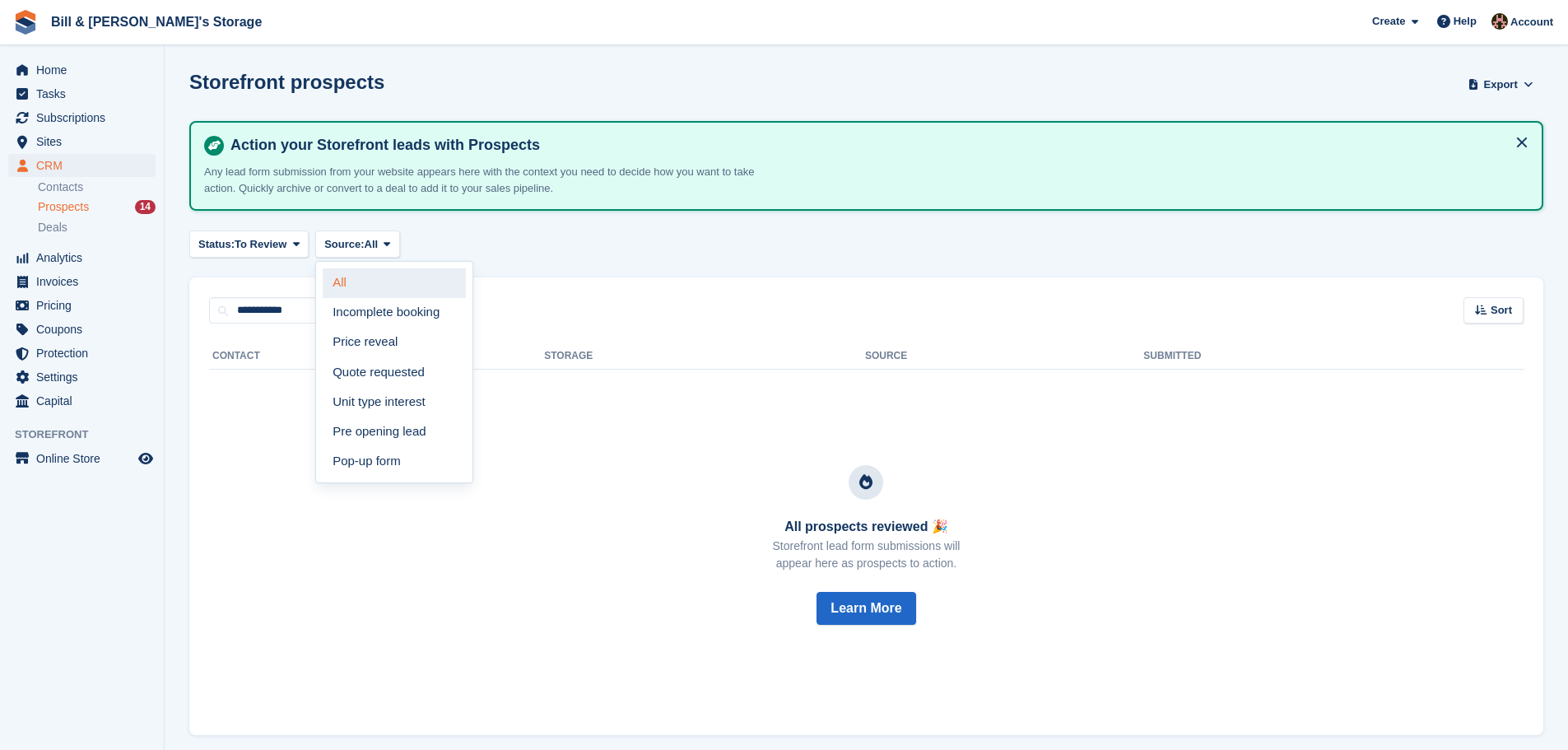
click at [341, 277] on link "All" at bounding box center [394, 283] width 144 height 29
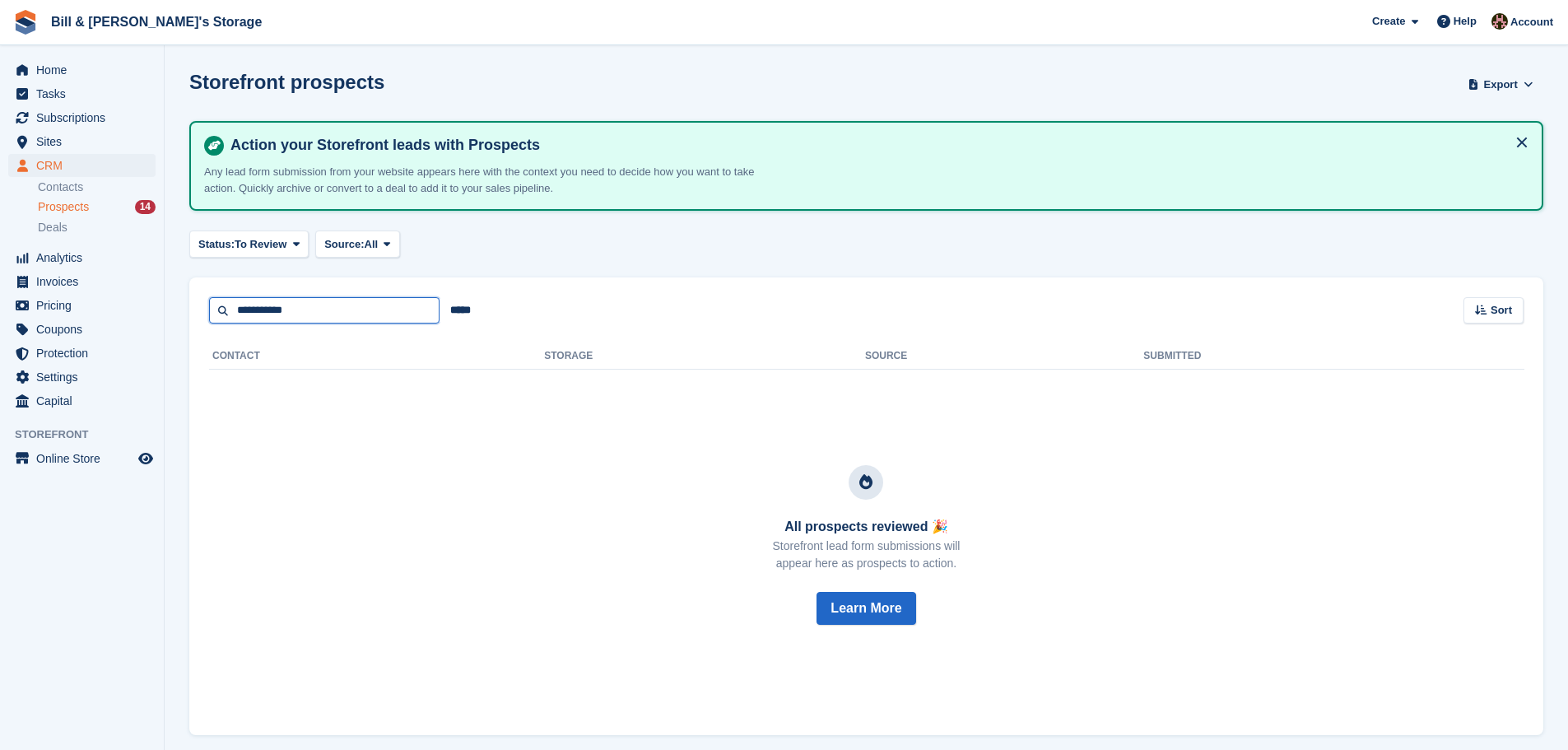
click at [315, 313] on input "**********" at bounding box center [324, 310] width 230 height 27
click at [267, 251] on span "To Review" at bounding box center [260, 244] width 52 height 16
click at [246, 289] on link "All" at bounding box center [268, 283] width 144 height 29
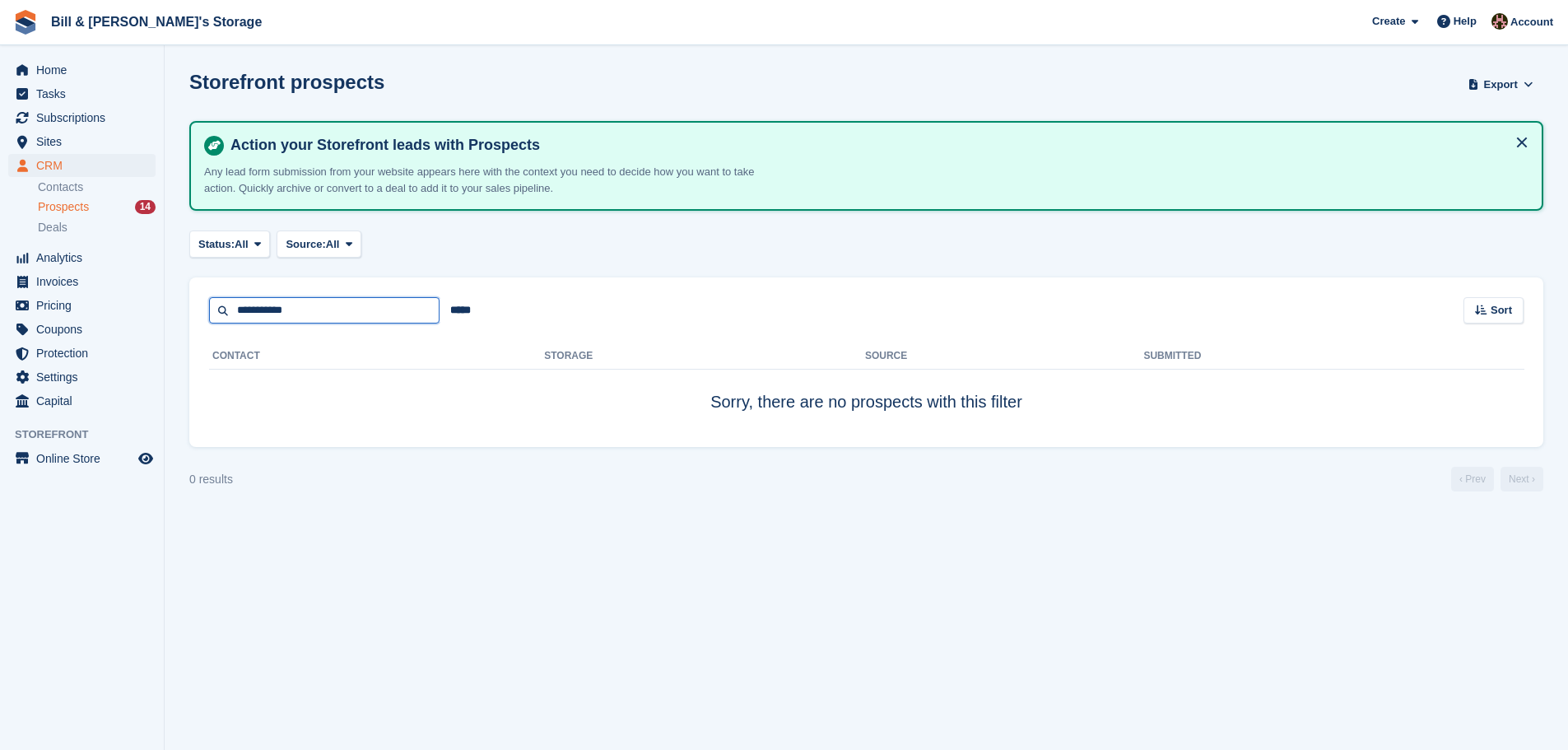
click at [324, 314] on input "**********" at bounding box center [324, 310] width 230 height 27
click at [240, 311] on input "**********" at bounding box center [324, 310] width 230 height 27
type input "**********"
click at [292, 304] on input "**********" at bounding box center [324, 310] width 230 height 27
drag, startPoint x: 303, startPoint y: 310, endPoint x: 0, endPoint y: 308, distance: 303.0
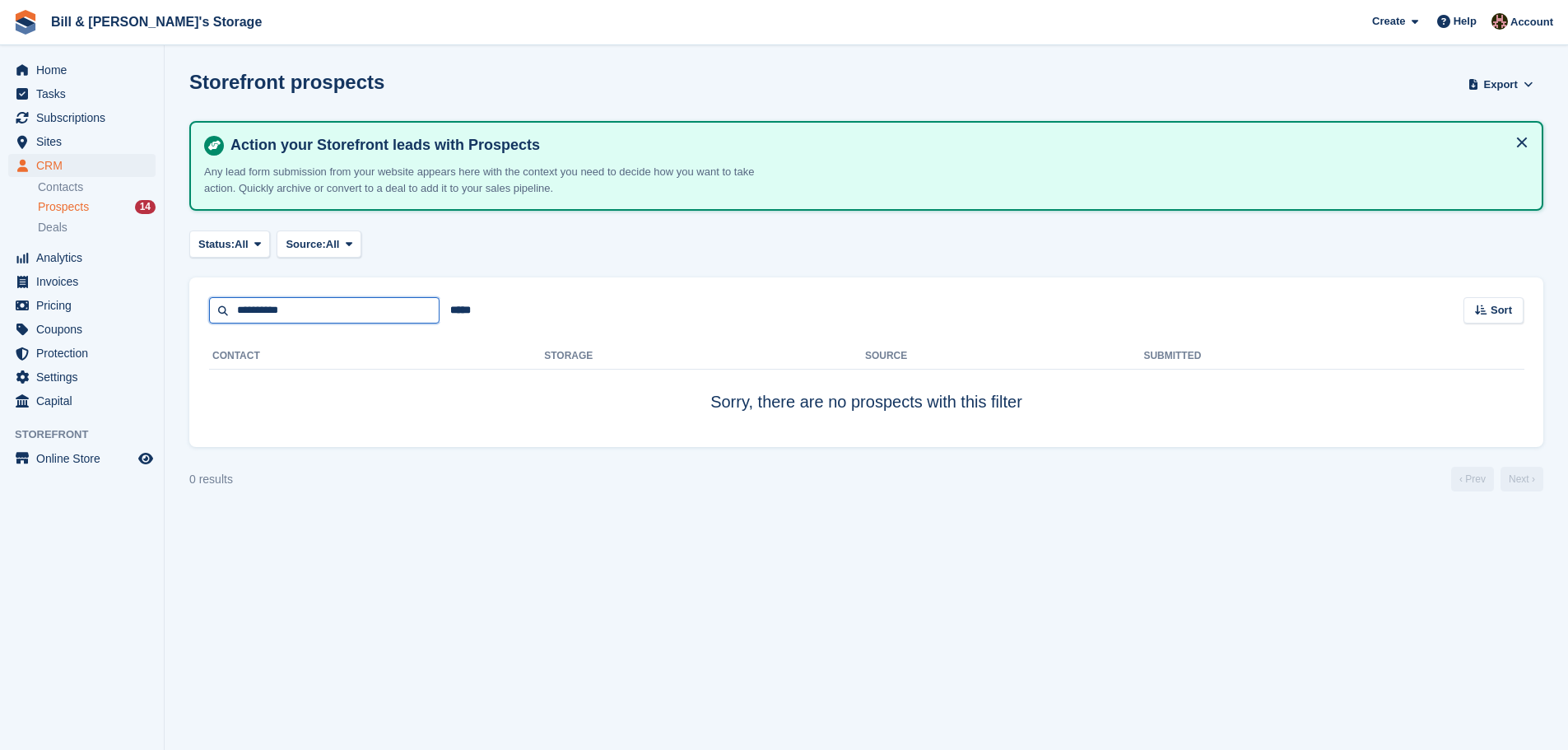
click at [0, 308] on div "Home Tasks Subscriptions Subscriptions Subscriptions Contracts Price increases …" at bounding box center [784, 375] width 1568 height 750
click at [618, 309] on div "***** Sort Sort by Date submitted Submitted (oldest first) Submitted (newest fi…" at bounding box center [866, 301] width 1354 height 47
click at [110, 207] on div "Prospects 14" at bounding box center [97, 207] width 118 height 16
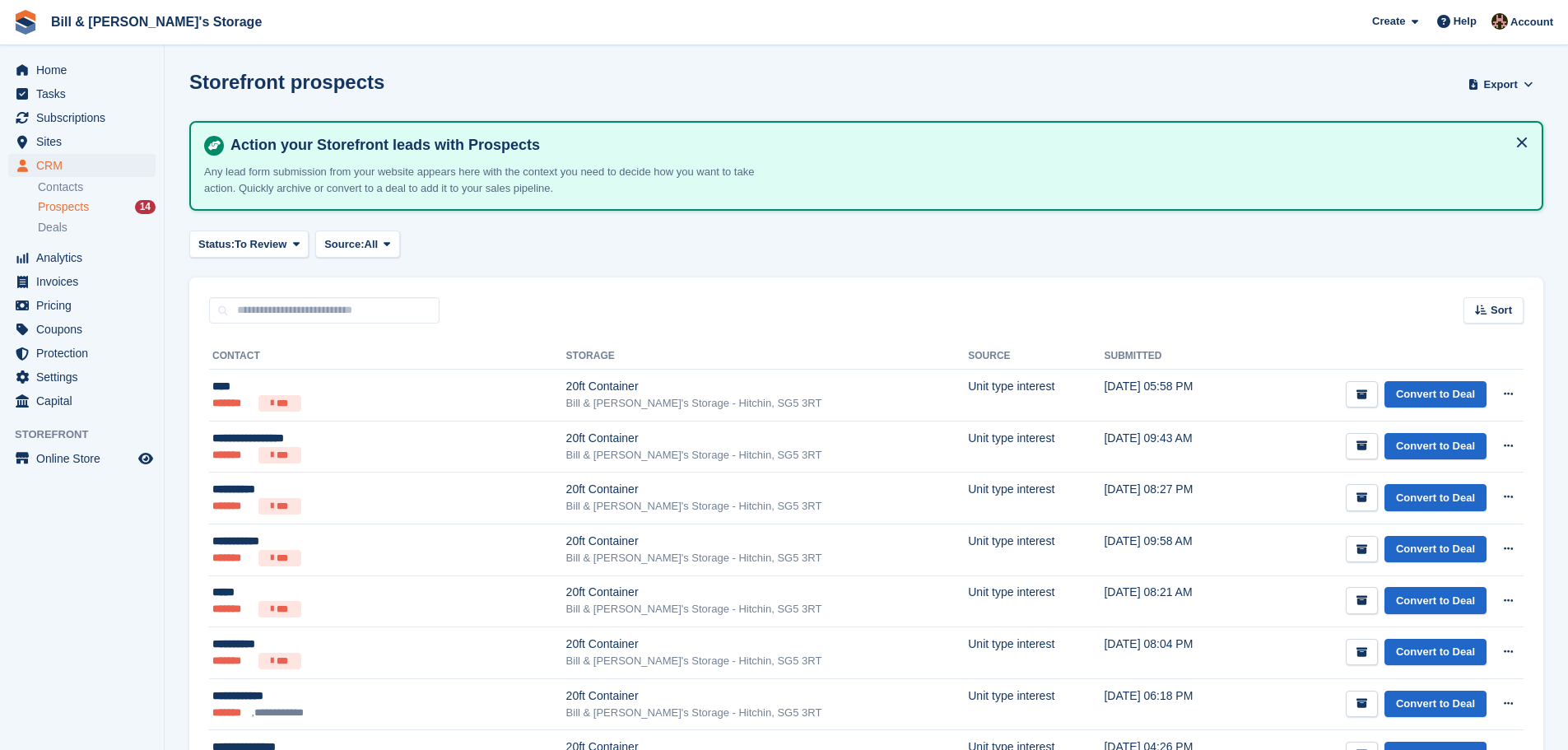
click at [303, 324] on div "Contact Storage Source Submitted **** ******* *** 20ft Container Bill & Bert's …" at bounding box center [866, 713] width 1354 height 779
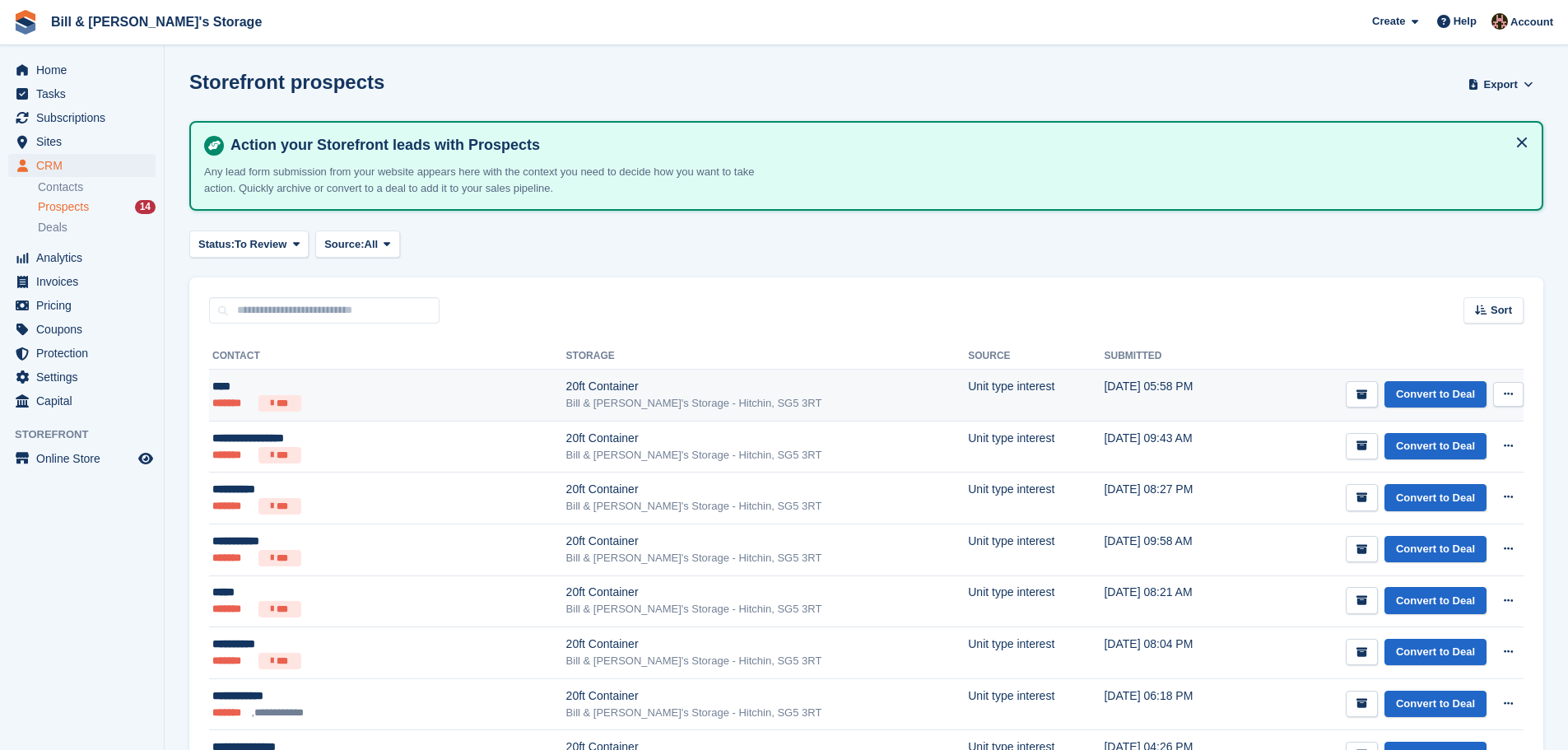
click at [968, 388] on td "Unit type interest" at bounding box center [1035, 395] width 136 height 52
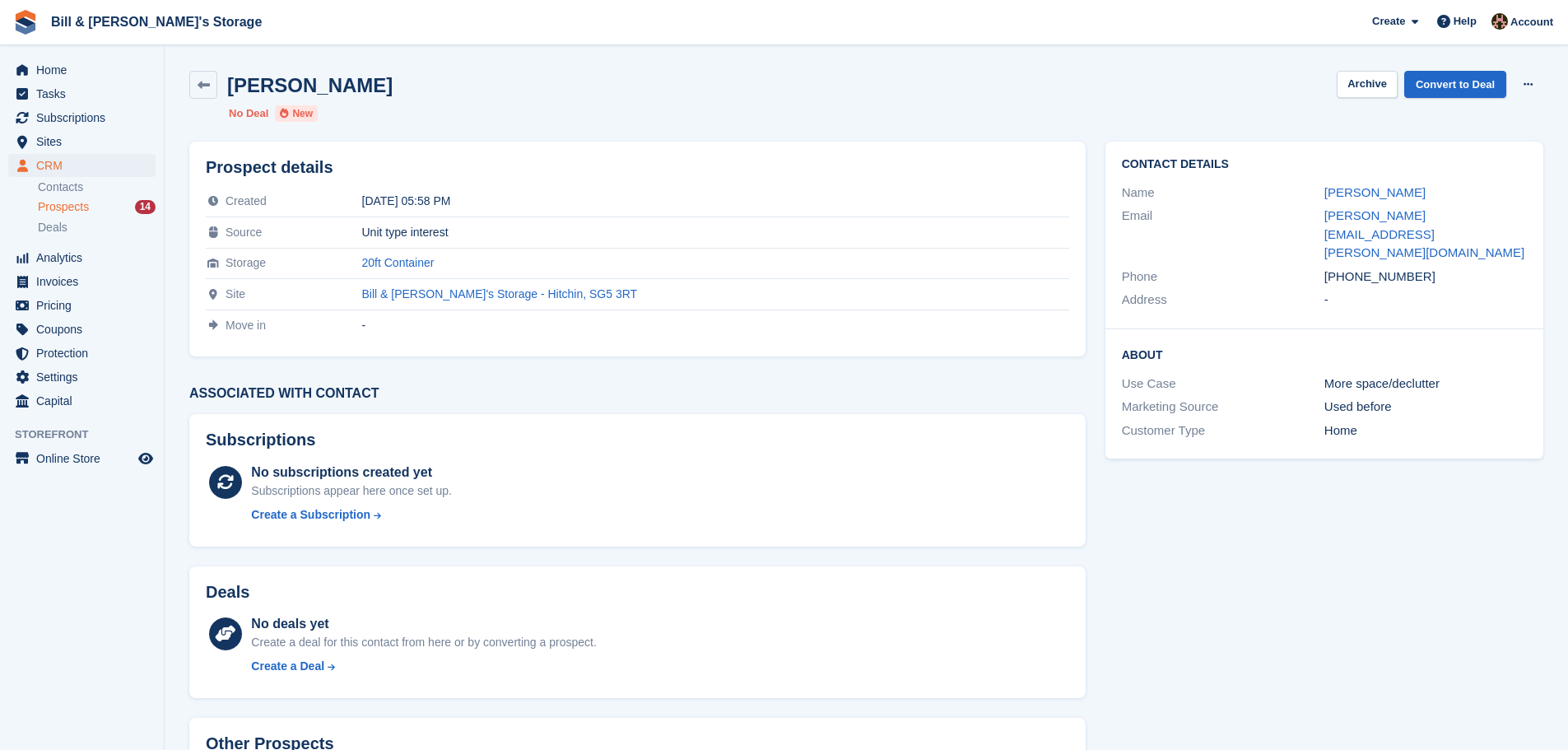
click at [76, 205] on span "Prospects" at bounding box center [63, 207] width 51 height 16
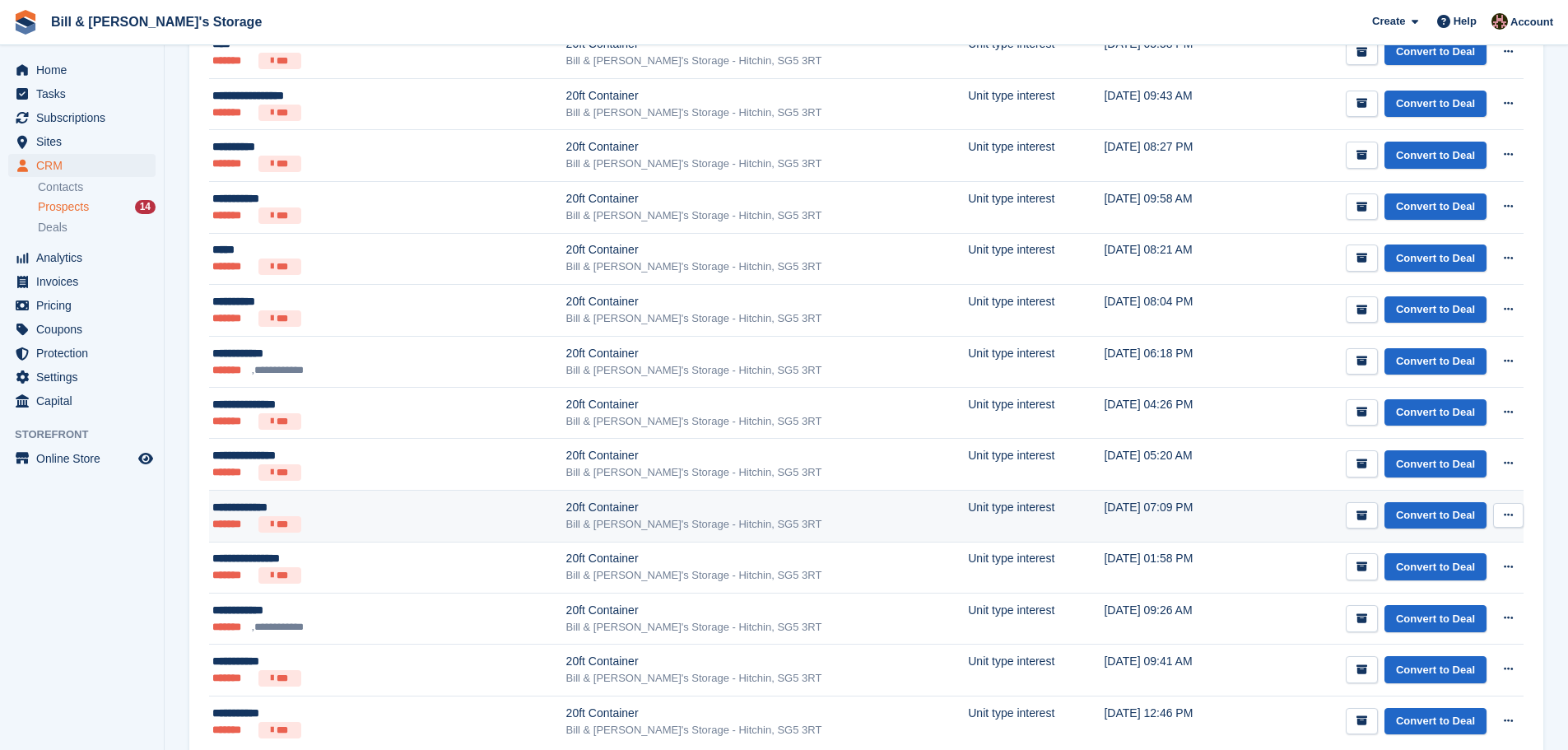
scroll to position [340, 0]
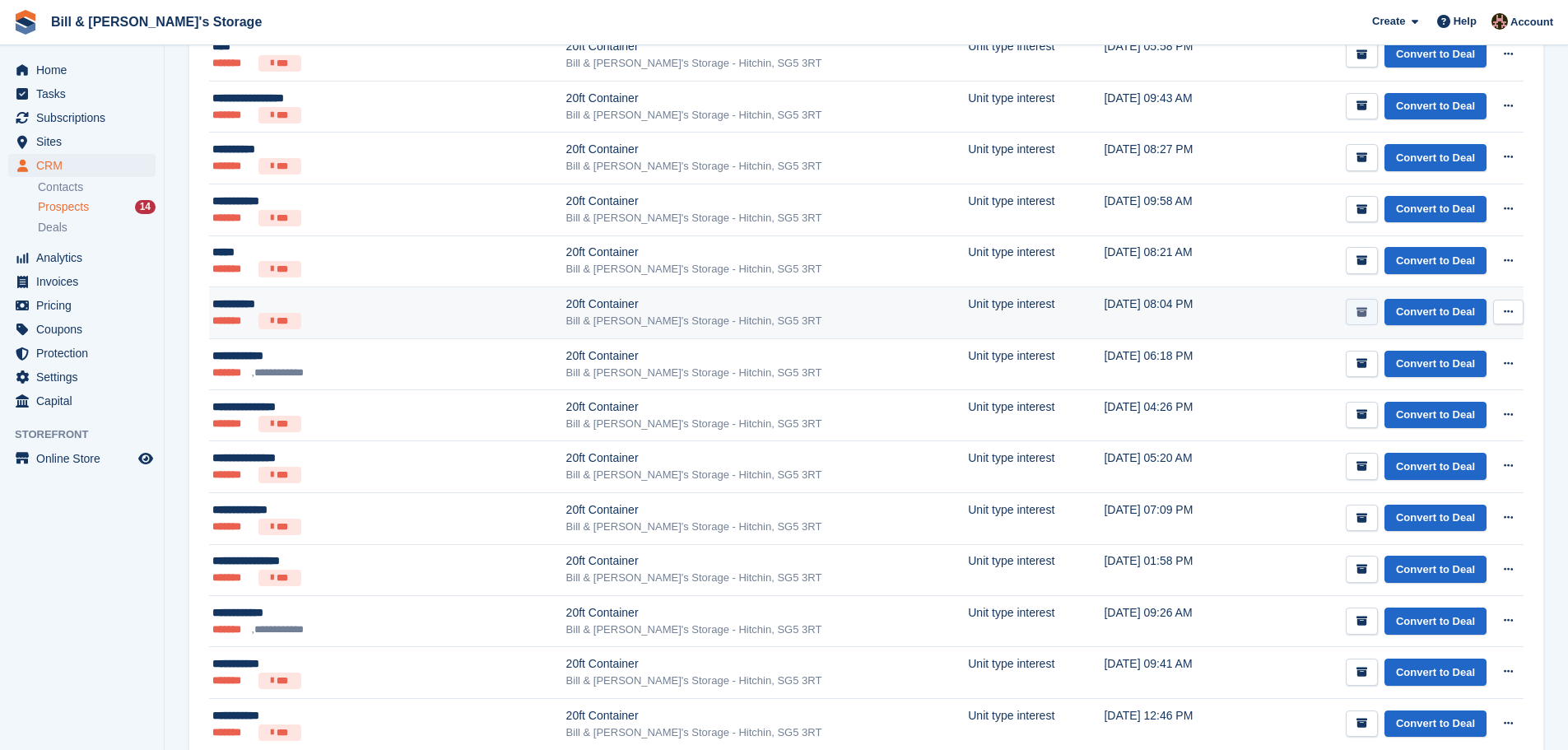
click at [1373, 314] on button "submit" at bounding box center [1361, 311] width 32 height 27
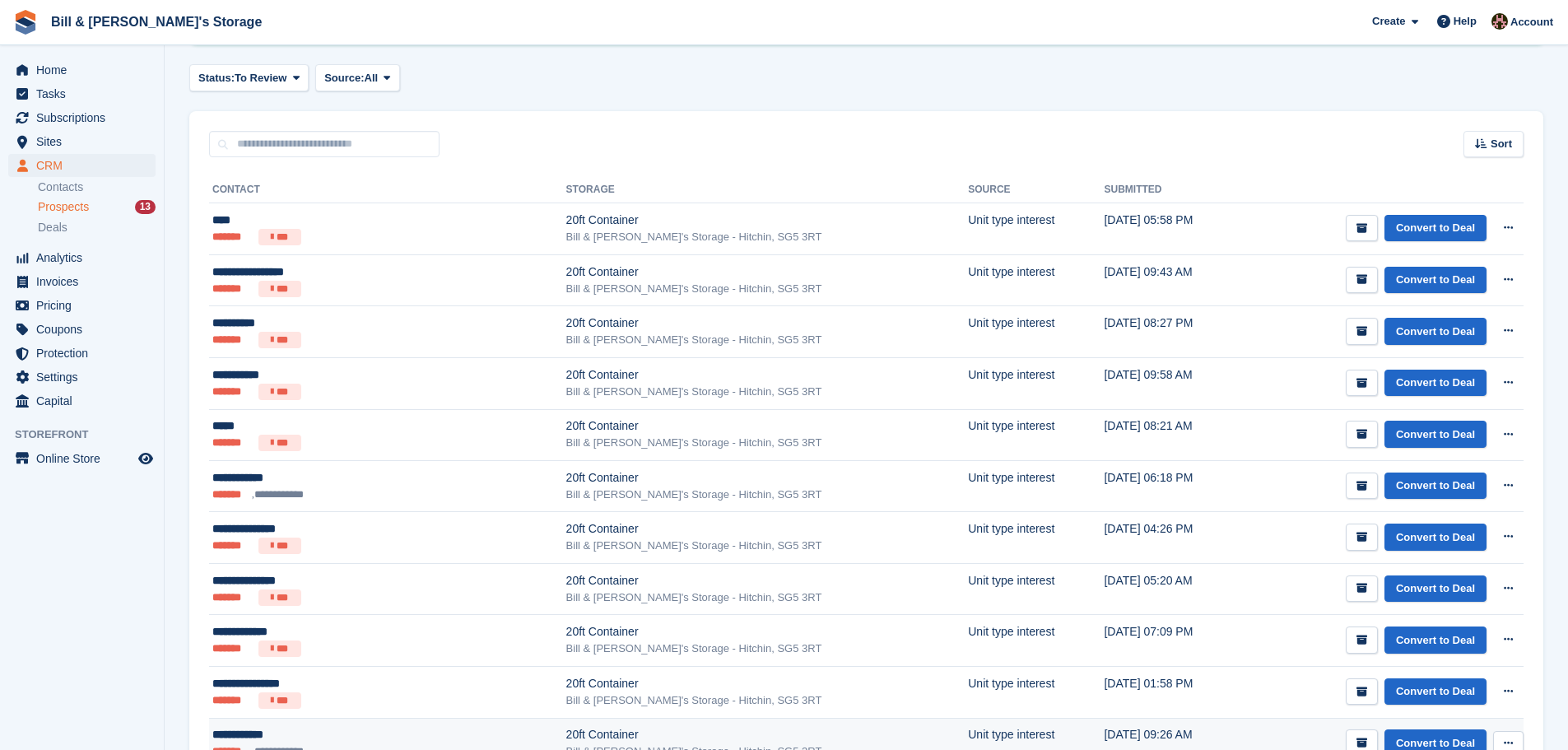
scroll to position [164, 0]
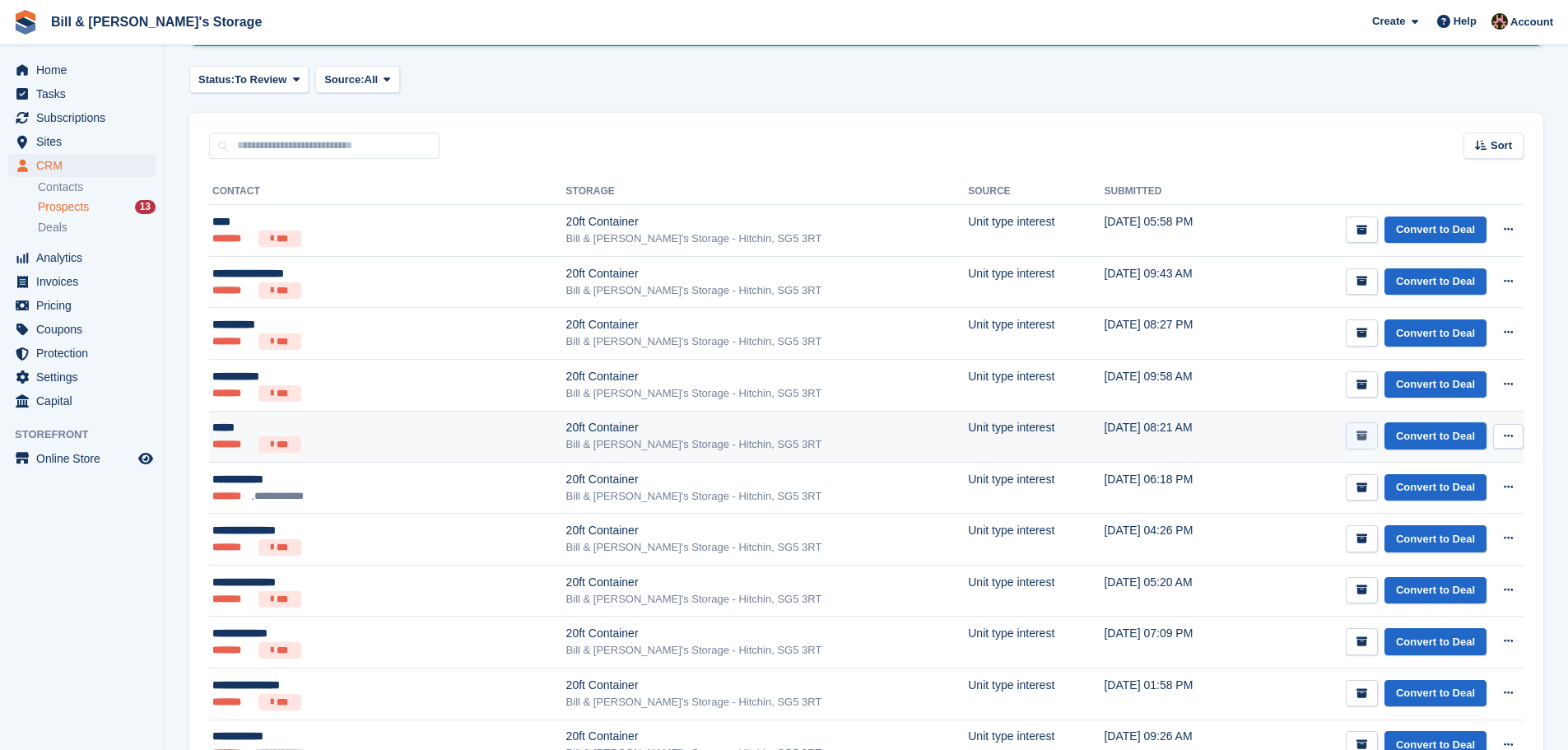
click at [1354, 446] on button "submit" at bounding box center [1361, 435] width 32 height 27
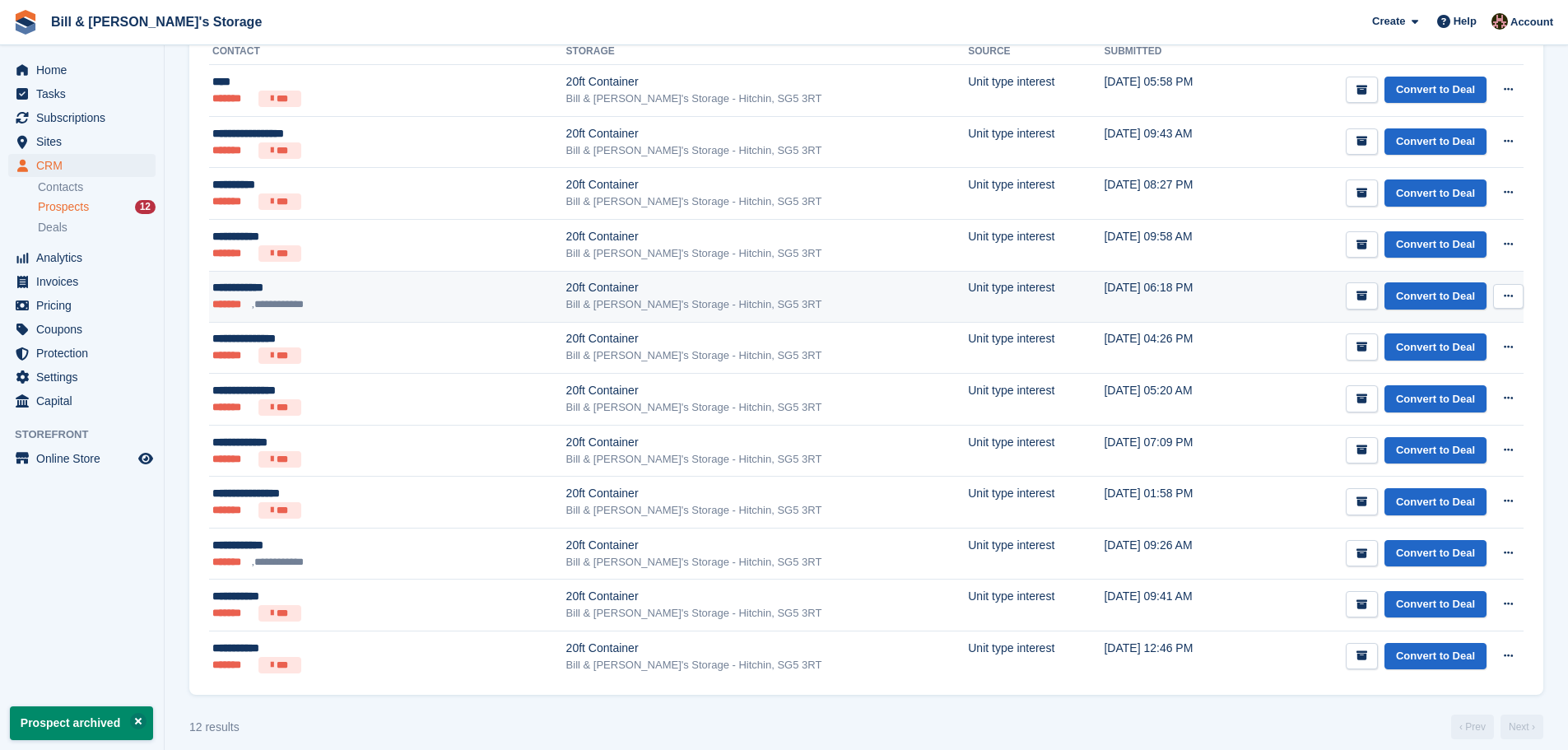
scroll to position [318, 0]
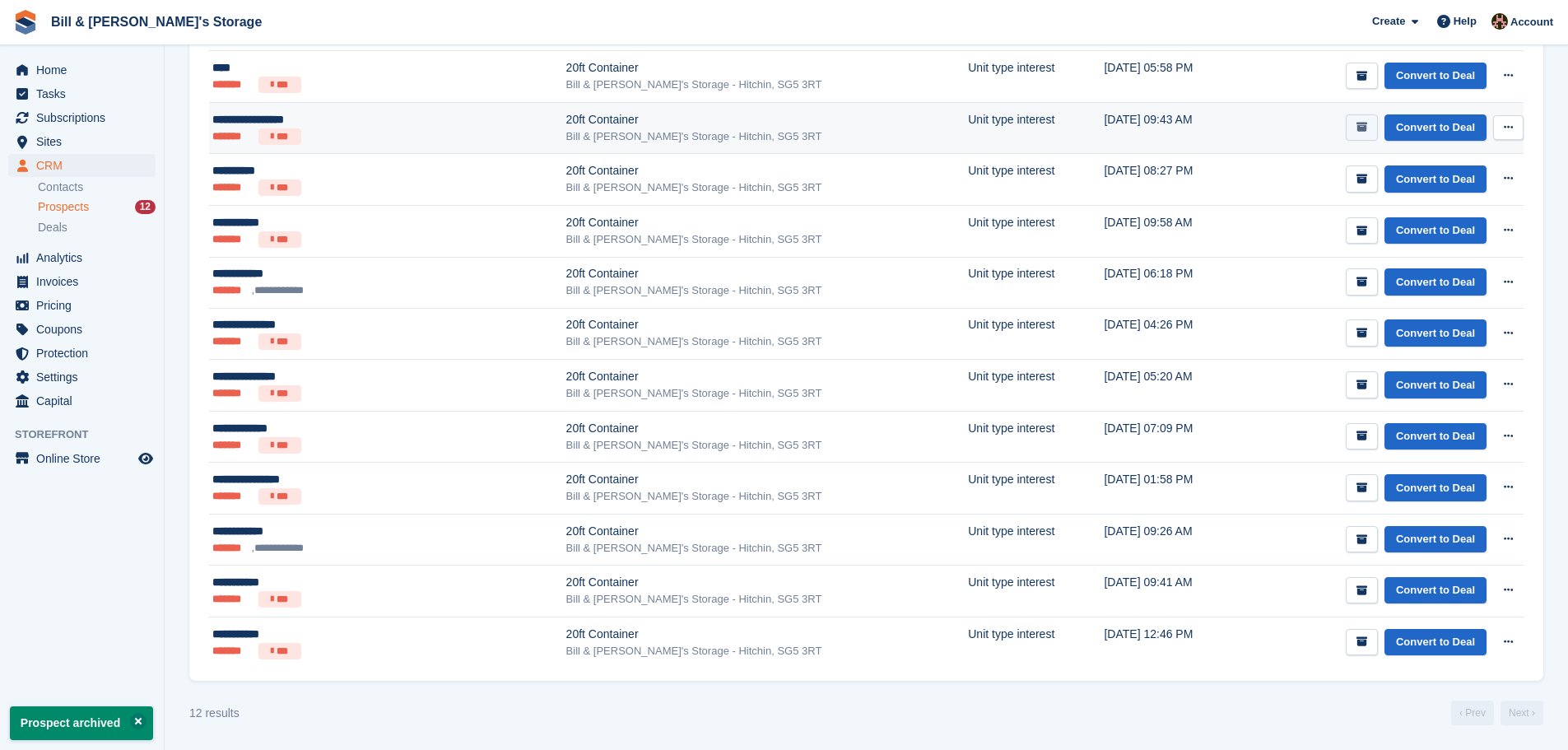
click at [1370, 121] on button "submit" at bounding box center [1361, 127] width 32 height 27
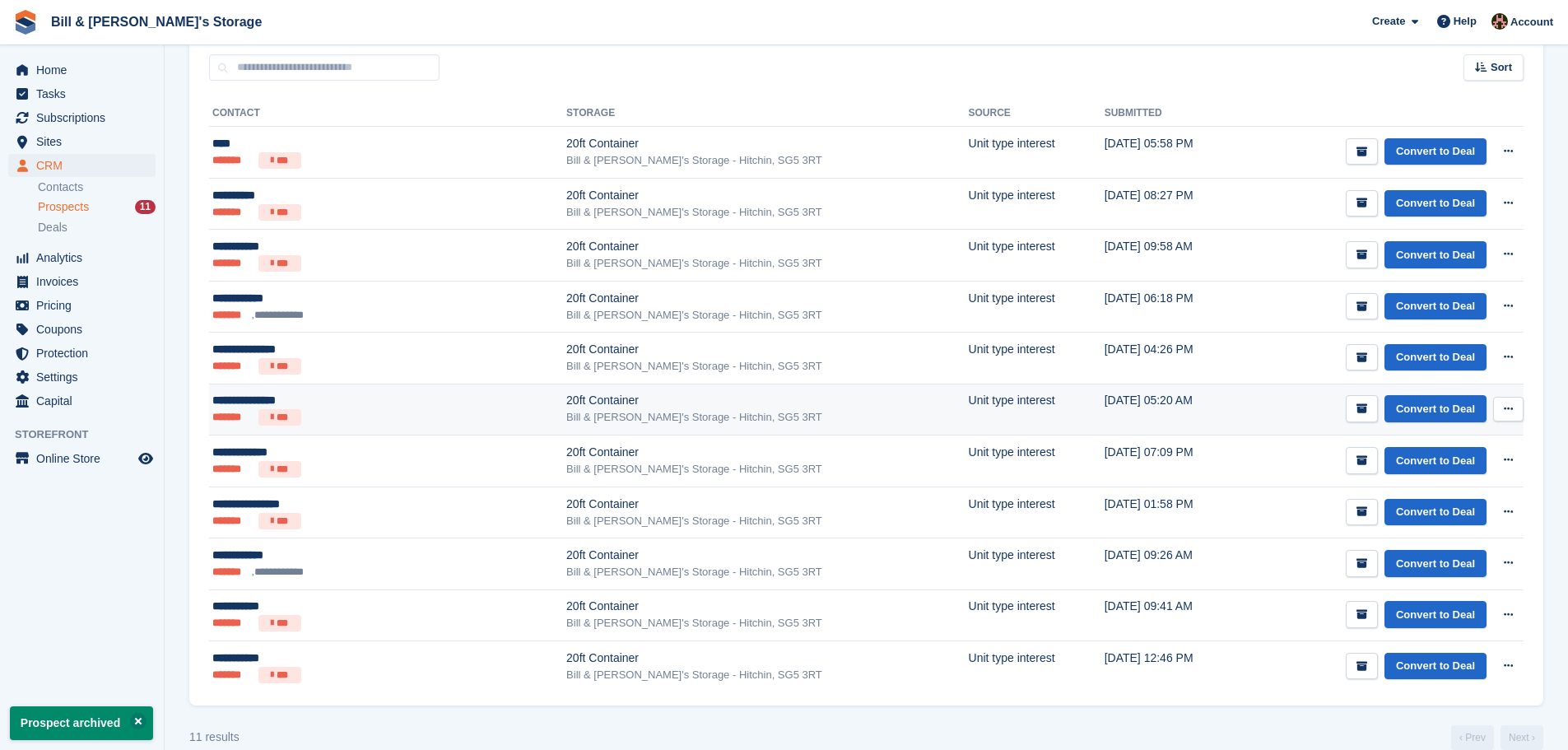
scroll to position [247, 0]
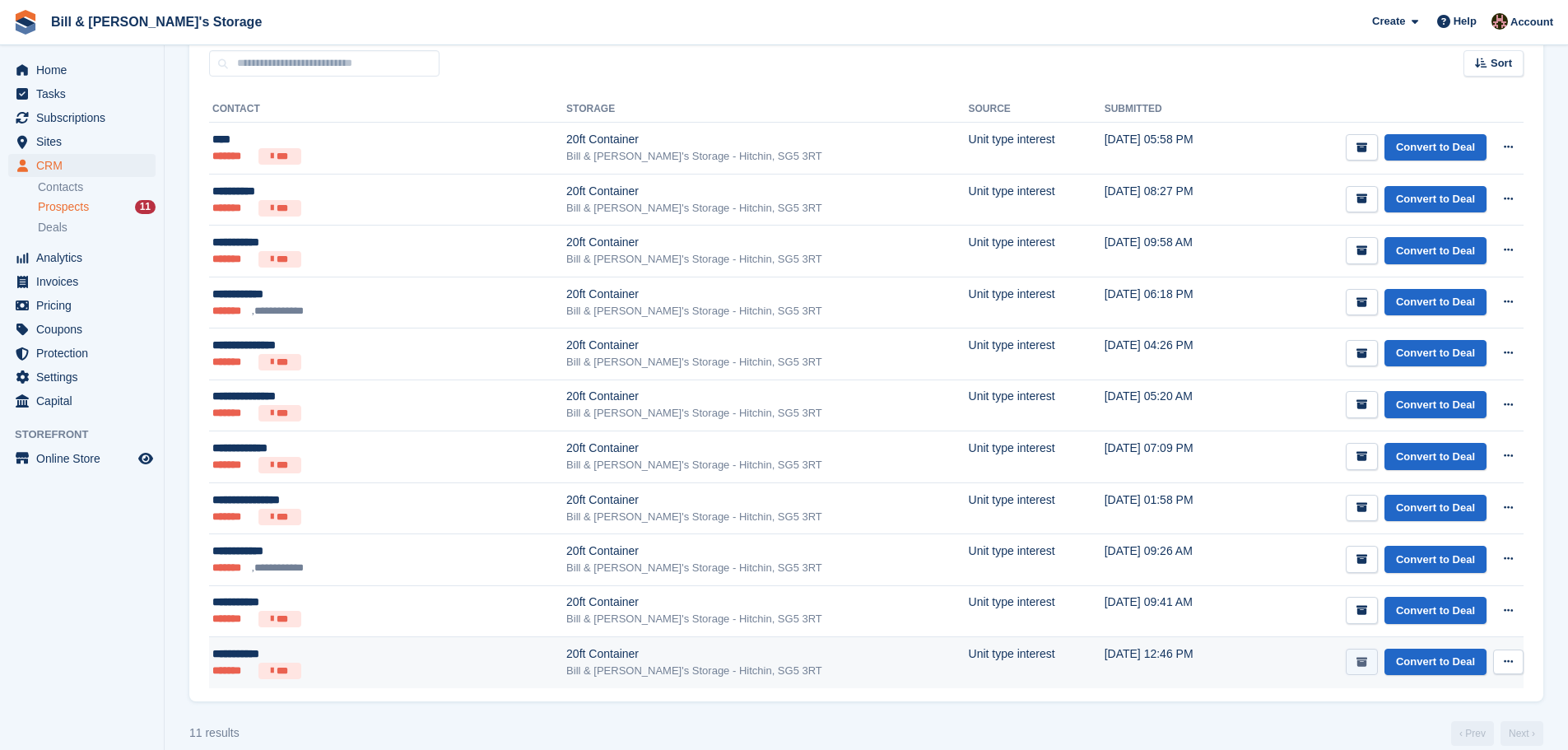
click at [1356, 668] on button "submit" at bounding box center [1361, 662] width 32 height 27
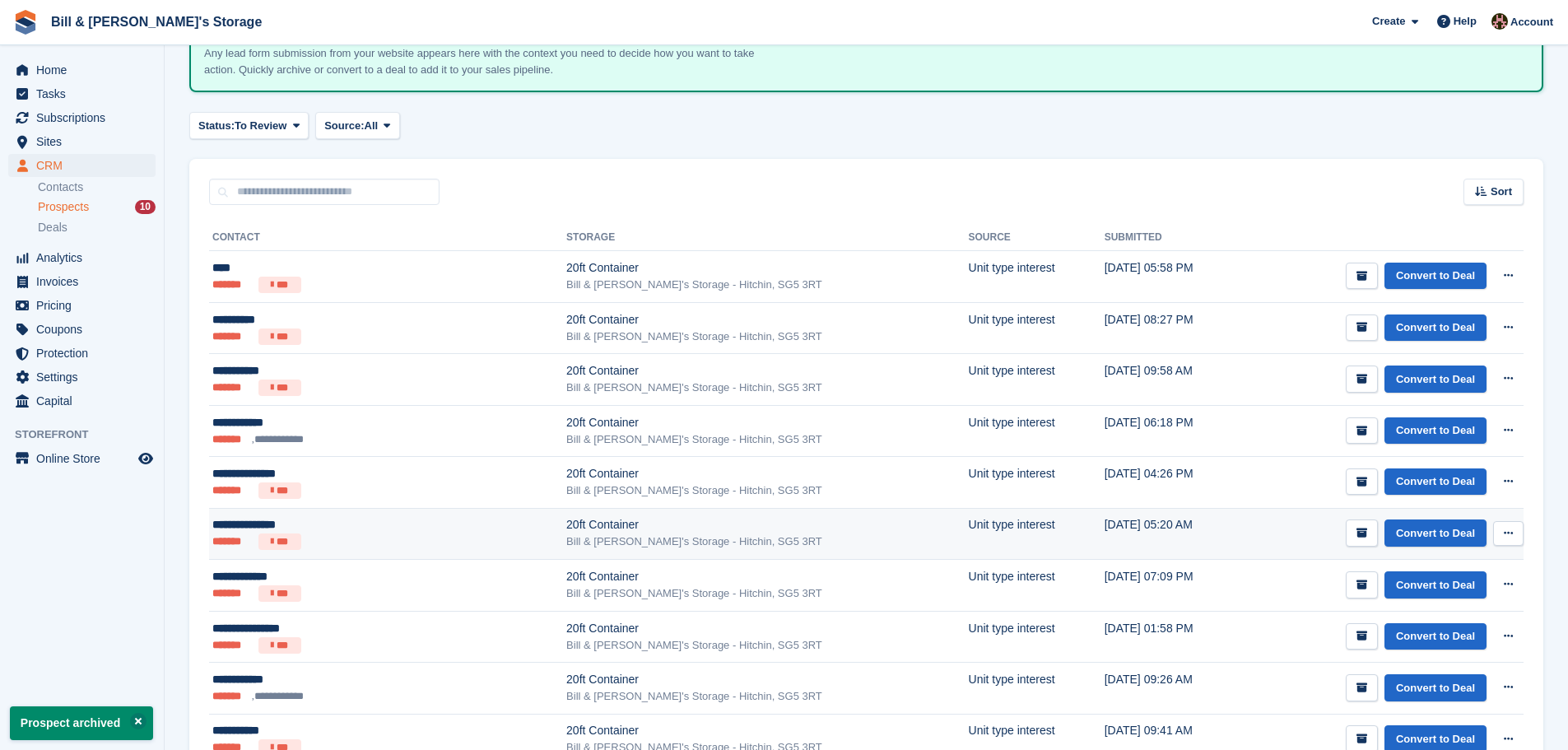
scroll to position [215, 0]
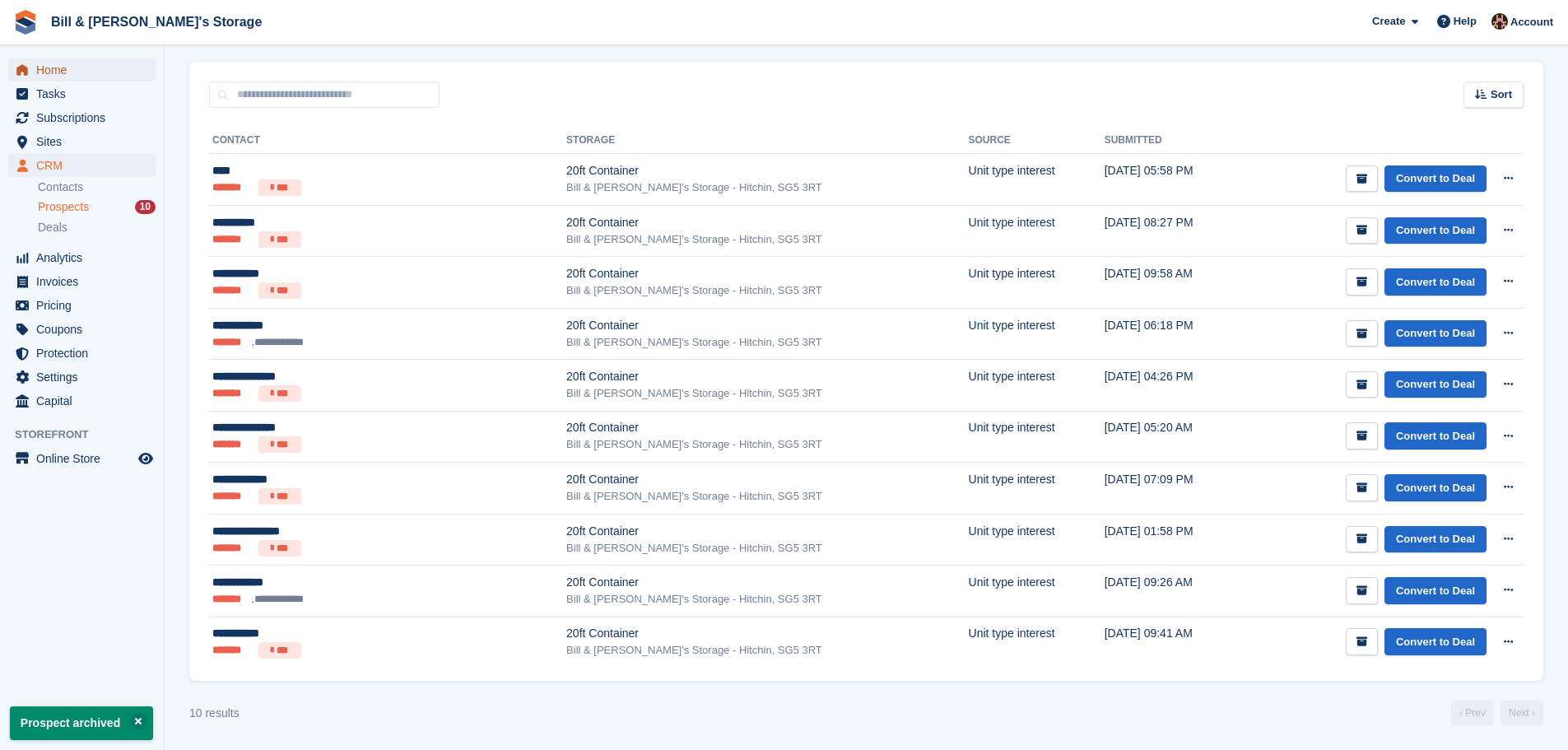
click at [99, 67] on span "Home" at bounding box center [86, 70] width 99 height 23
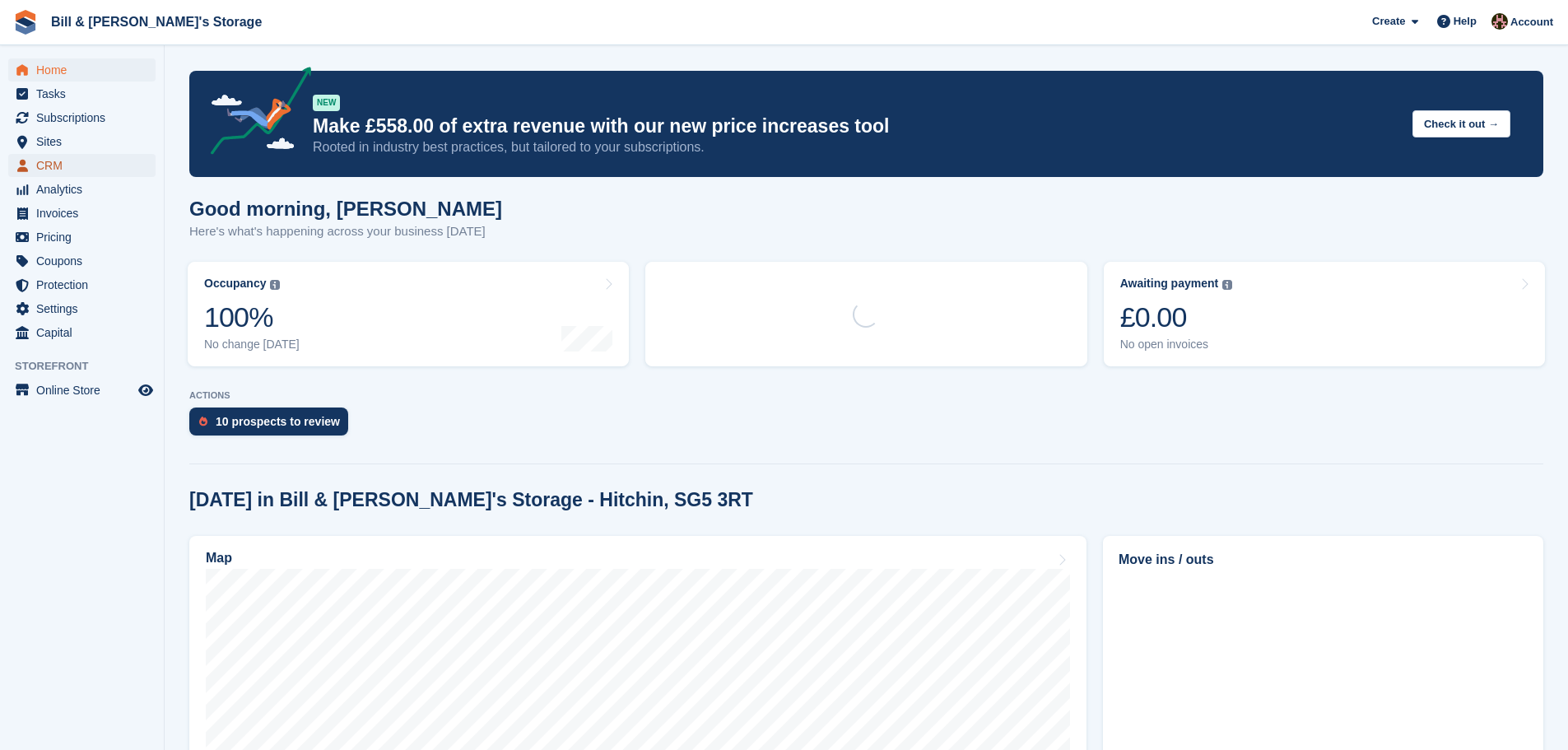
click at [76, 159] on span "CRM" at bounding box center [86, 165] width 99 height 23
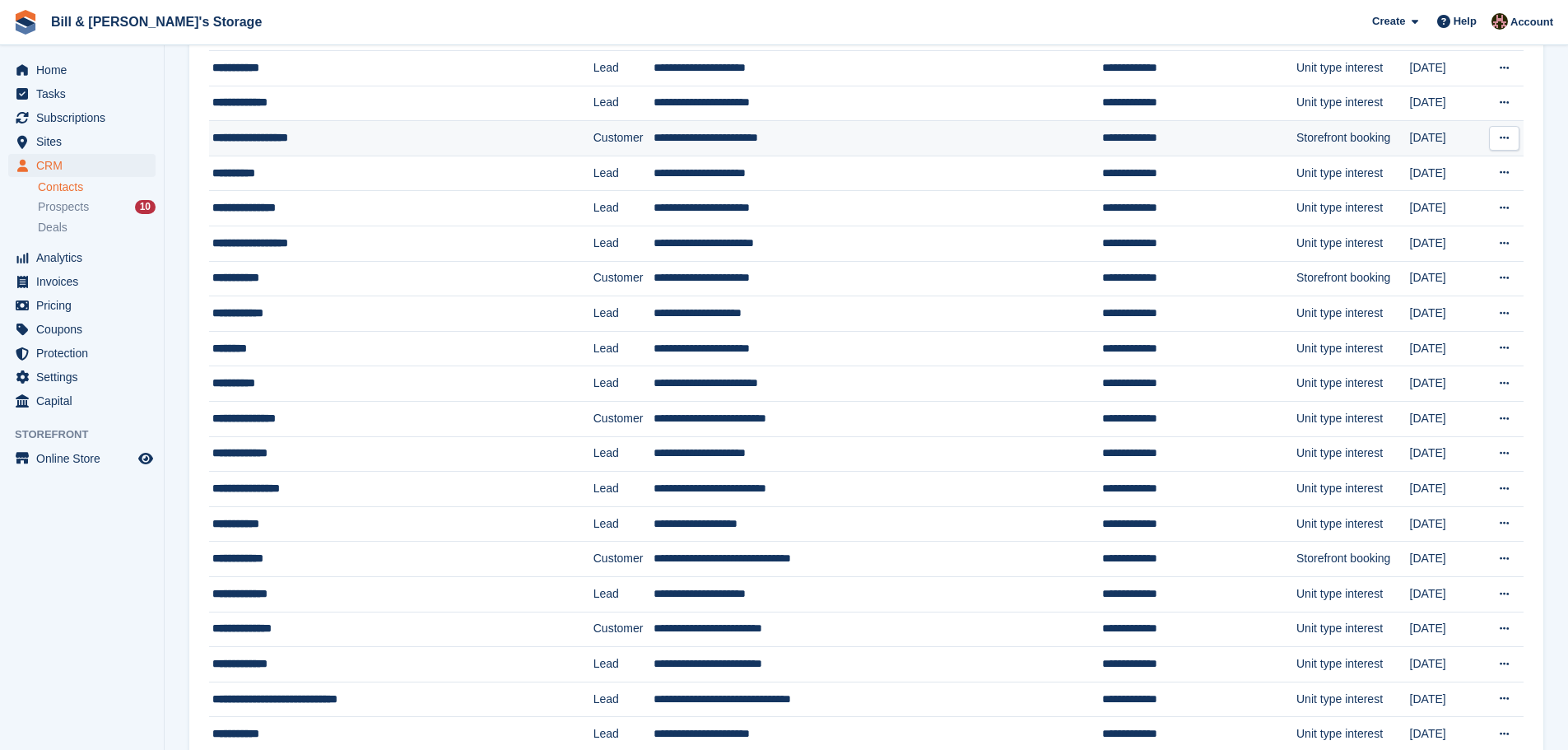
scroll to position [823, 0]
